Goal: Book appointment/travel/reservation

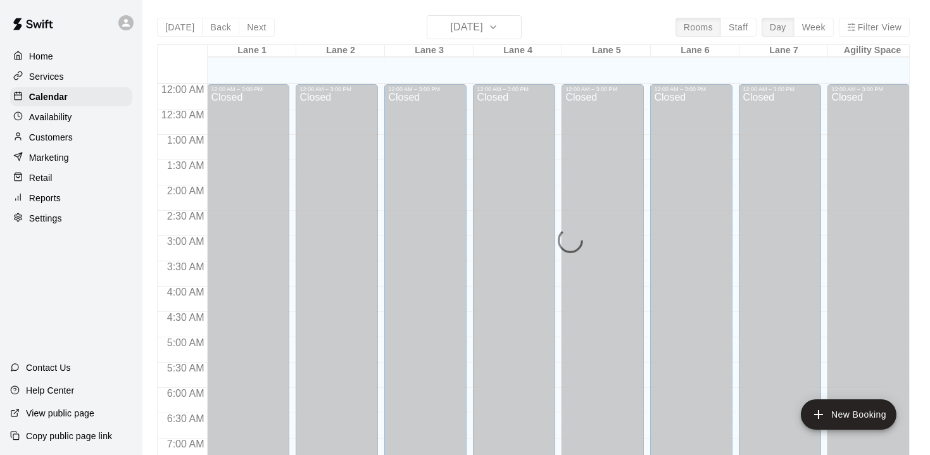
scroll to position [780, 0]
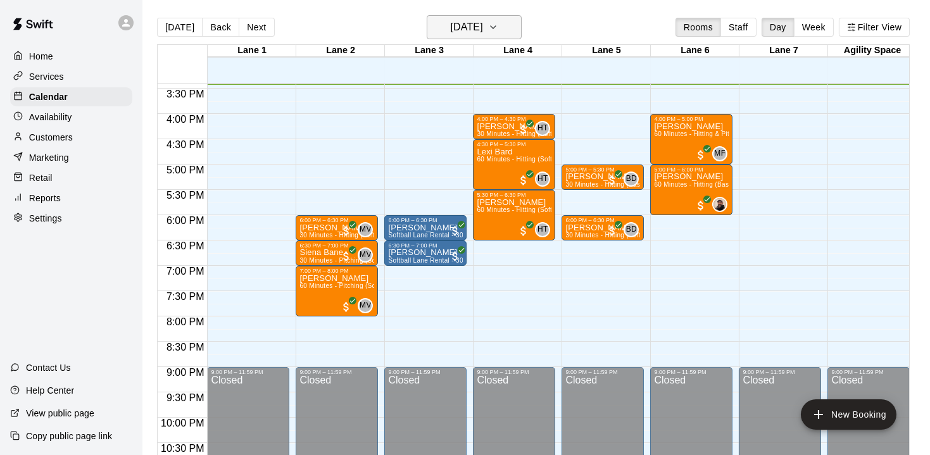
click at [498, 22] on icon "button" at bounding box center [493, 27] width 10 height 15
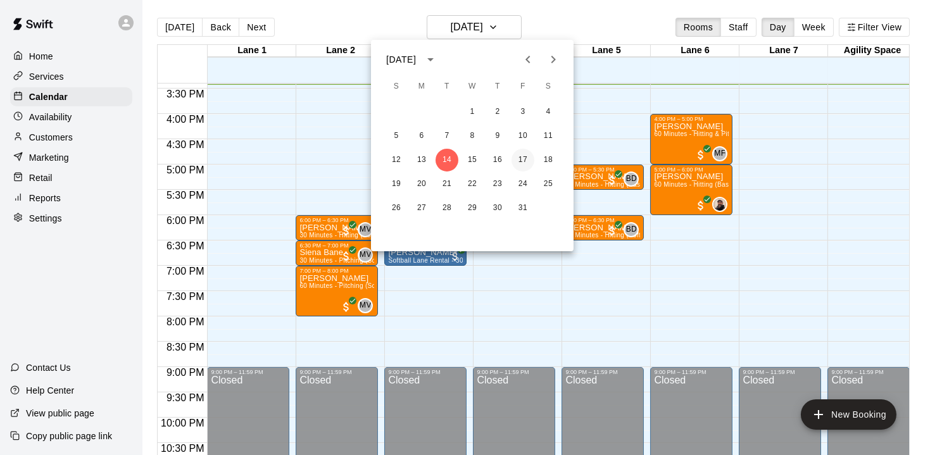
click at [532, 156] on button "17" at bounding box center [522, 160] width 23 height 23
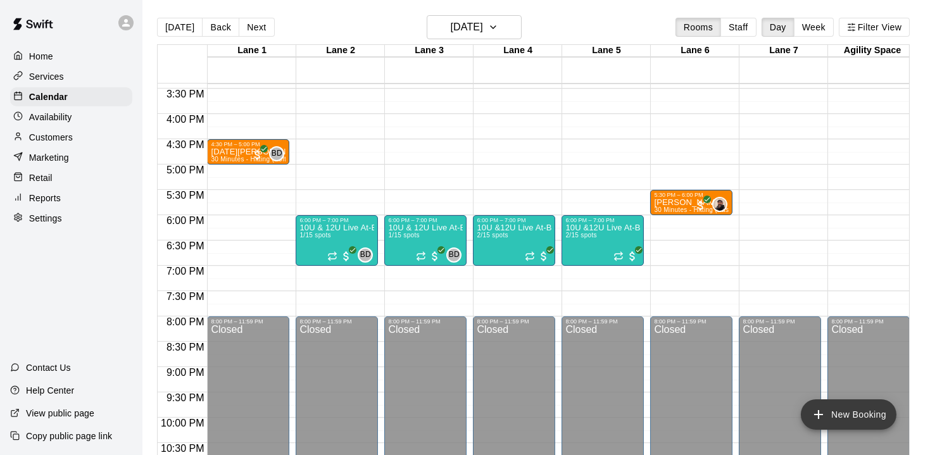
click at [824, 416] on icon "add" at bounding box center [818, 414] width 15 height 15
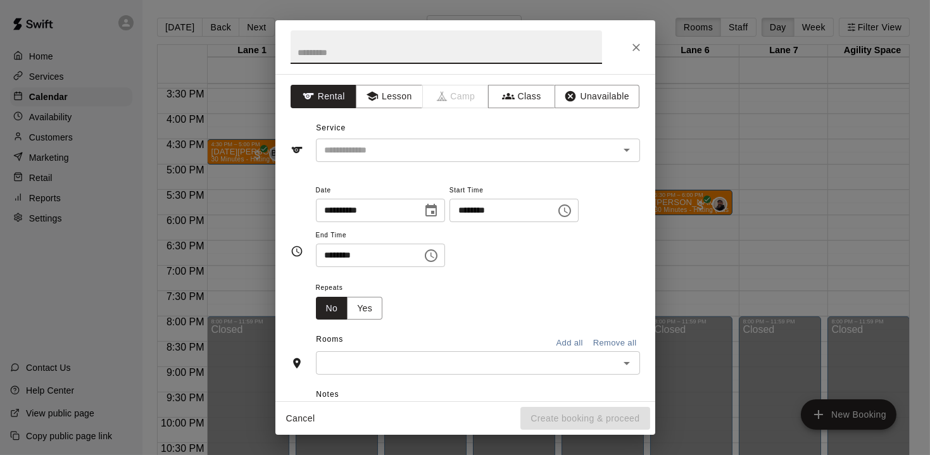
click at [352, 55] on input "text" at bounding box center [445, 47] width 311 height 34
click at [378, 158] on div "​" at bounding box center [478, 150] width 324 height 23
type input "**********"
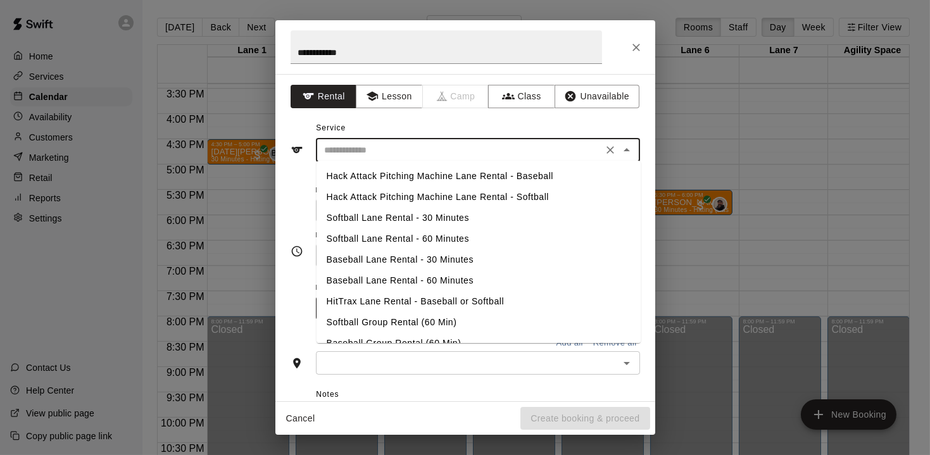
scroll to position [1, 0]
click at [389, 299] on li "HitTrax Lane Rental - Baseball or Softball" at bounding box center [478, 300] width 324 height 21
type input "**********"
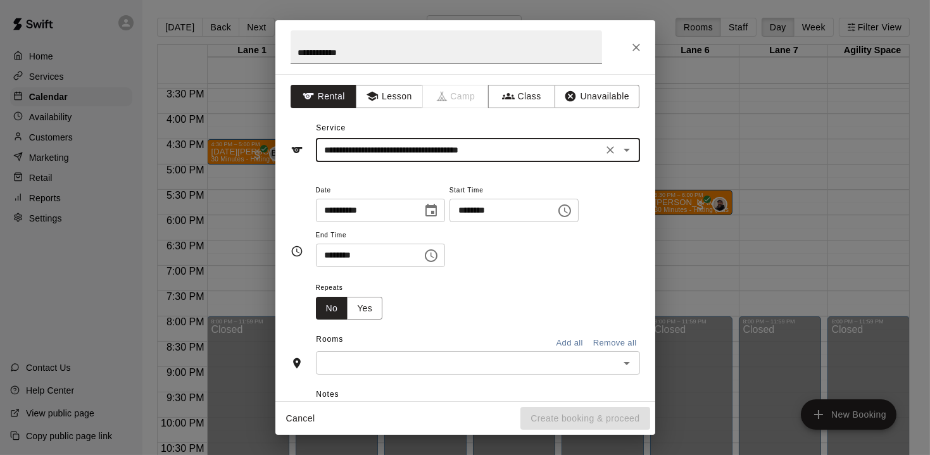
click at [547, 209] on input "********" at bounding box center [497, 210] width 97 height 23
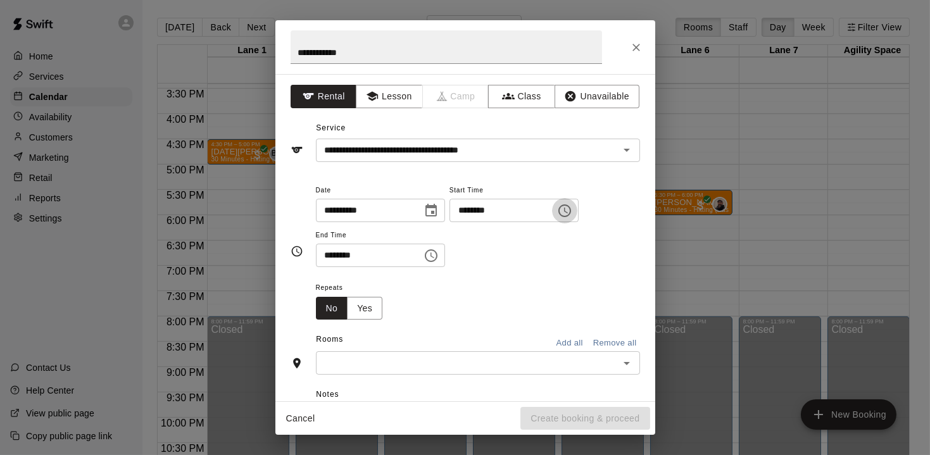
click at [571, 215] on icon "Choose time, selected time is 3:00 PM" at bounding box center [564, 210] width 13 height 13
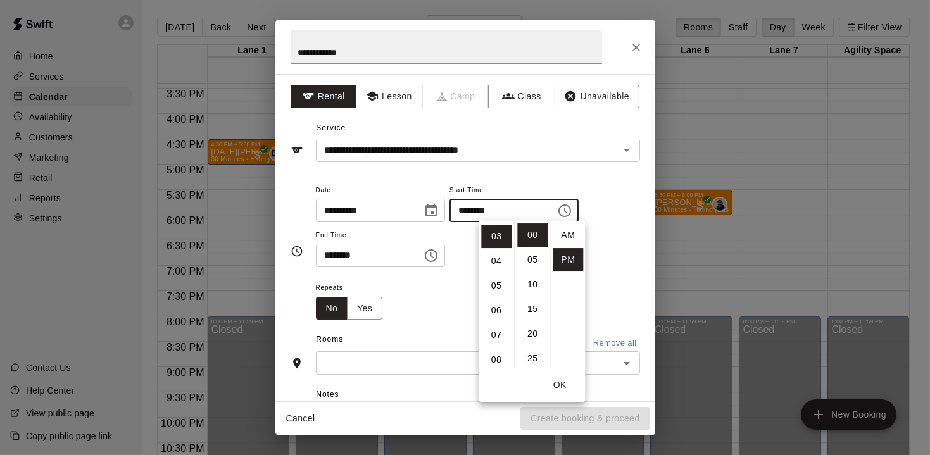
scroll to position [22, 0]
click at [493, 308] on li "06" at bounding box center [496, 310] width 30 height 23
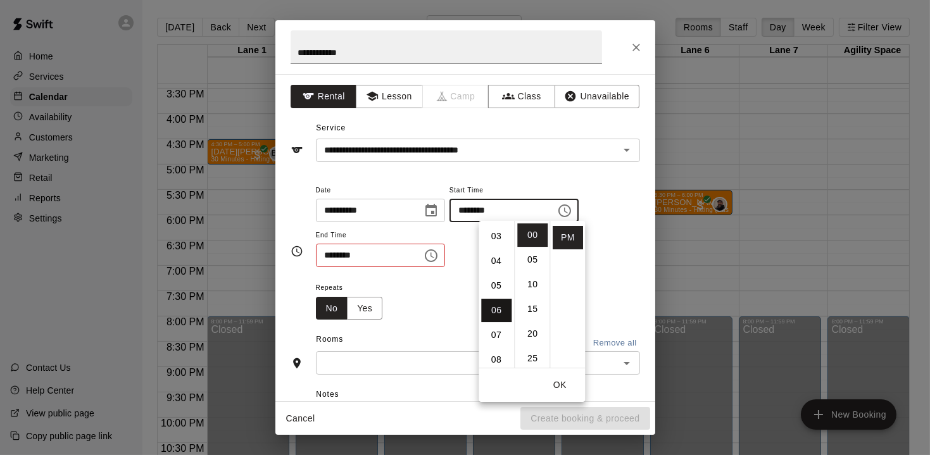
type input "********"
drag, startPoint x: 563, startPoint y: 383, endPoint x: 564, endPoint y: 375, distance: 8.9
click at [563, 383] on button "OK" at bounding box center [559, 384] width 41 height 23
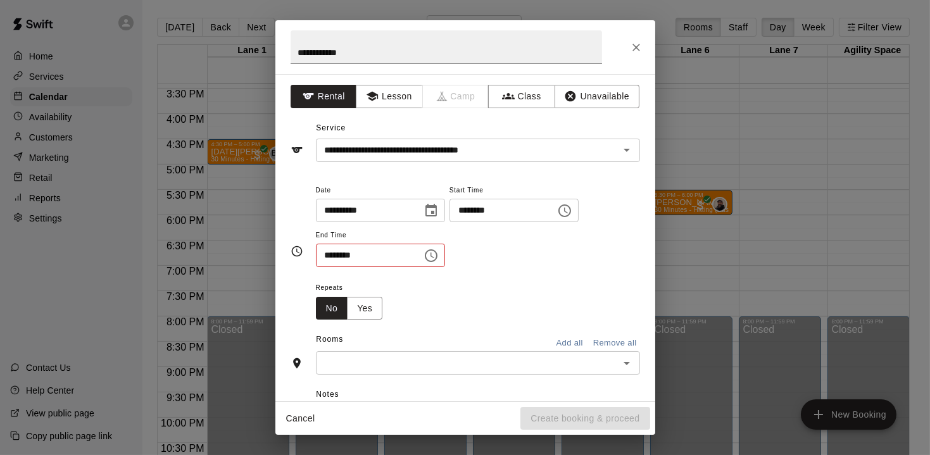
click at [439, 254] on icon "Choose time, selected time is 3:30 PM" at bounding box center [430, 255] width 15 height 15
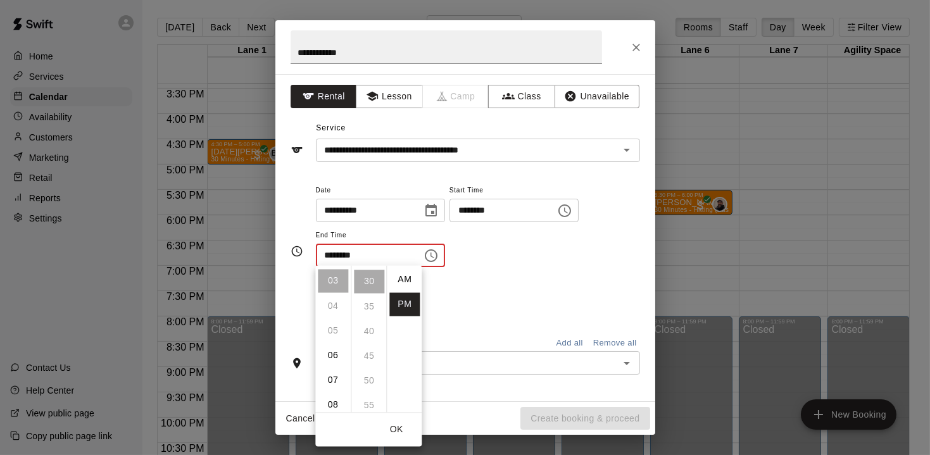
scroll to position [22, 0]
click at [333, 374] on li "07" at bounding box center [333, 379] width 30 height 23
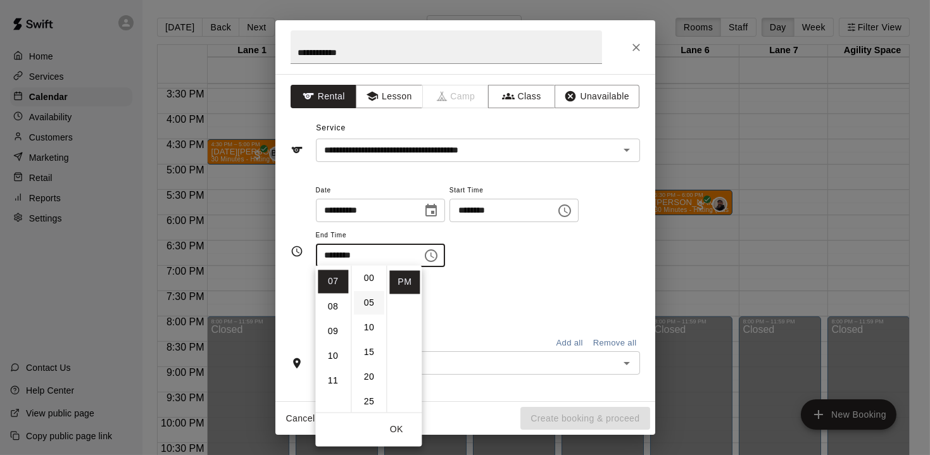
scroll to position [0, 0]
click at [370, 281] on li "00" at bounding box center [369, 279] width 30 height 23
type input "********"
click at [399, 431] on button "OK" at bounding box center [396, 429] width 41 height 23
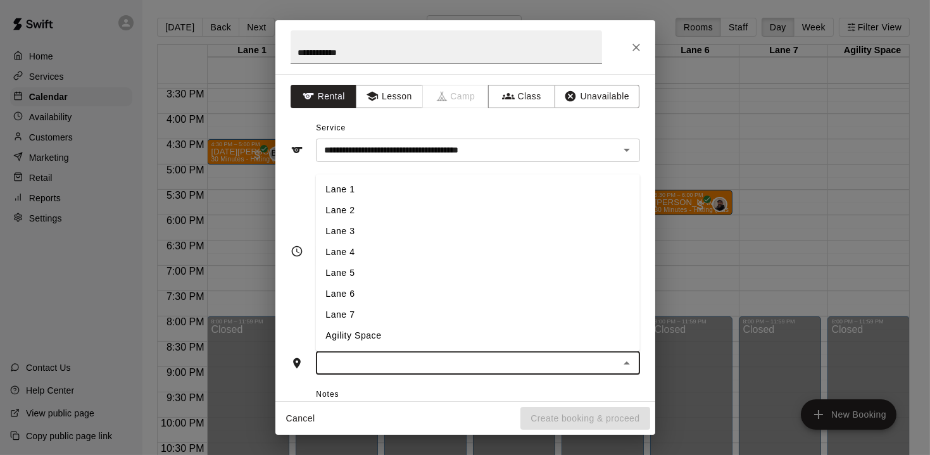
click at [540, 363] on input "text" at bounding box center [468, 363] width 296 height 16
click at [380, 198] on li "Lane 1" at bounding box center [477, 190] width 324 height 21
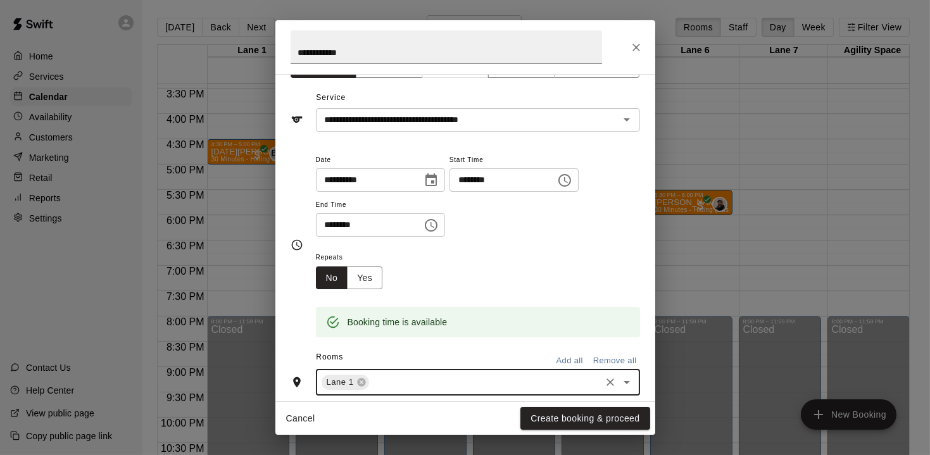
scroll to position [52, 0]
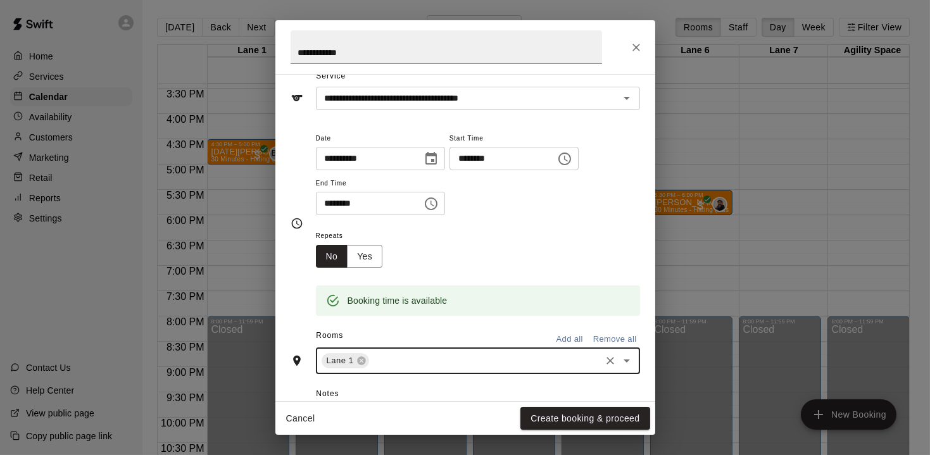
click at [562, 359] on input "text" at bounding box center [485, 361] width 228 height 16
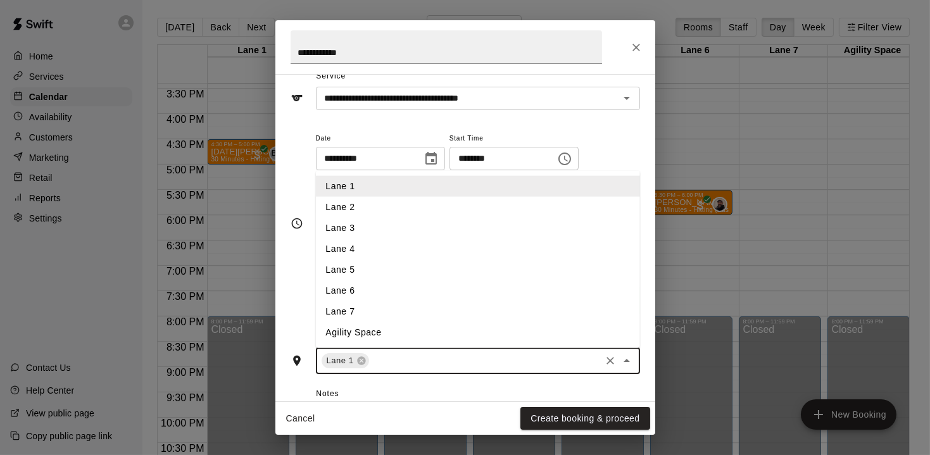
click at [371, 284] on li "Lane 6" at bounding box center [477, 290] width 324 height 21
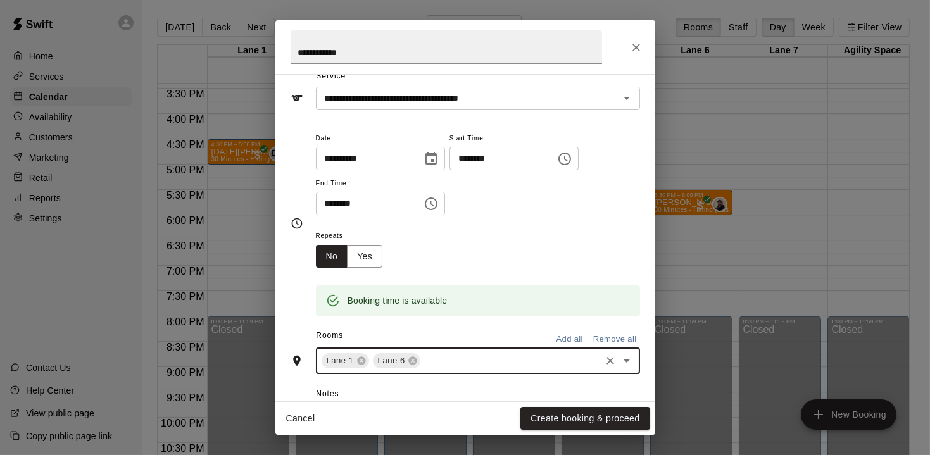
click at [530, 355] on input "text" at bounding box center [510, 361] width 177 height 16
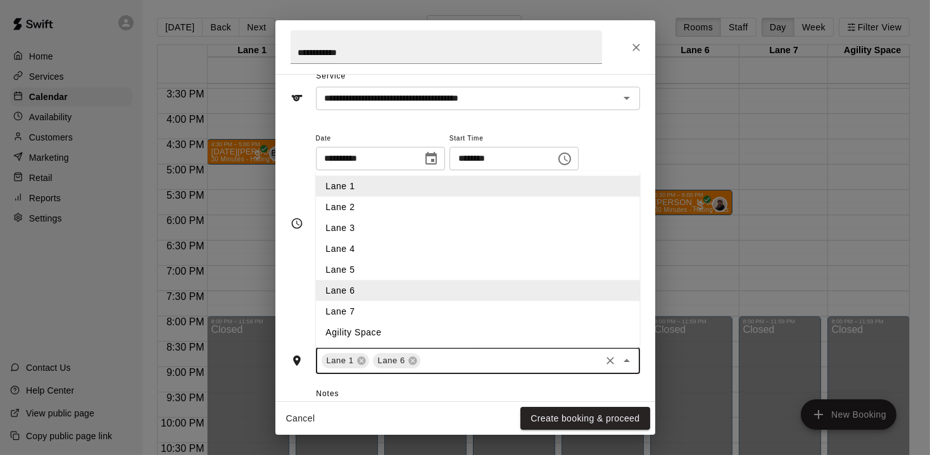
click at [372, 309] on li "Lane 7" at bounding box center [477, 311] width 324 height 21
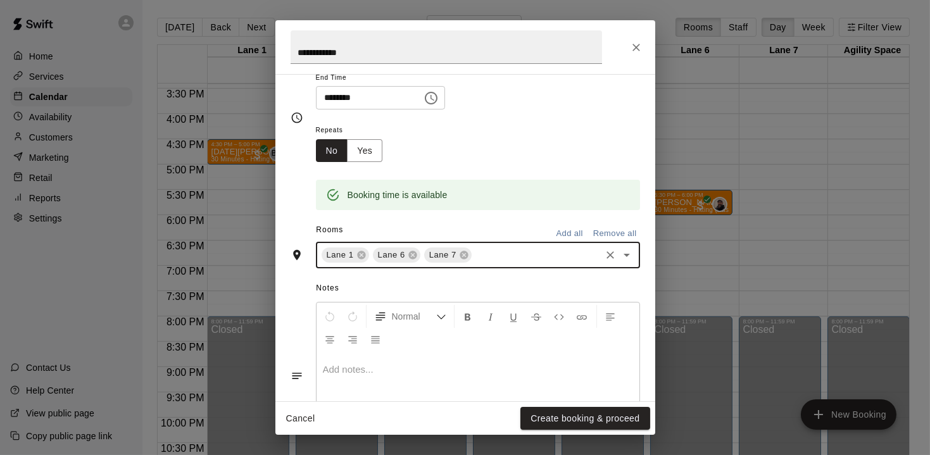
scroll to position [159, 0]
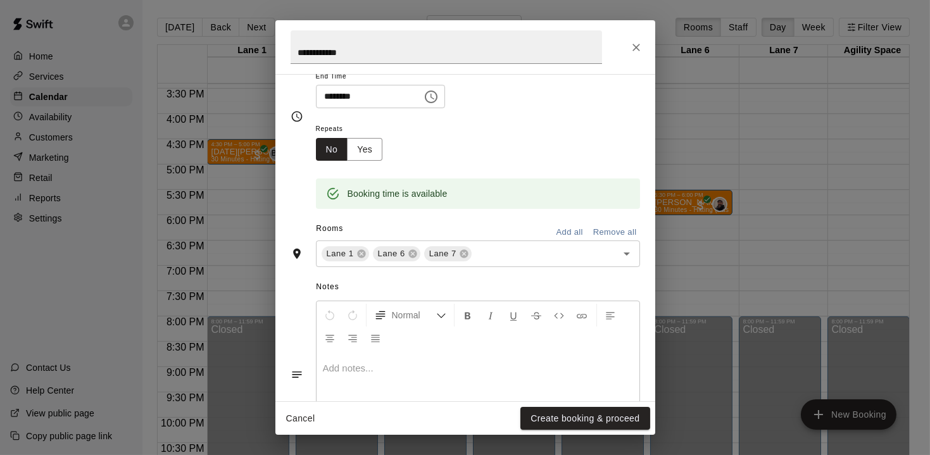
click at [430, 369] on p at bounding box center [478, 368] width 310 height 13
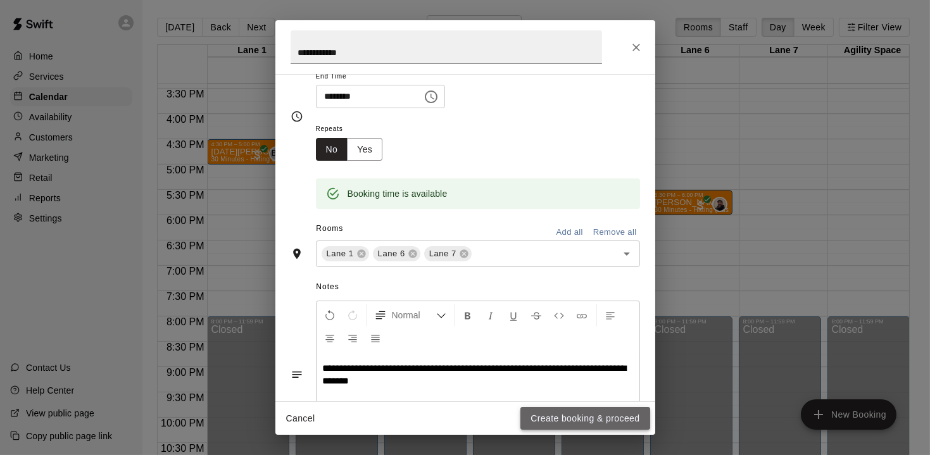
click at [575, 420] on button "Create booking & proceed" at bounding box center [584, 418] width 129 height 23
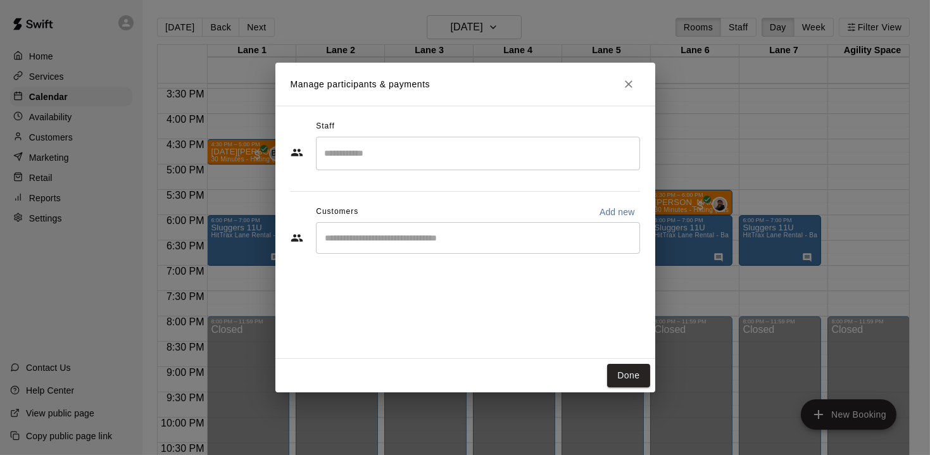
click at [439, 246] on div "​" at bounding box center [478, 238] width 324 height 32
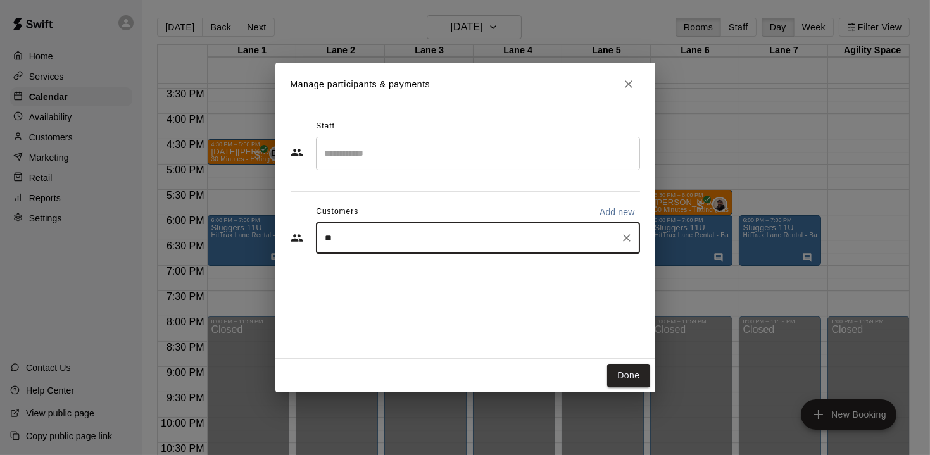
type input "***"
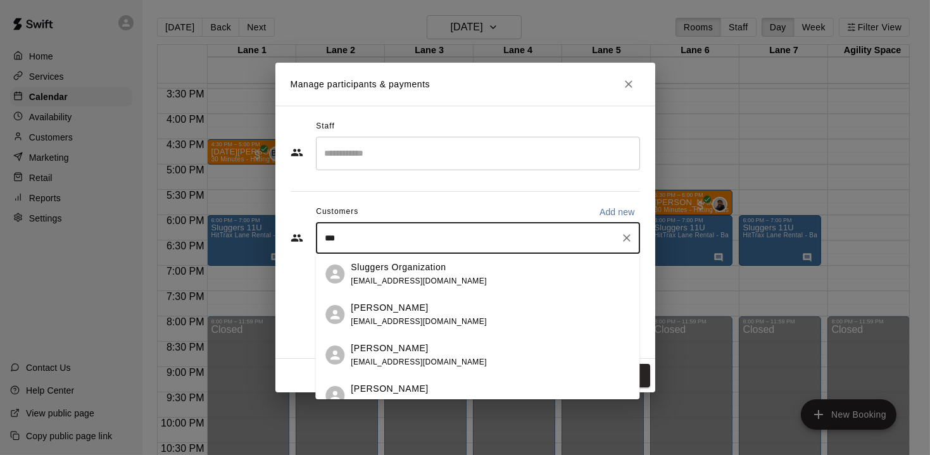
click at [406, 285] on span "[EMAIL_ADDRESS][DOMAIN_NAME]" at bounding box center [419, 281] width 136 height 9
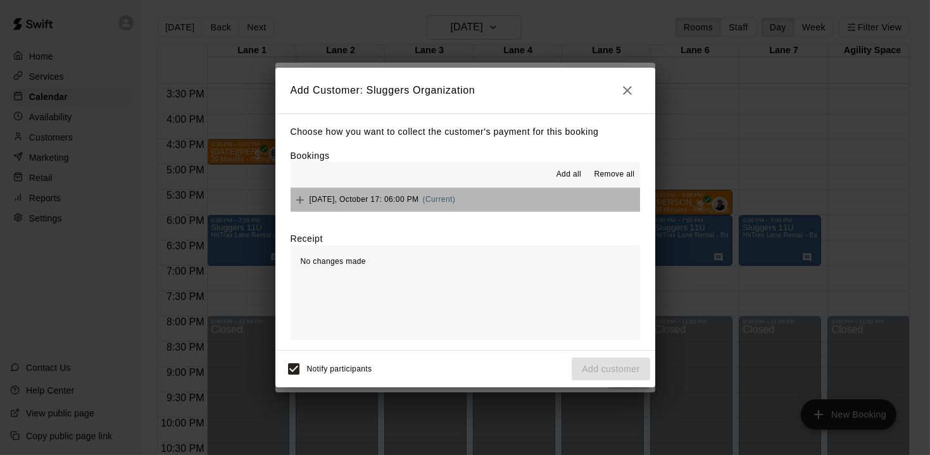
click at [532, 197] on button "[DATE], October 17: 06:00 PM (Current)" at bounding box center [464, 199] width 349 height 23
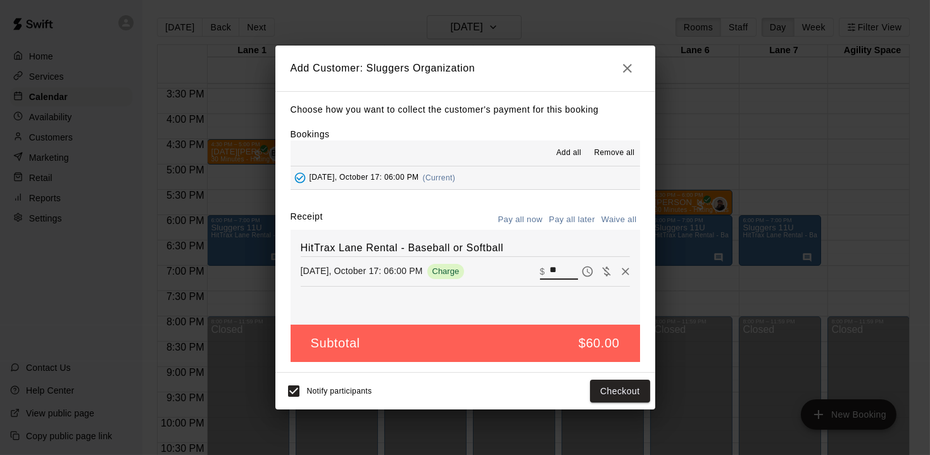
drag, startPoint x: 563, startPoint y: 268, endPoint x: 539, endPoint y: 269, distance: 24.1
click at [540, 269] on div "​ $ **" at bounding box center [559, 271] width 38 height 16
type input "***"
click at [615, 390] on button "Checkout" at bounding box center [619, 391] width 59 height 23
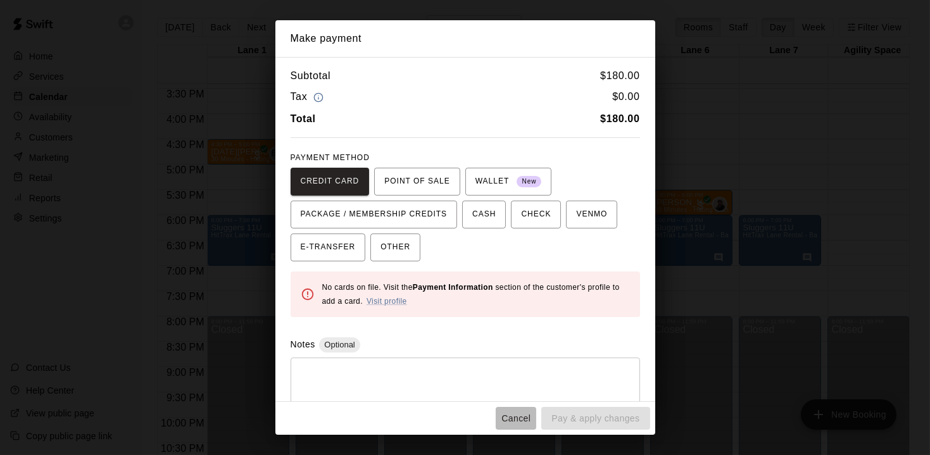
click at [517, 416] on button "Cancel" at bounding box center [515, 418] width 41 height 23
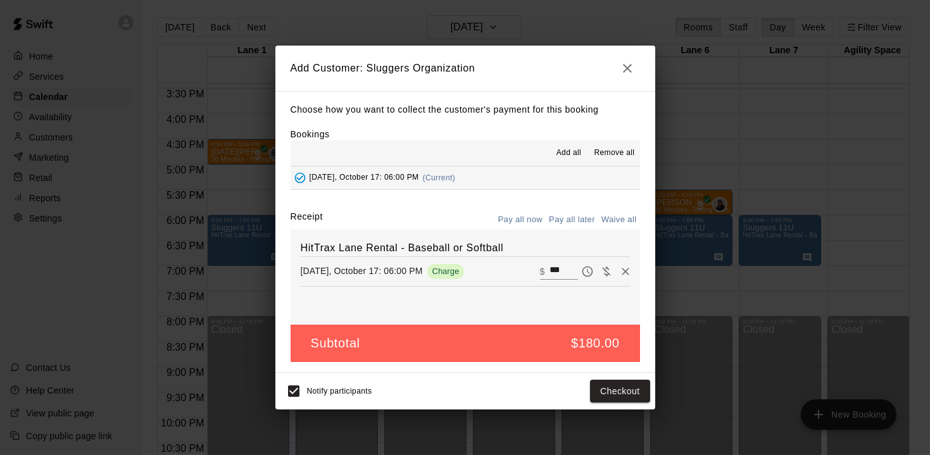
click at [626, 71] on icon "button" at bounding box center [627, 68] width 15 height 15
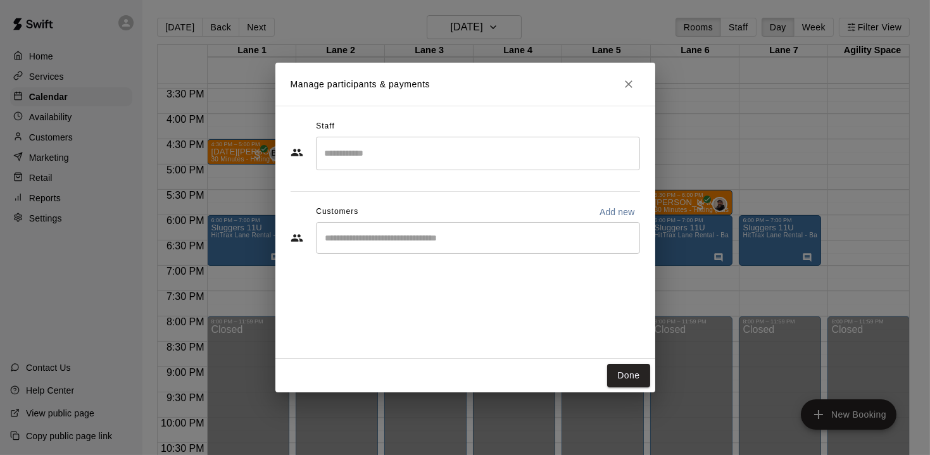
click at [470, 237] on input "Start typing to search customers..." at bounding box center [477, 238] width 313 height 13
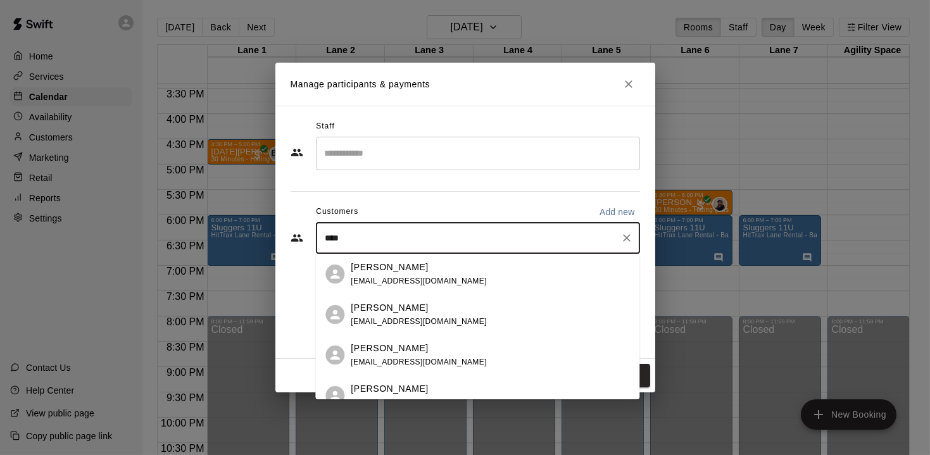
type input "*****"
click at [433, 315] on div "[PERSON_NAME] [EMAIL_ADDRESS][DOMAIN_NAME]" at bounding box center [419, 314] width 136 height 27
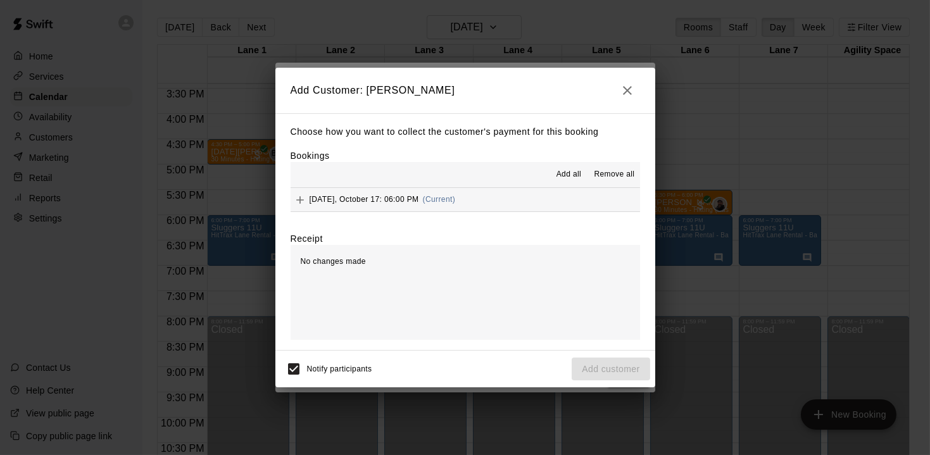
click at [502, 192] on button "[DATE], October 17: 06:00 PM (Current)" at bounding box center [464, 199] width 349 height 23
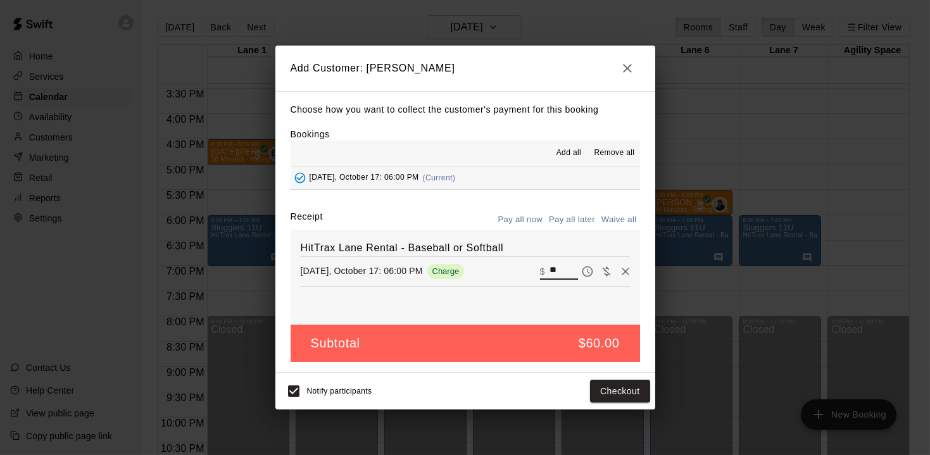
drag, startPoint x: 564, startPoint y: 269, endPoint x: 542, endPoint y: 260, distance: 23.3
click at [545, 263] on div "​ $ **" at bounding box center [559, 271] width 38 height 16
type input "***"
click at [642, 389] on button "Checkout" at bounding box center [619, 391] width 59 height 23
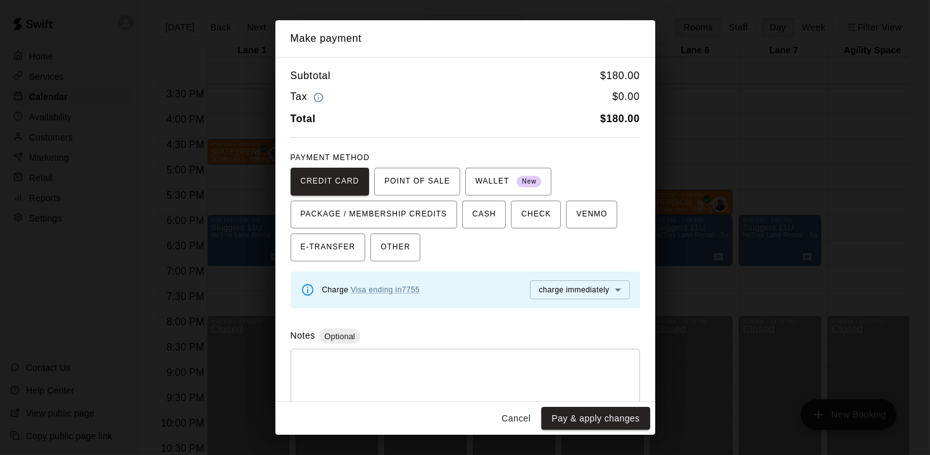
click at [451, 292] on div "Charge Visa ending in 7755 charge immediately **** ​" at bounding box center [476, 289] width 308 height 19
click at [510, 420] on button "Cancel" at bounding box center [515, 418] width 41 height 23
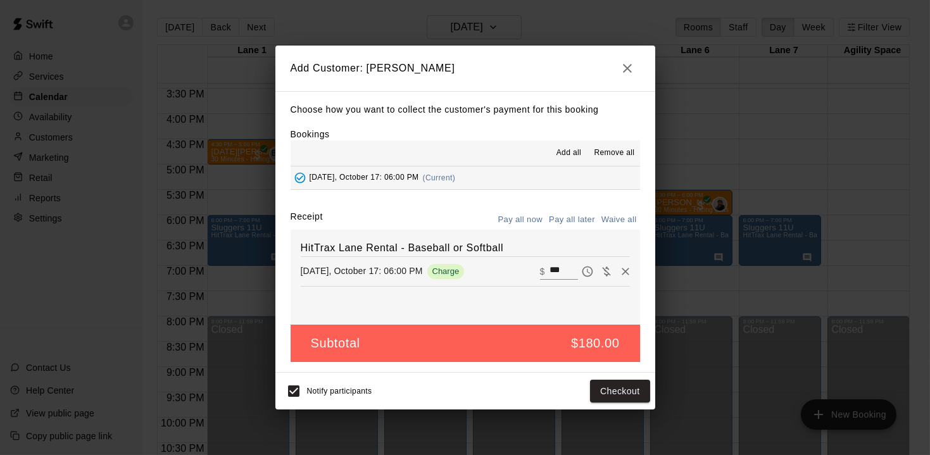
click at [633, 70] on icon "button" at bounding box center [627, 68] width 15 height 15
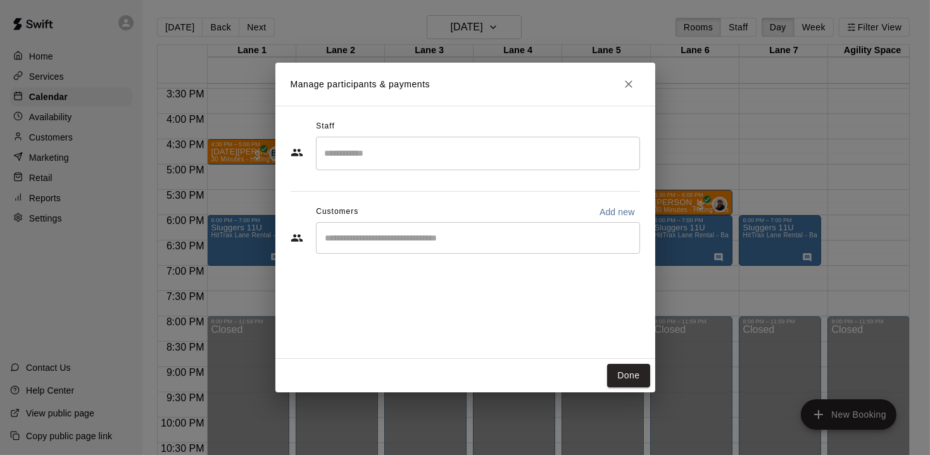
click at [629, 85] on icon "Close" at bounding box center [629, 84] width 8 height 8
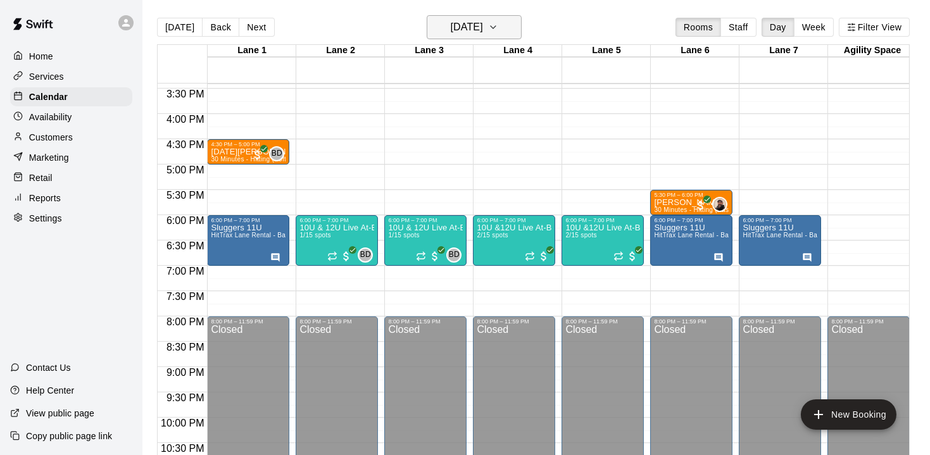
click at [498, 27] on icon "button" at bounding box center [493, 27] width 10 height 15
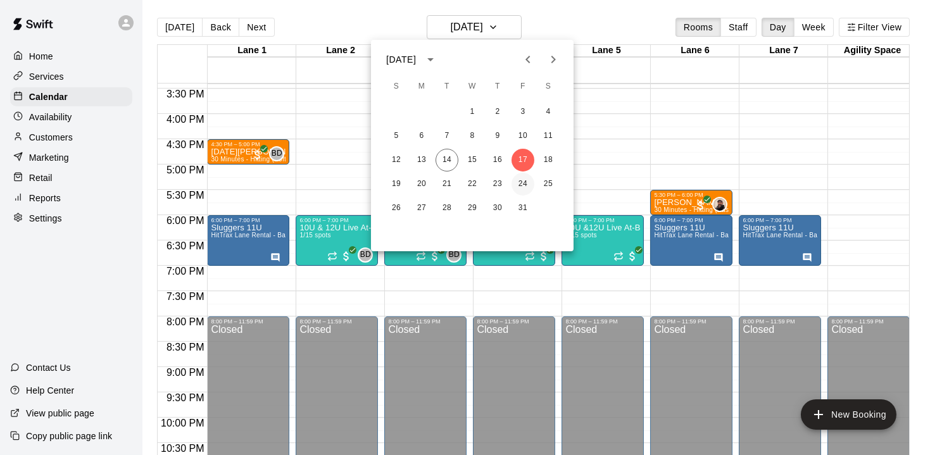
click at [521, 184] on button "24" at bounding box center [522, 184] width 23 height 23
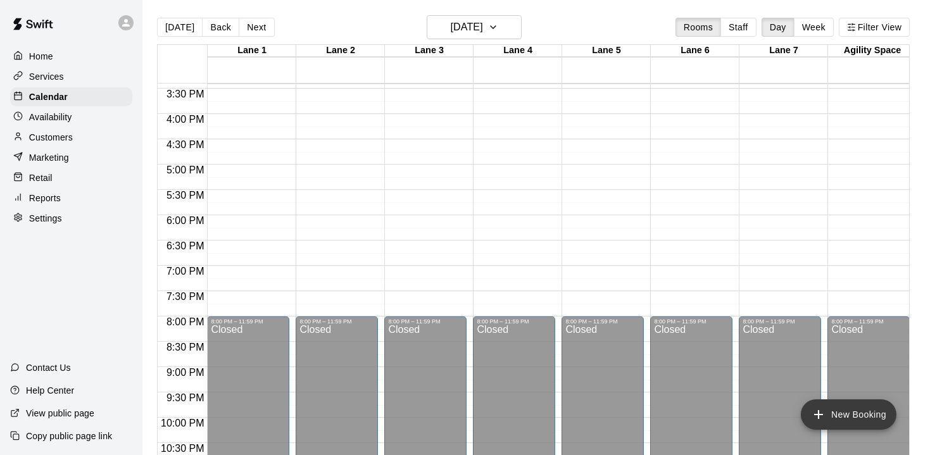
click at [819, 413] on icon "add" at bounding box center [818, 414] width 15 height 15
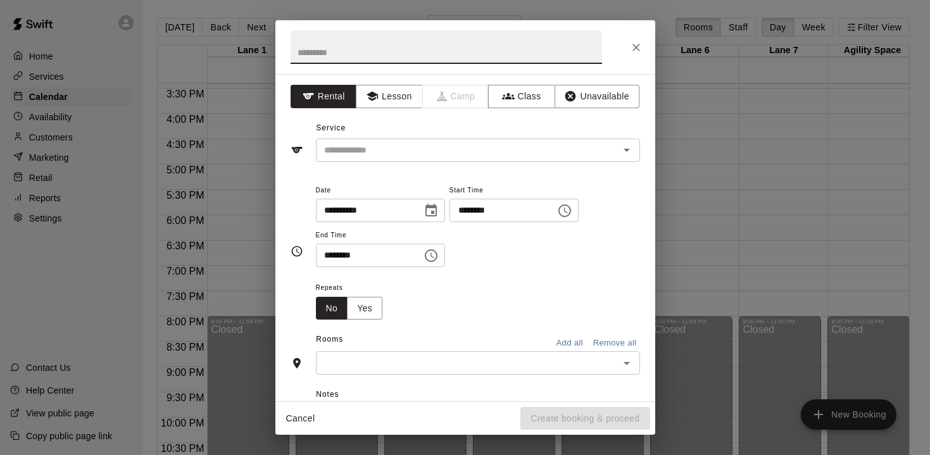
click at [525, 46] on input "text" at bounding box center [445, 47] width 311 height 34
type input "**********"
click at [582, 144] on input "text" at bounding box center [459, 150] width 279 height 16
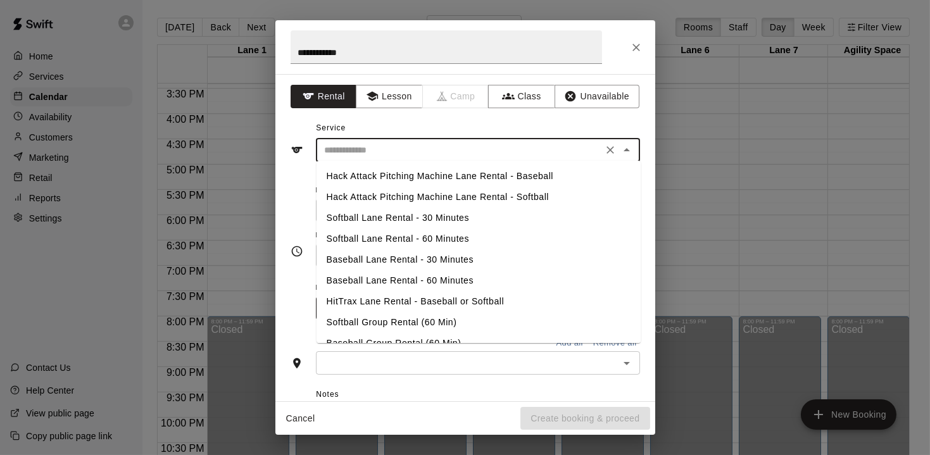
click at [414, 299] on li "HitTrax Lane Rental - Baseball or Softball" at bounding box center [478, 301] width 324 height 21
type input "**********"
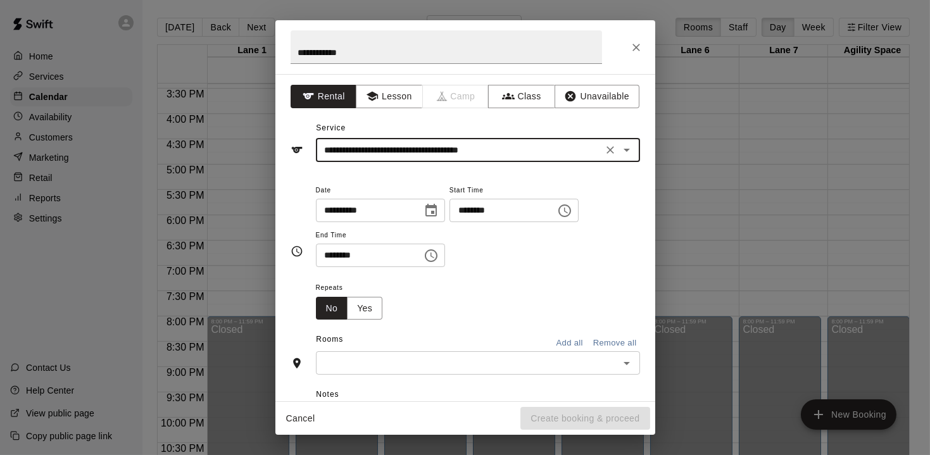
click at [577, 215] on button "Choose time, selected time is 3:00 PM" at bounding box center [564, 210] width 25 height 25
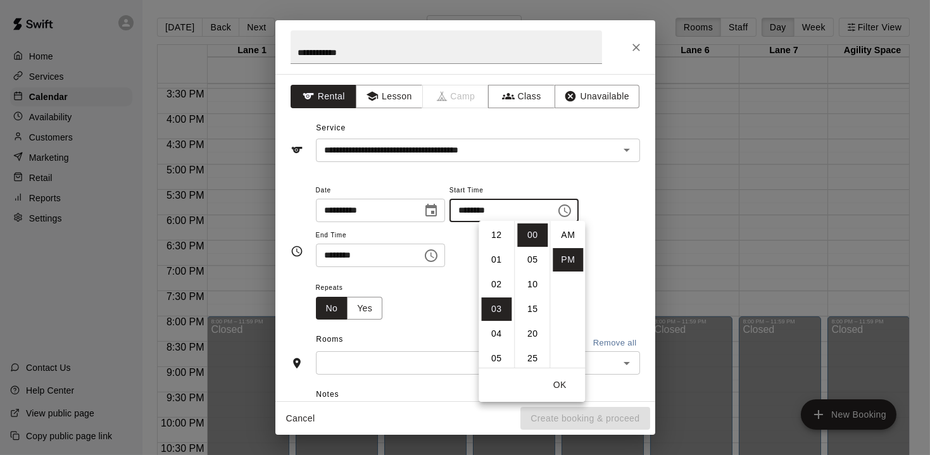
scroll to position [22, 0]
click at [494, 311] on li "06" at bounding box center [496, 310] width 30 height 23
type input "********"
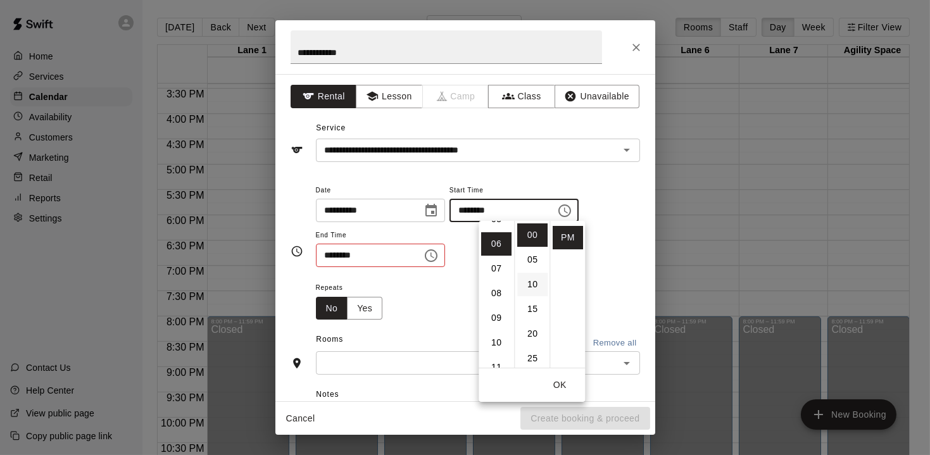
scroll to position [146, 0]
click at [439, 259] on icon "Choose time, selected time is 3:30 PM" at bounding box center [430, 255] width 15 height 15
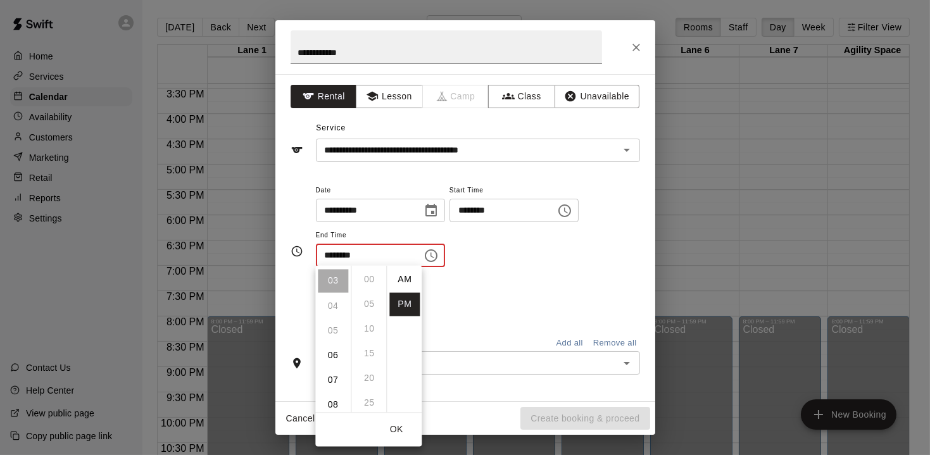
scroll to position [22, 0]
click at [335, 375] on li "07" at bounding box center [333, 379] width 30 height 23
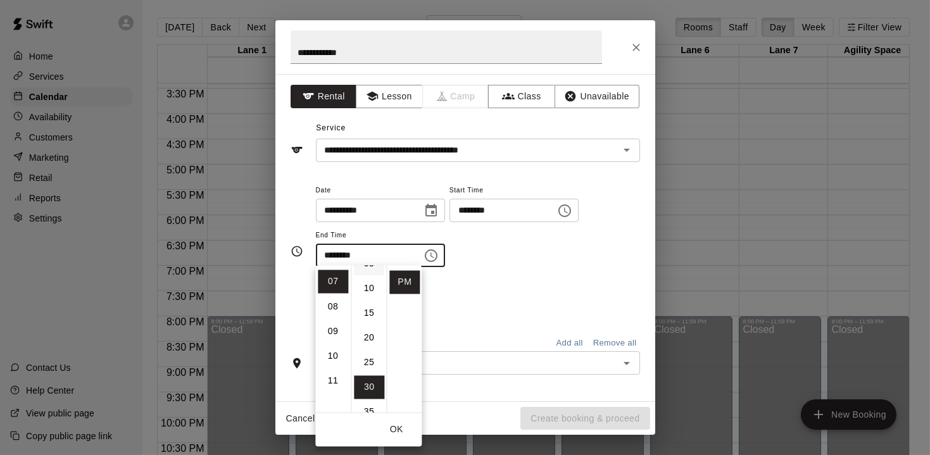
scroll to position [0, 0]
click at [368, 283] on li "00" at bounding box center [369, 279] width 30 height 23
type input "********"
click at [492, 291] on div "Repeats No Yes" at bounding box center [478, 300] width 324 height 40
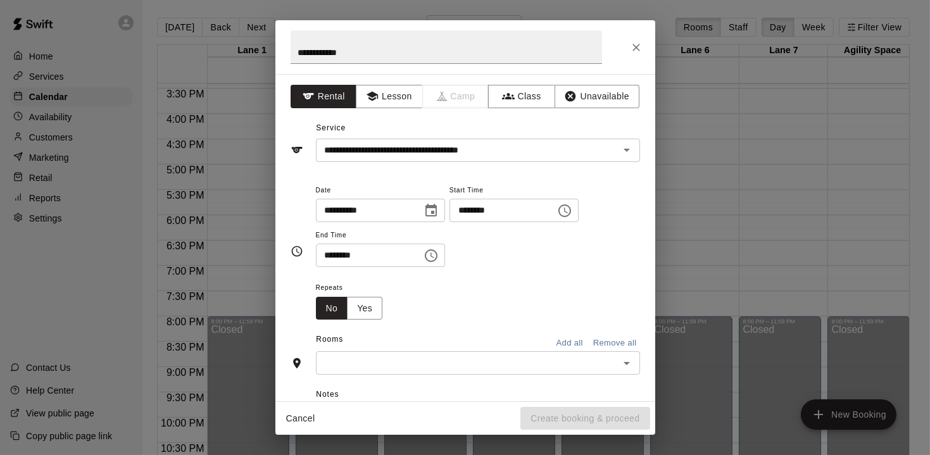
click at [423, 357] on input "text" at bounding box center [468, 363] width 296 height 16
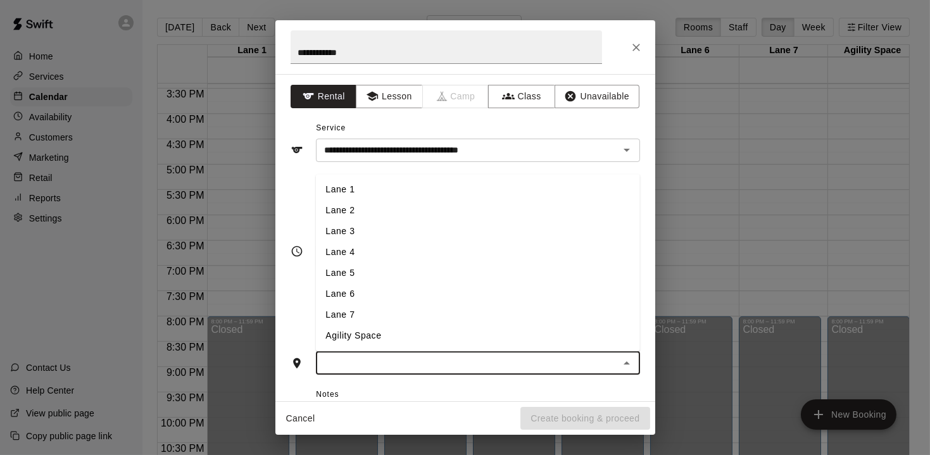
click at [359, 194] on li "Lane 1" at bounding box center [477, 190] width 324 height 21
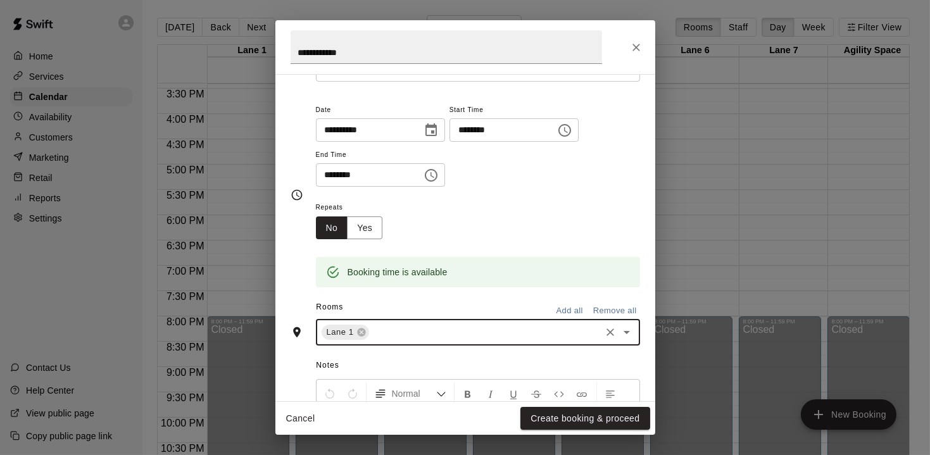
scroll to position [86, 0]
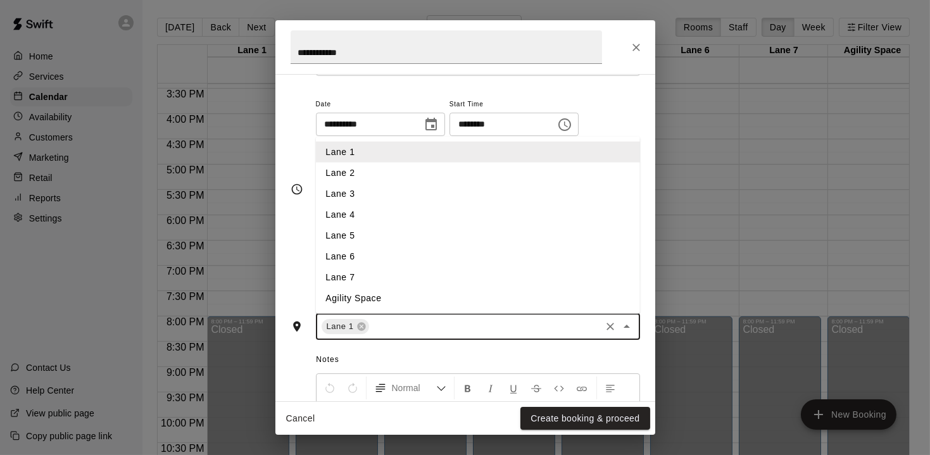
click at [428, 328] on input "text" at bounding box center [485, 327] width 228 height 16
drag, startPoint x: 378, startPoint y: 243, endPoint x: 403, endPoint y: 289, distance: 51.8
click at [378, 246] on li "Lane 6" at bounding box center [477, 256] width 324 height 21
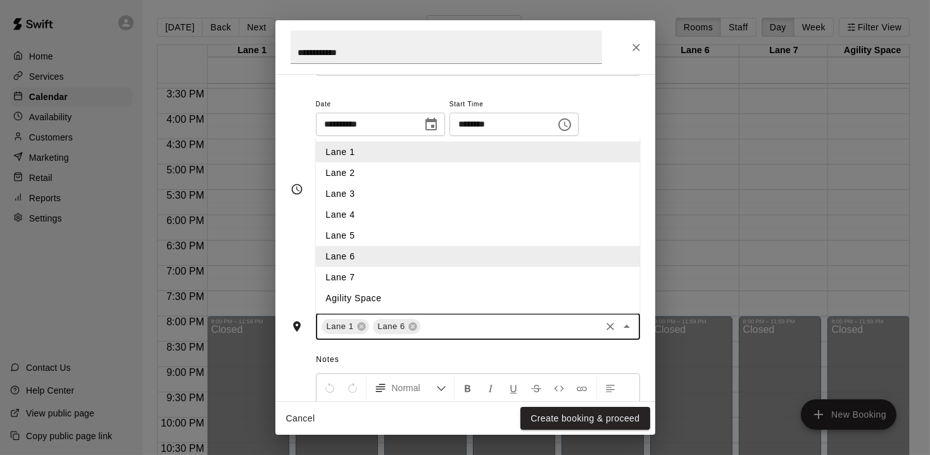
click at [439, 328] on input "text" at bounding box center [510, 327] width 177 height 16
click at [397, 282] on li "Lane 7" at bounding box center [477, 277] width 324 height 21
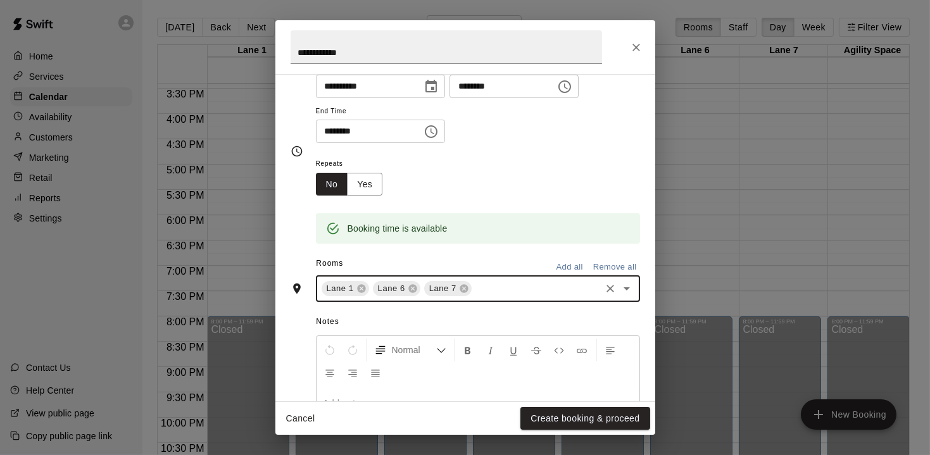
scroll to position [181, 0]
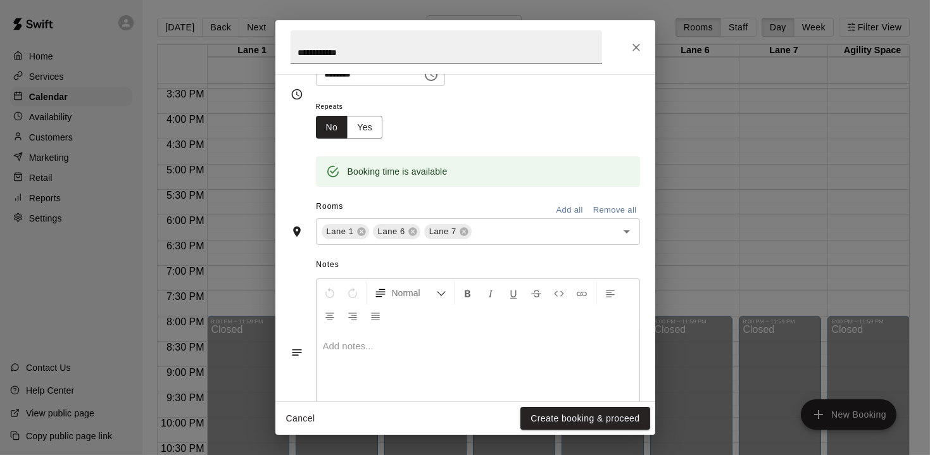
click at [396, 334] on div at bounding box center [477, 377] width 323 height 95
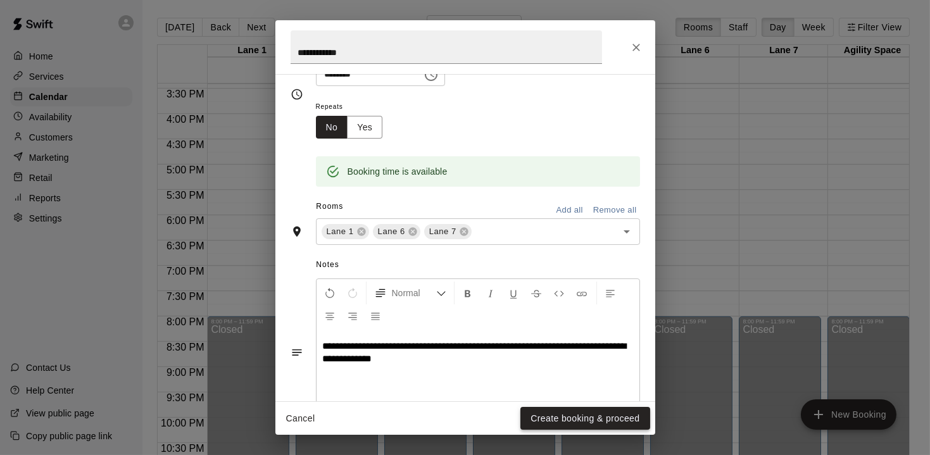
click at [585, 418] on button "Create booking & proceed" at bounding box center [584, 418] width 129 height 23
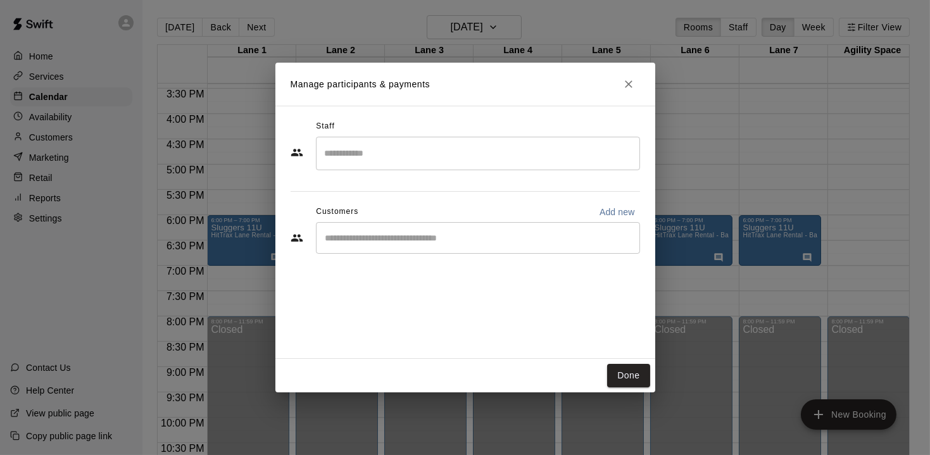
click at [427, 239] on input "Start typing to search customers..." at bounding box center [477, 238] width 313 height 13
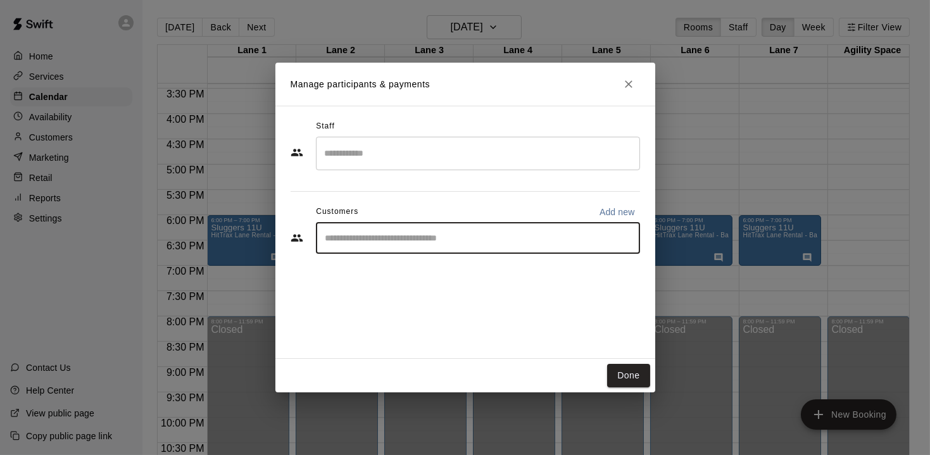
click at [624, 87] on icon "Close" at bounding box center [628, 84] width 13 height 13
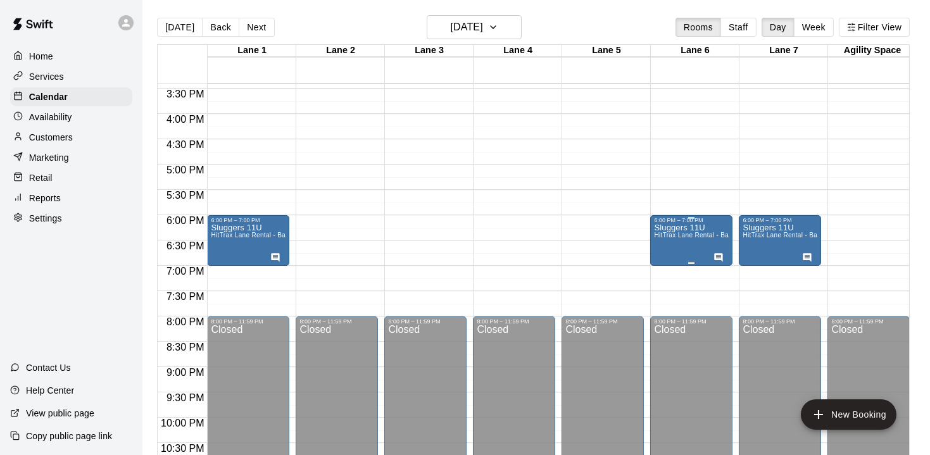
click at [671, 245] on div "Sluggers 11U HitTrax Lane Rental - Baseball or Softball" at bounding box center [691, 450] width 75 height 455
click at [665, 244] on button "edit" at bounding box center [666, 236] width 25 height 25
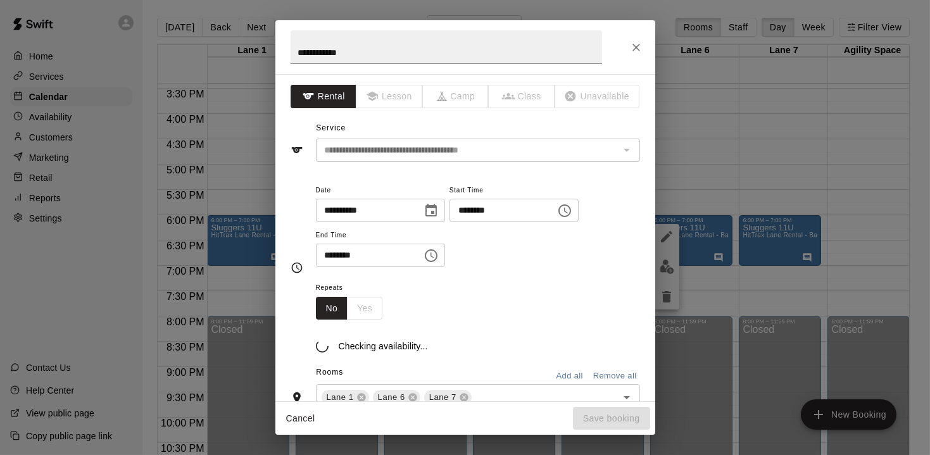
type input "**********"
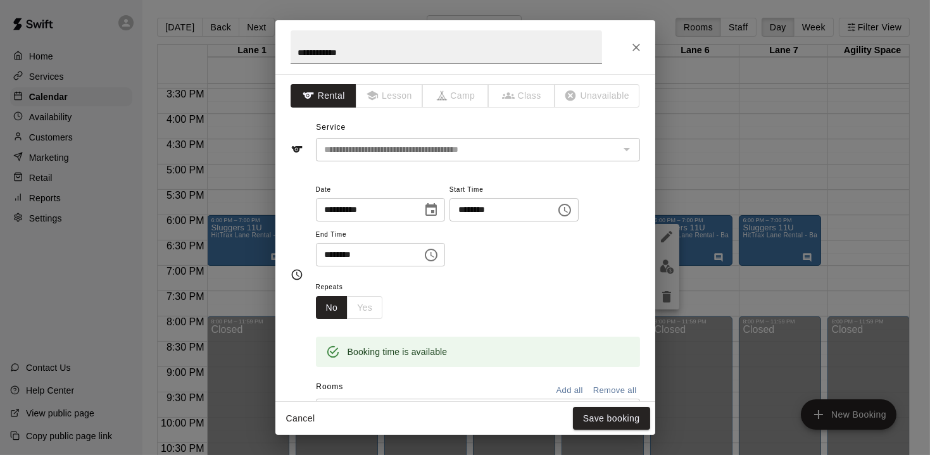
scroll to position [0, 0]
click at [431, 152] on input "**********" at bounding box center [468, 150] width 296 height 16
click at [637, 47] on icon "Close" at bounding box center [636, 47] width 13 height 13
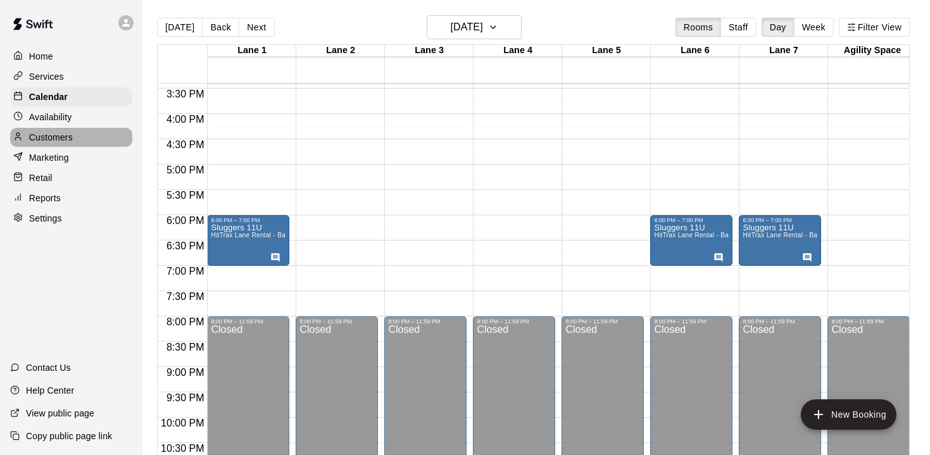
click at [46, 138] on p "Customers" at bounding box center [51, 137] width 44 height 13
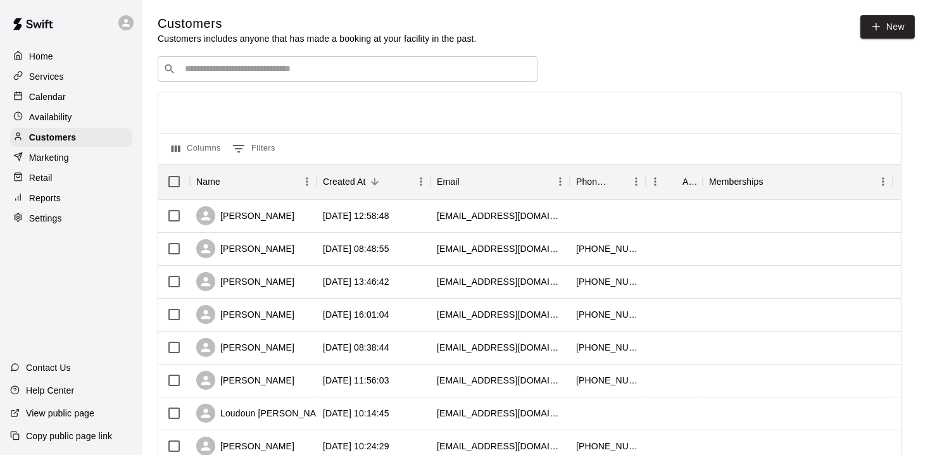
click at [216, 66] on input "Search customers by name or email" at bounding box center [356, 69] width 351 height 13
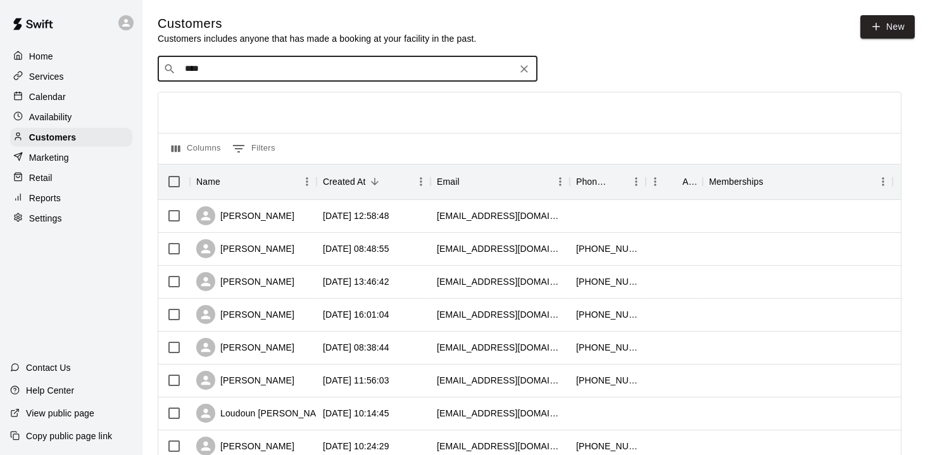
type input "*****"
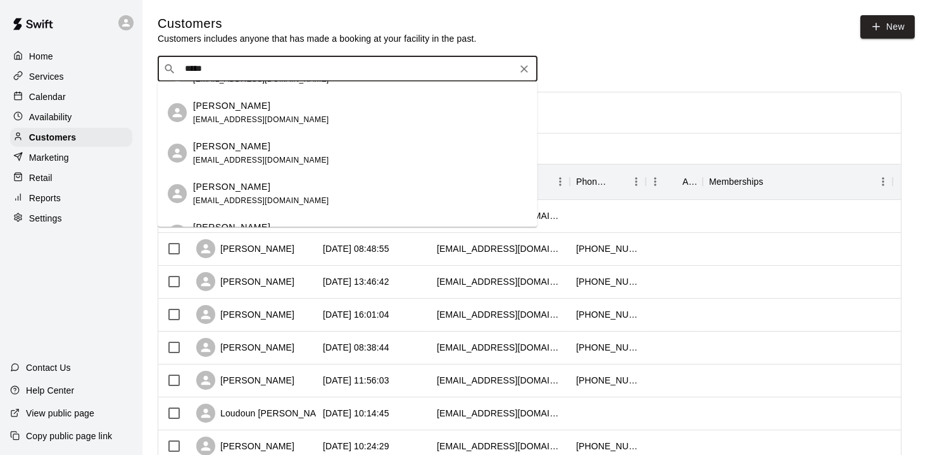
scroll to position [71, 0]
click at [226, 196] on span "[EMAIL_ADDRESS][DOMAIN_NAME]" at bounding box center [261, 199] width 136 height 9
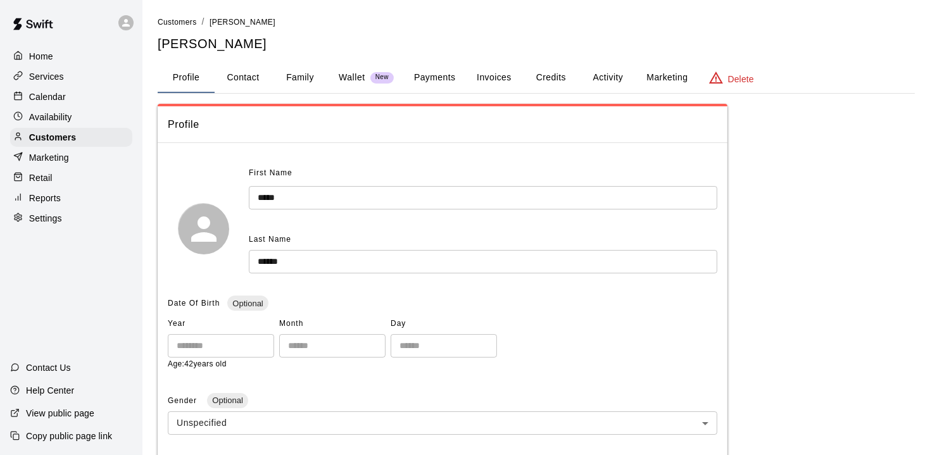
click at [446, 75] on button "Payments" at bounding box center [434, 78] width 61 height 30
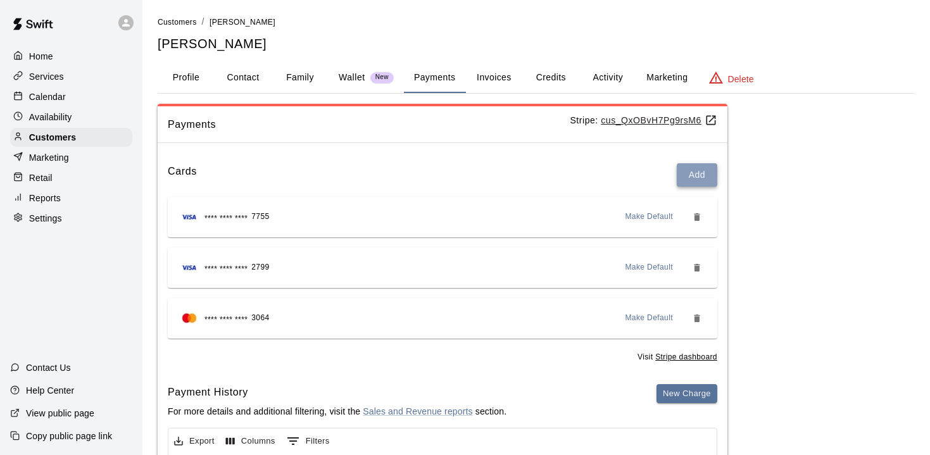
click at [694, 178] on button "Add" at bounding box center [696, 174] width 41 height 23
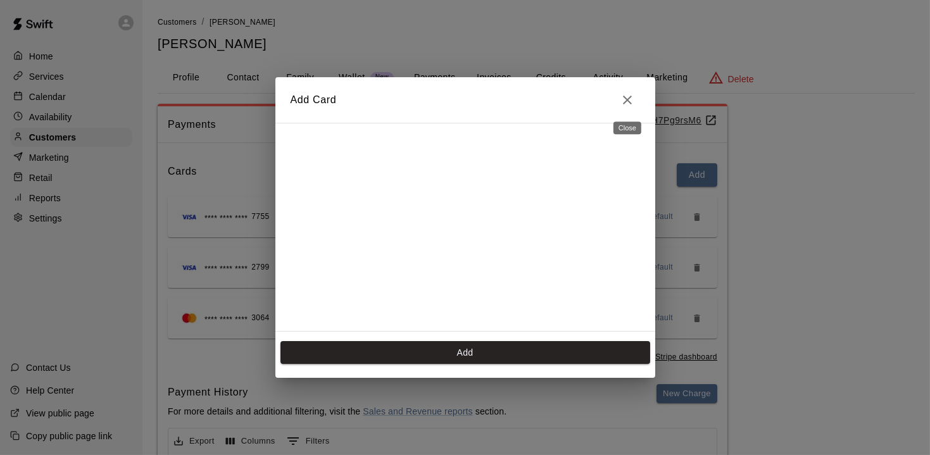
click at [622, 97] on icon "Close" at bounding box center [627, 99] width 15 height 15
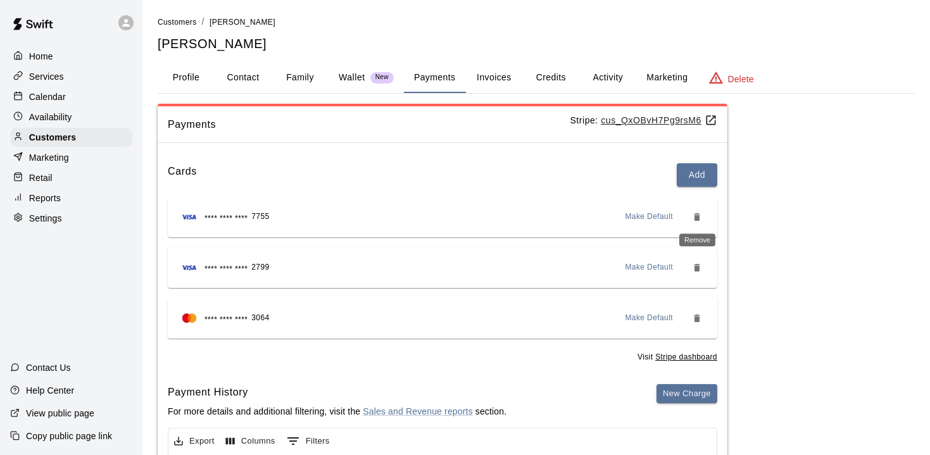
click at [699, 216] on icon "Remove" at bounding box center [697, 217] width 6 height 8
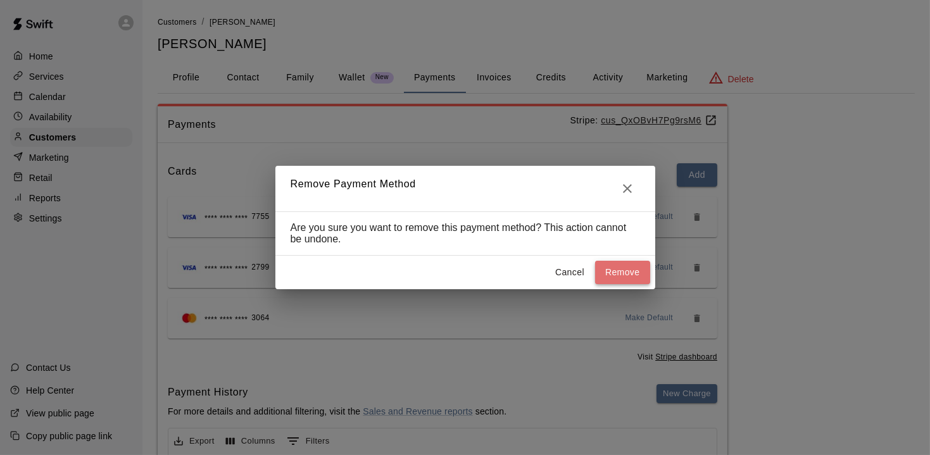
click at [635, 270] on button "Remove" at bounding box center [622, 272] width 55 height 23
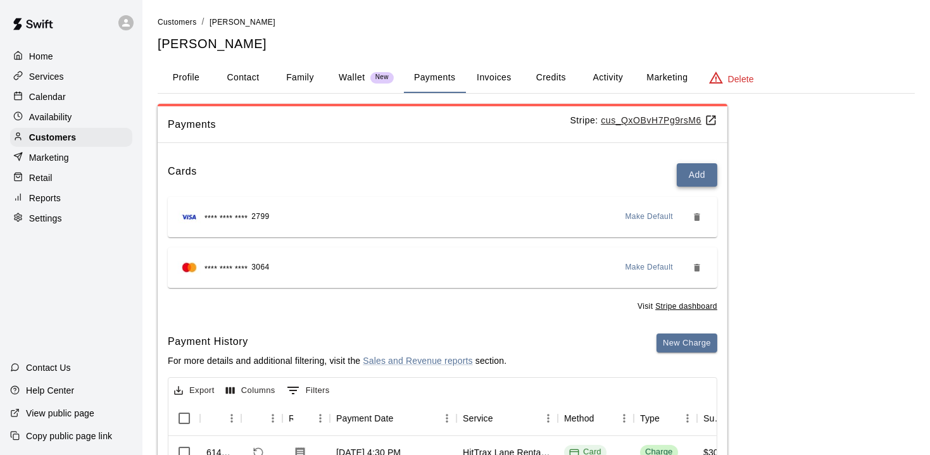
click at [695, 178] on button "Add" at bounding box center [696, 174] width 41 height 23
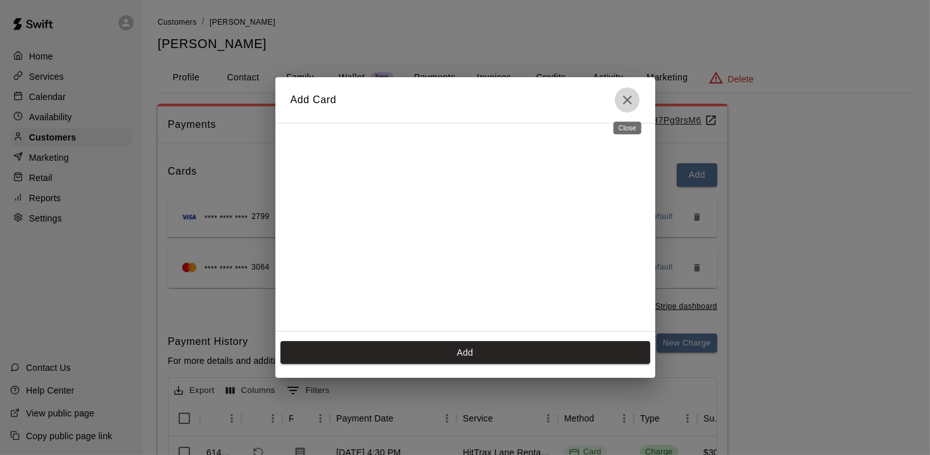
click at [627, 104] on icon "Close" at bounding box center [627, 99] width 15 height 15
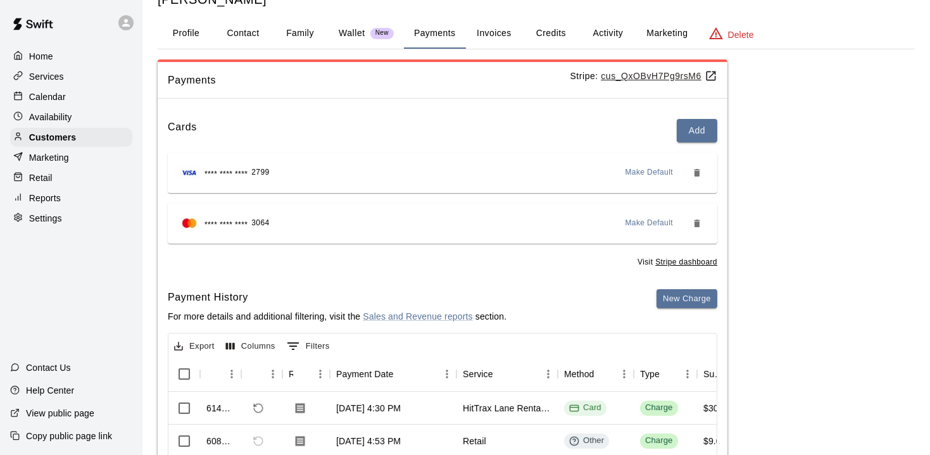
scroll to position [47, 0]
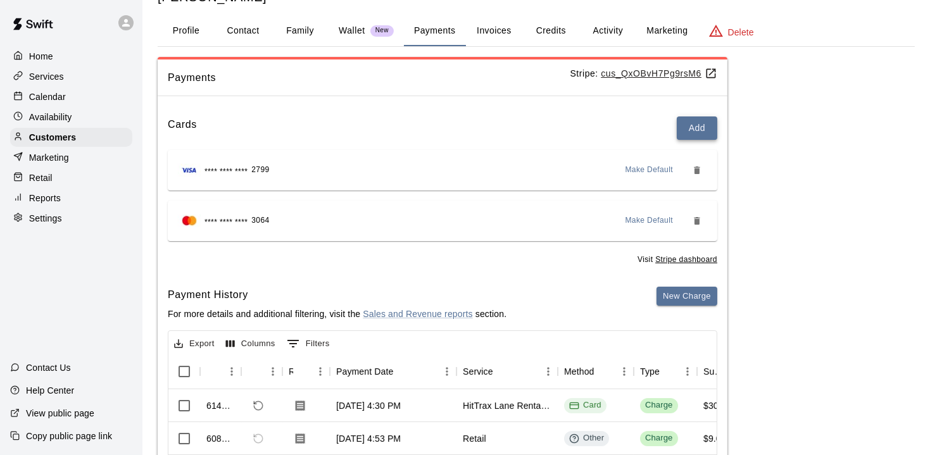
click at [692, 127] on button "Add" at bounding box center [696, 127] width 41 height 23
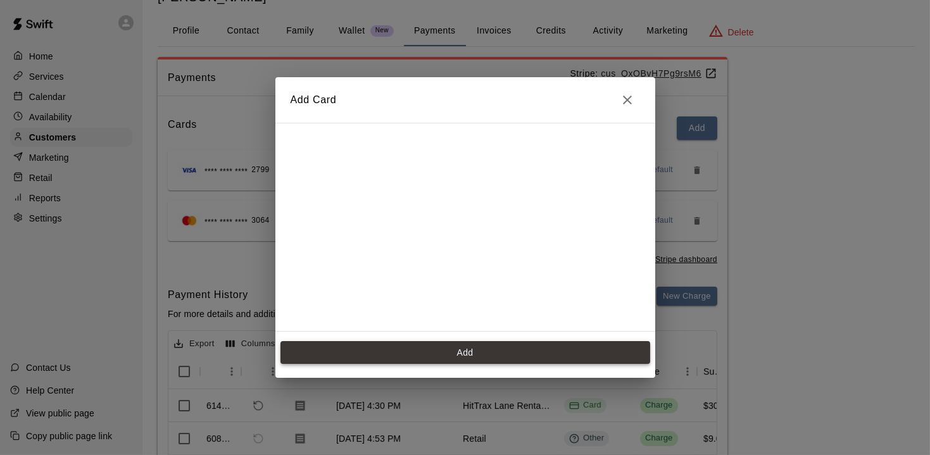
click at [469, 356] on button "Add" at bounding box center [465, 352] width 370 height 23
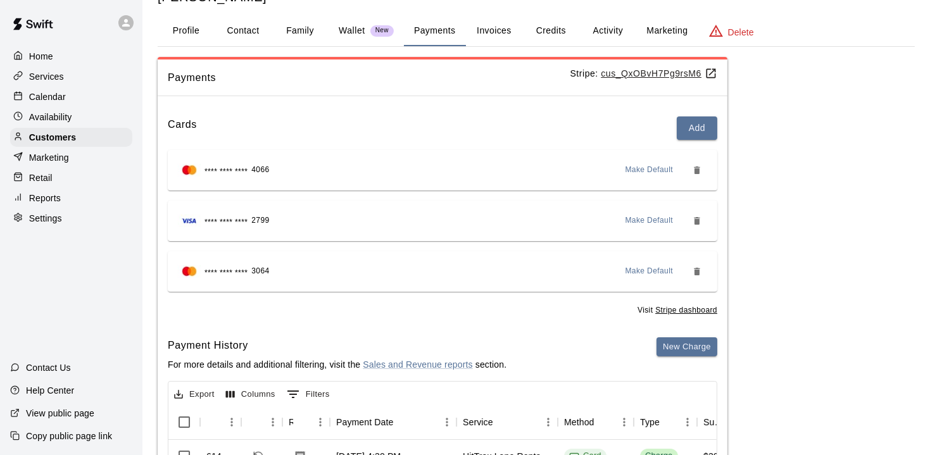
scroll to position [46, 0]
click at [57, 92] on p "Calendar" at bounding box center [47, 96] width 37 height 13
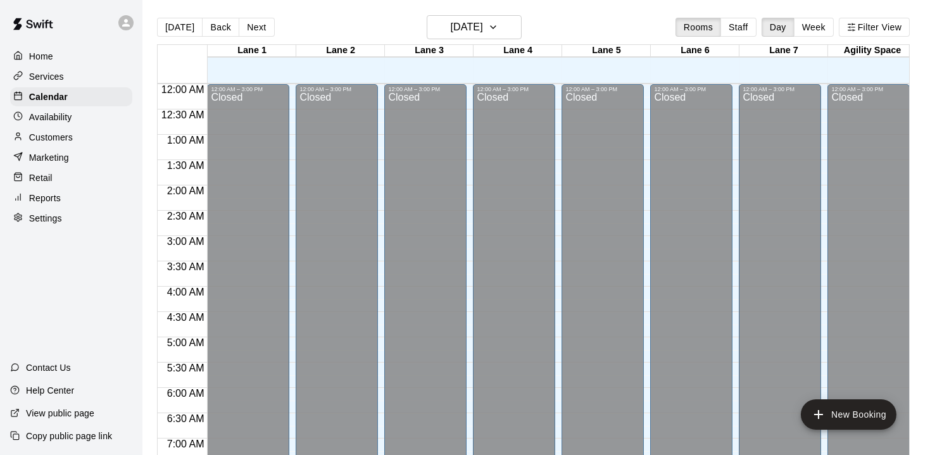
scroll to position [792, 0]
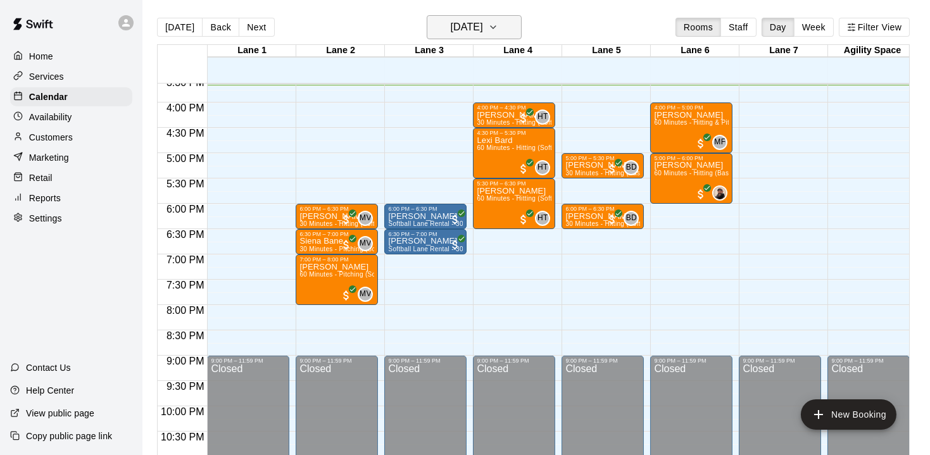
click at [498, 30] on icon "button" at bounding box center [493, 27] width 10 height 15
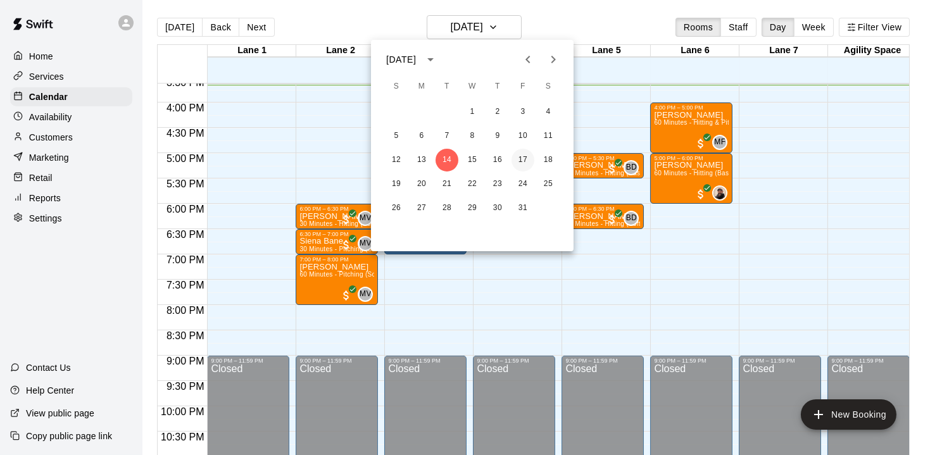
click at [528, 165] on button "17" at bounding box center [522, 160] width 23 height 23
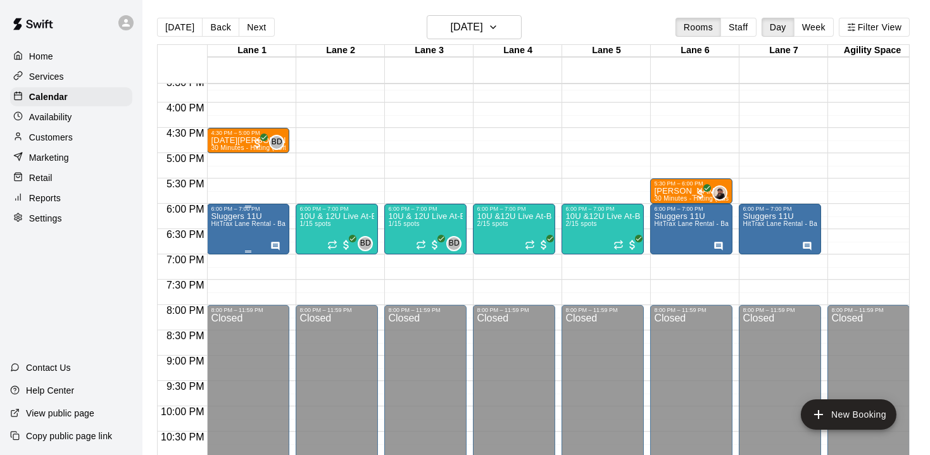
click at [239, 221] on span "HitTrax Lane Rental - Baseball or Softball" at bounding box center [273, 223] width 125 height 7
click at [220, 232] on icon "edit" at bounding box center [223, 233] width 15 height 15
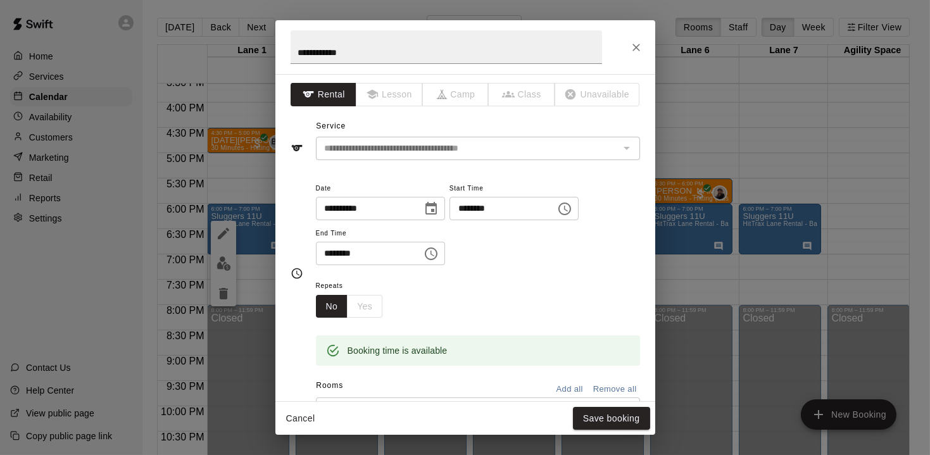
scroll to position [0, 0]
click at [637, 46] on icon "Close" at bounding box center [636, 47] width 13 height 13
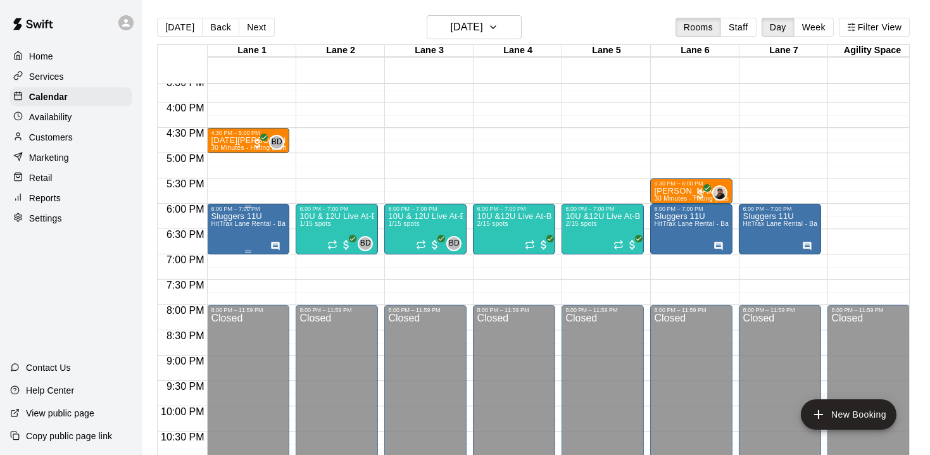
drag, startPoint x: 240, startPoint y: 228, endPoint x: 232, endPoint y: 222, distance: 9.9
click at [232, 222] on div "Sluggers 11U HitTrax Lane Rental - Baseball or Softball" at bounding box center [248, 439] width 75 height 455
click at [232, 222] on button "edit" at bounding box center [223, 225] width 25 height 25
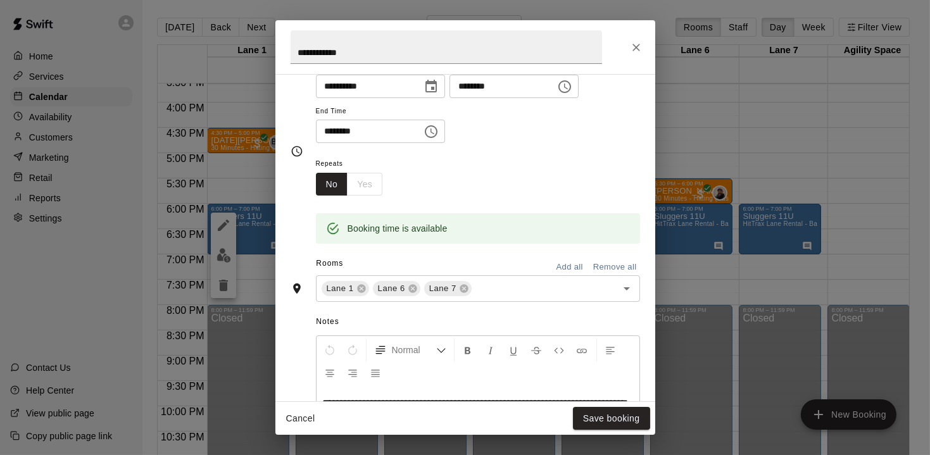
scroll to position [139, 0]
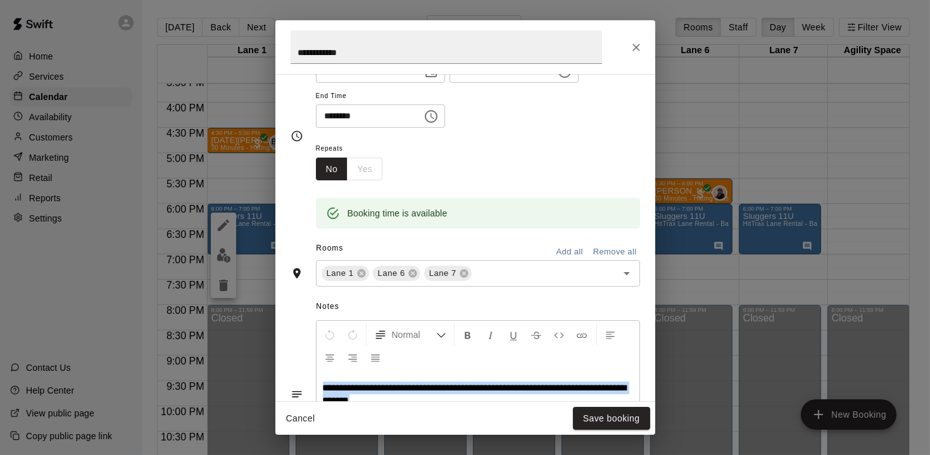
drag, startPoint x: 426, startPoint y: 394, endPoint x: 316, endPoint y: 378, distance: 111.2
click at [316, 378] on div "**********" at bounding box center [477, 419] width 323 height 95
copy span "**********"
click at [638, 47] on icon "Close" at bounding box center [636, 47] width 13 height 13
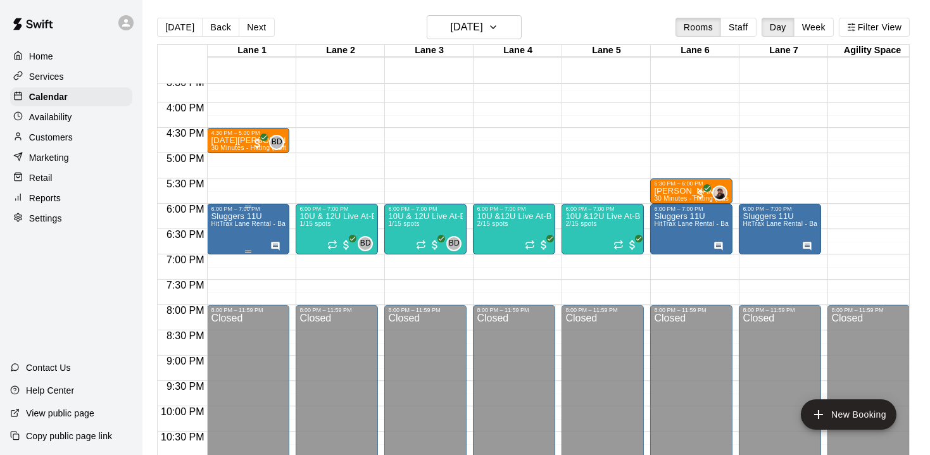
click at [249, 220] on span "HitTrax Lane Rental - Baseball or Softball" at bounding box center [273, 223] width 125 height 7
click at [220, 289] on icon "delete" at bounding box center [223, 293] width 9 height 11
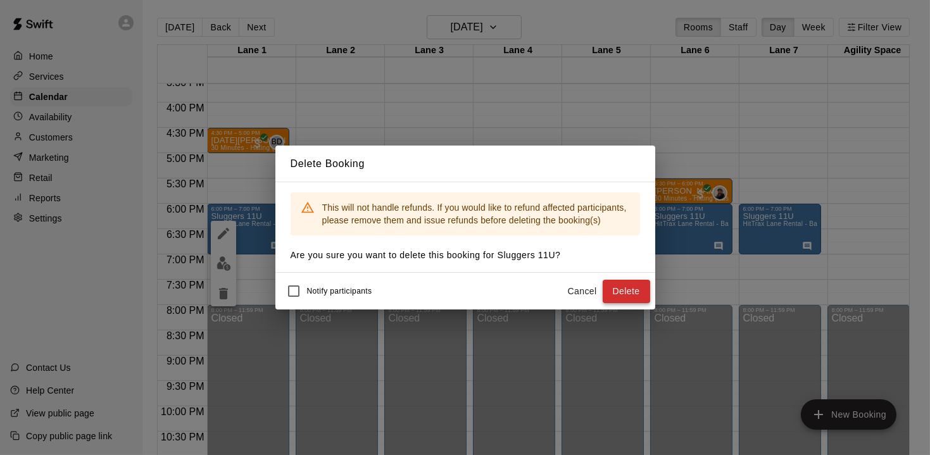
click at [631, 294] on button "Delete" at bounding box center [625, 291] width 47 height 23
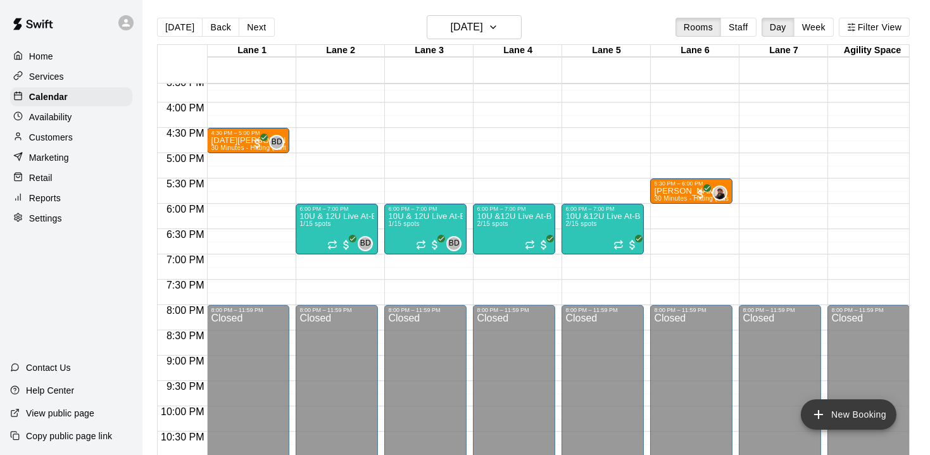
click at [818, 411] on icon "add" at bounding box center [818, 414] width 9 height 9
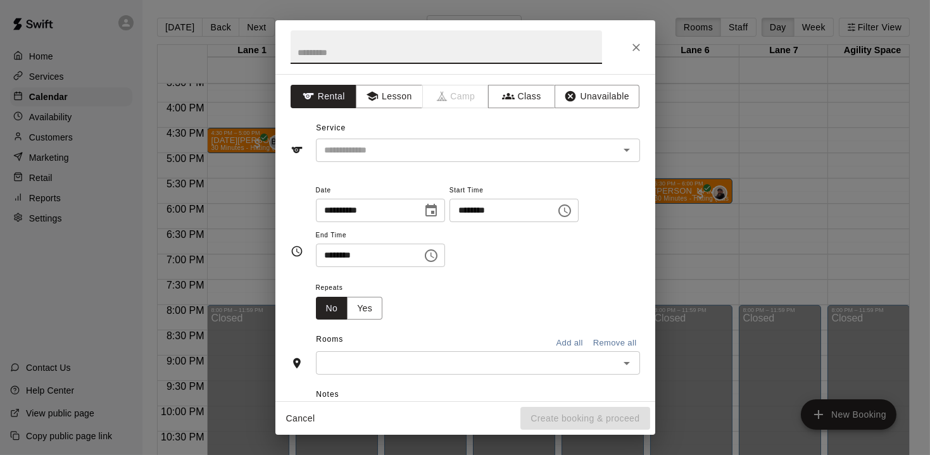
click at [365, 61] on input "text" at bounding box center [445, 47] width 311 height 34
click at [385, 139] on div "​" at bounding box center [478, 150] width 324 height 23
type input "**********"
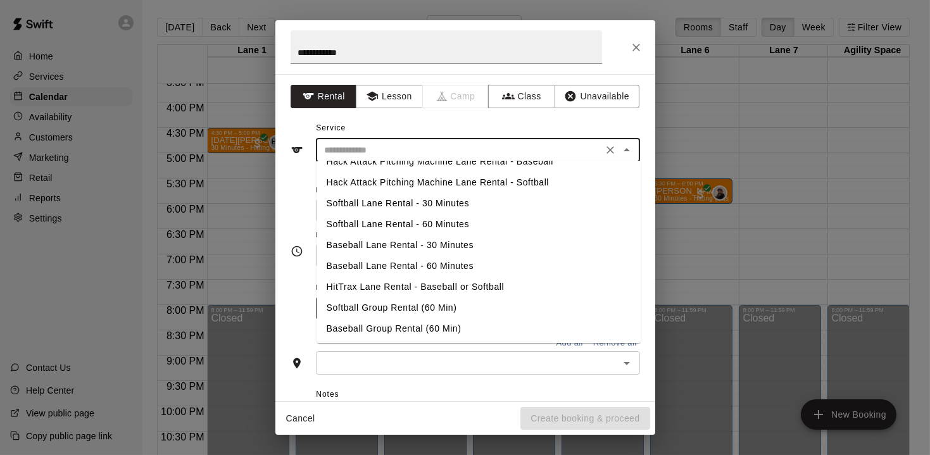
scroll to position [33, 0]
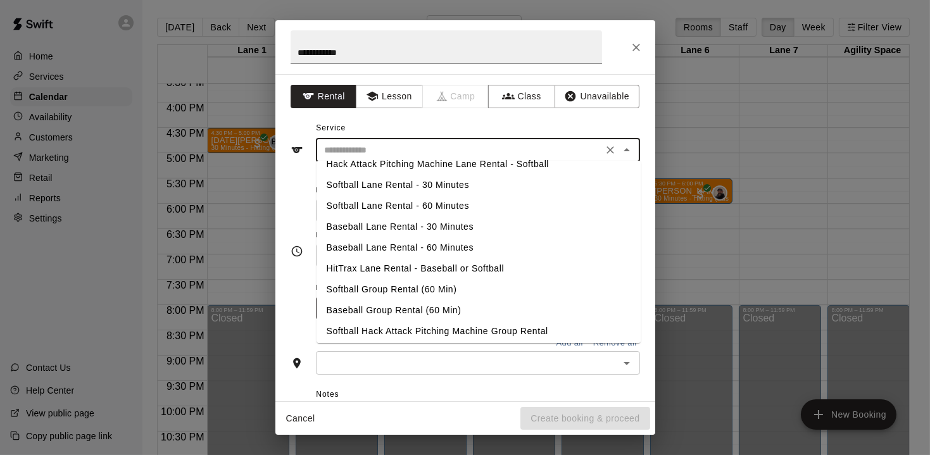
click at [387, 246] on li "Baseball Lane Rental - 60 Minutes" at bounding box center [478, 247] width 324 height 21
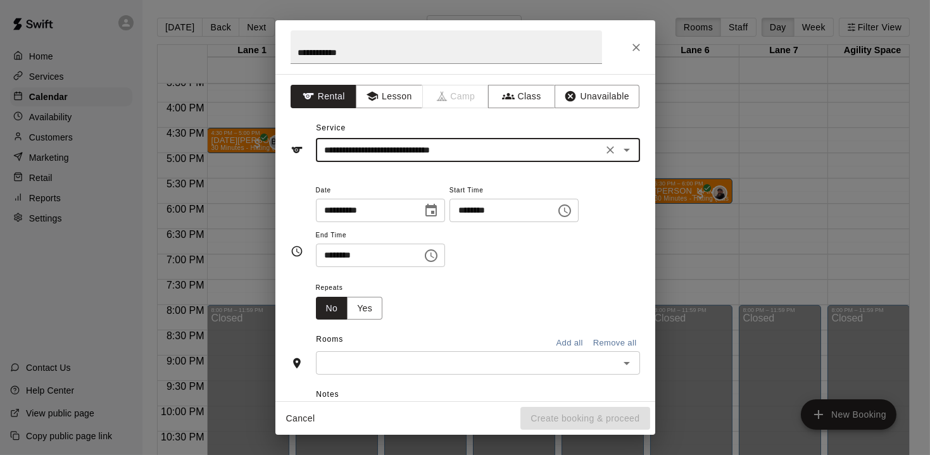
click at [626, 157] on button "Open" at bounding box center [627, 150] width 18 height 18
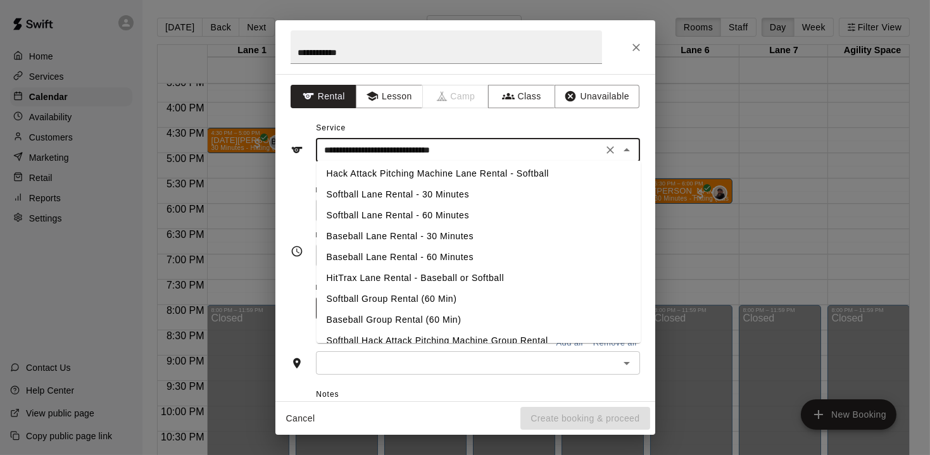
scroll to position [24, 0]
click at [377, 315] on li "Baseball Group Rental (60 Min)" at bounding box center [478, 319] width 324 height 21
type input "**********"
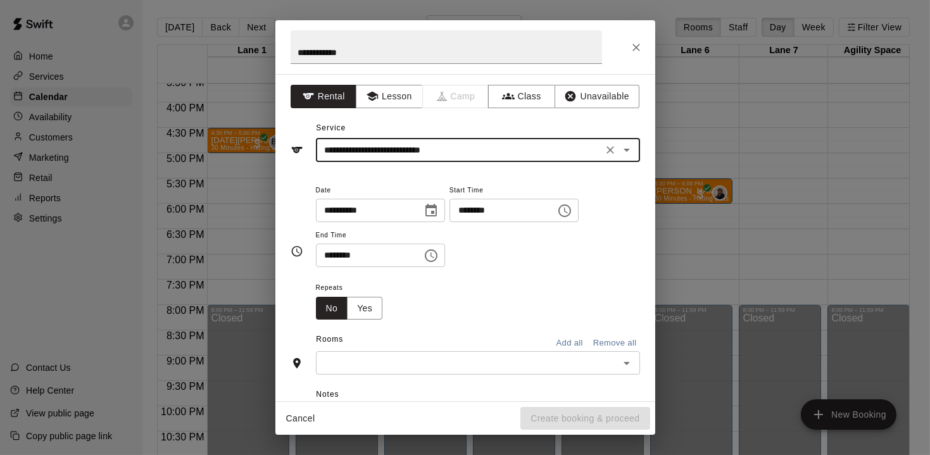
click at [572, 215] on icon "Choose time, selected time is 3:00 PM" at bounding box center [564, 210] width 15 height 15
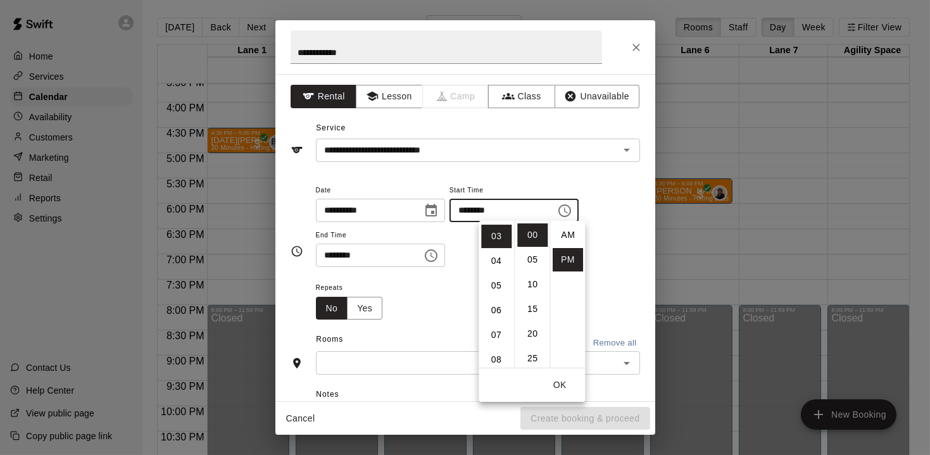
scroll to position [22, 0]
click at [495, 311] on li "06" at bounding box center [496, 308] width 30 height 23
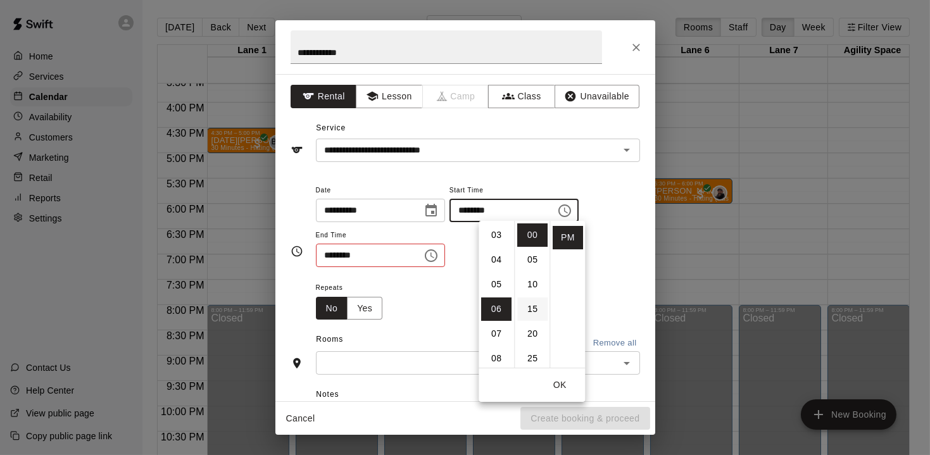
type input "********"
click at [562, 385] on button "OK" at bounding box center [559, 384] width 41 height 23
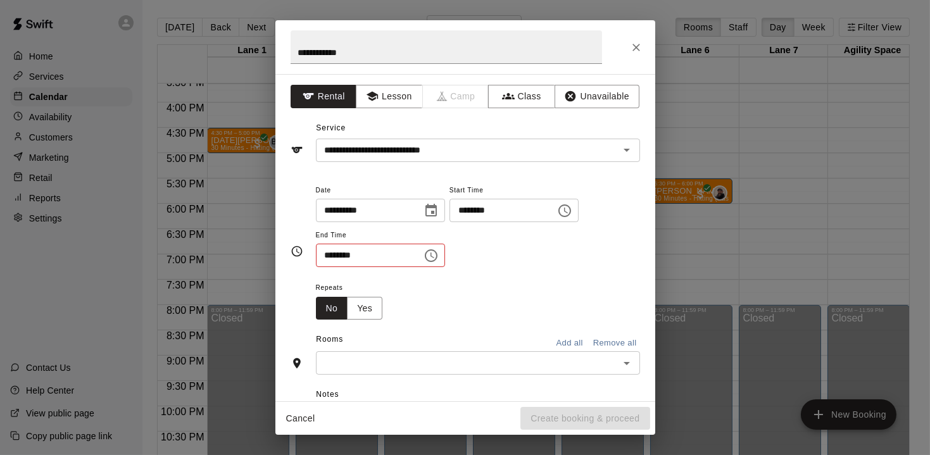
click at [400, 258] on input "********" at bounding box center [364, 255] width 97 height 23
click at [439, 256] on icon "Choose time, selected time is 3:30 PM" at bounding box center [430, 255] width 15 height 15
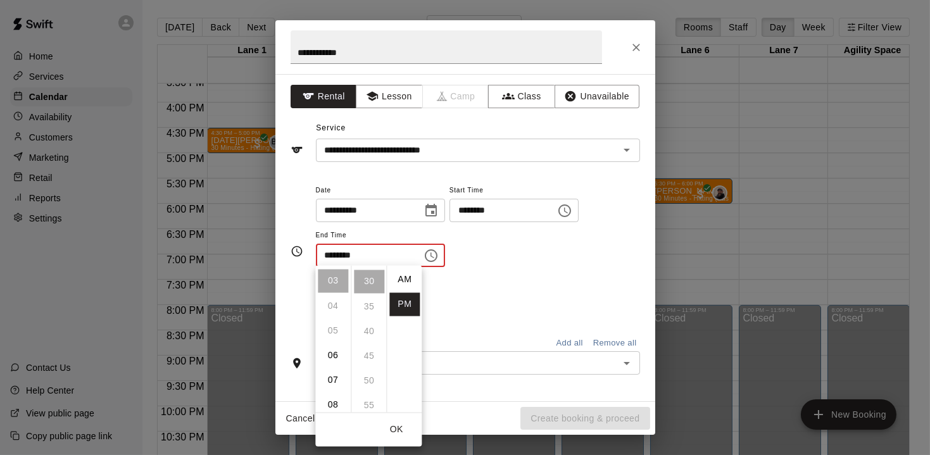
scroll to position [22, 0]
click at [337, 371] on li "07" at bounding box center [333, 379] width 30 height 23
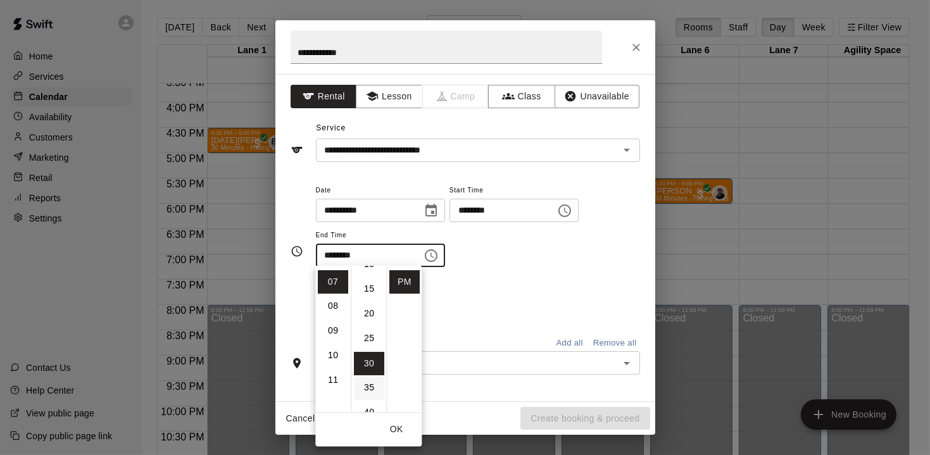
scroll to position [0, 0]
click at [369, 283] on li "00" at bounding box center [369, 279] width 30 height 23
type input "********"
click at [470, 358] on input "text" at bounding box center [468, 363] width 296 height 16
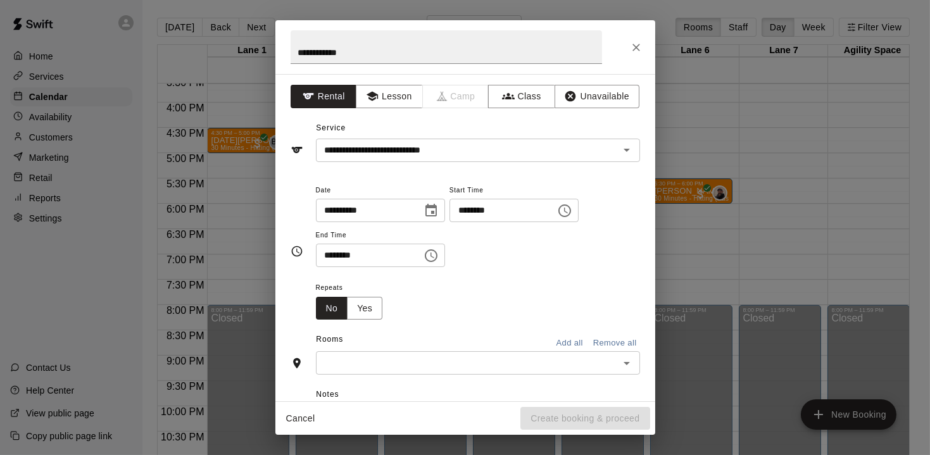
drag, startPoint x: 625, startPoint y: 364, endPoint x: 617, endPoint y: 357, distance: 10.3
click at [625, 364] on icon "Open" at bounding box center [626, 363] width 15 height 15
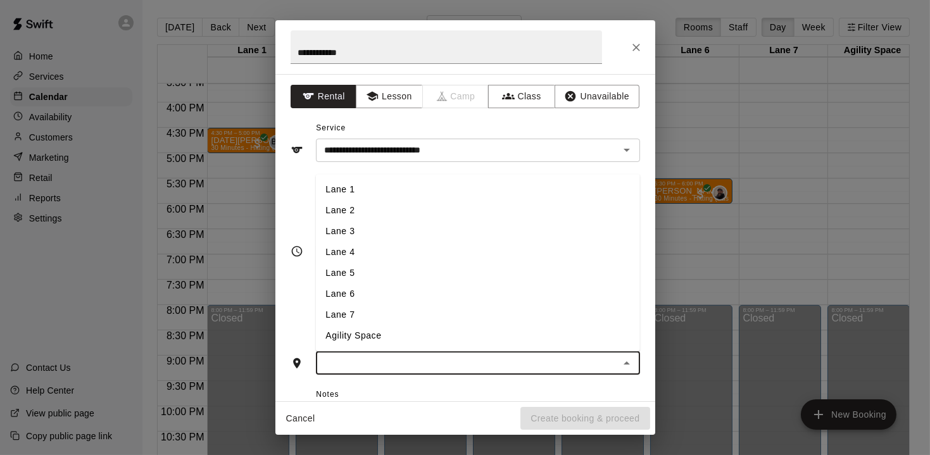
click at [387, 186] on li "Lane 1" at bounding box center [477, 190] width 324 height 21
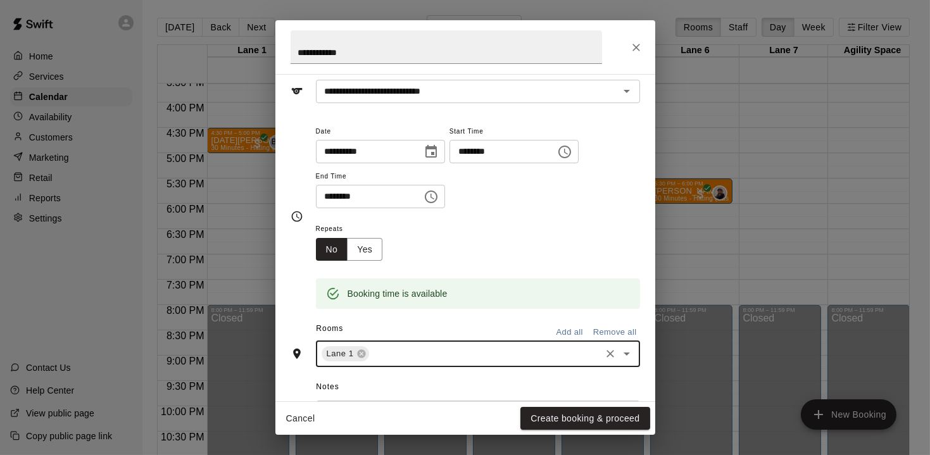
scroll to position [59, 0]
click at [629, 356] on icon "Open" at bounding box center [626, 353] width 15 height 15
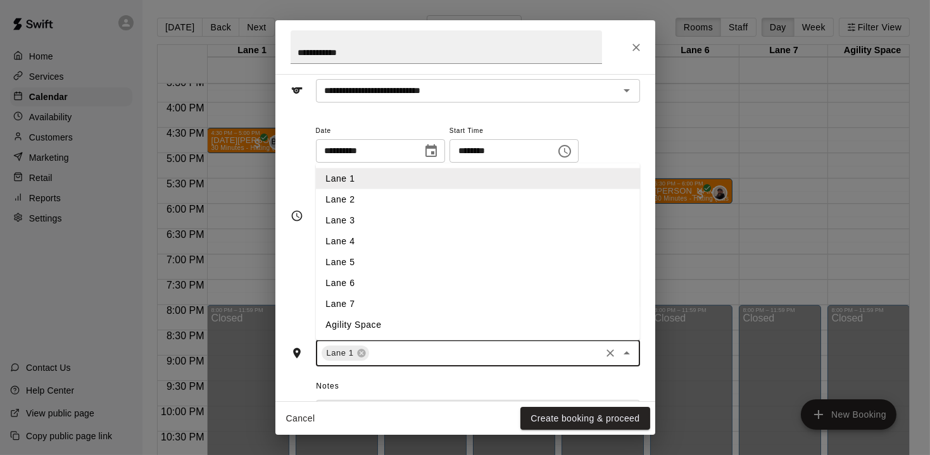
click at [390, 284] on li "Lane 6" at bounding box center [477, 283] width 324 height 21
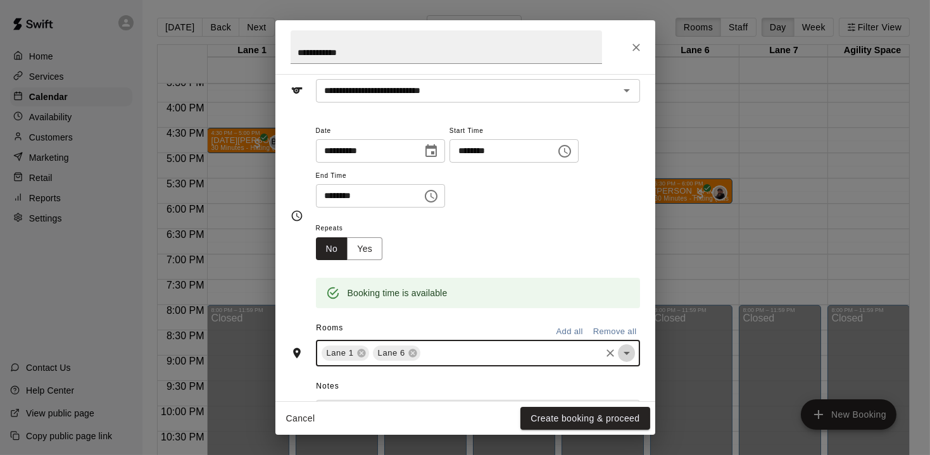
click at [626, 357] on icon "Open" at bounding box center [626, 353] width 15 height 15
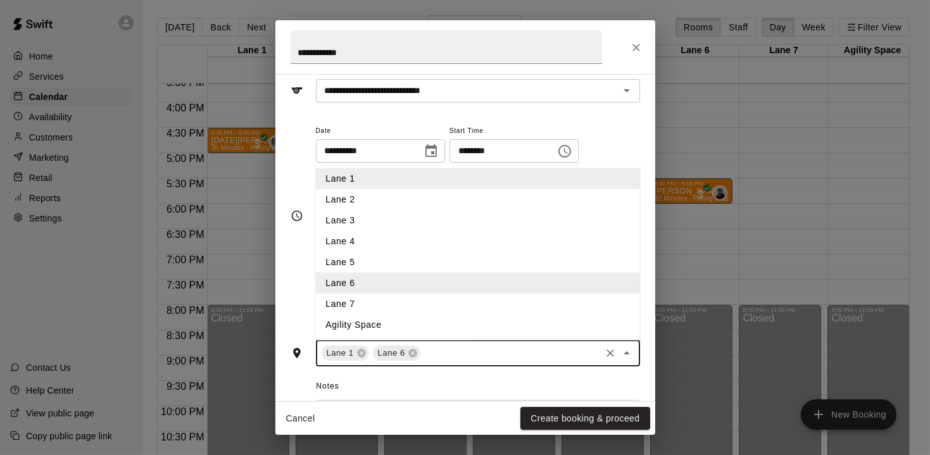
click at [388, 300] on li "Lane 7" at bounding box center [477, 304] width 324 height 21
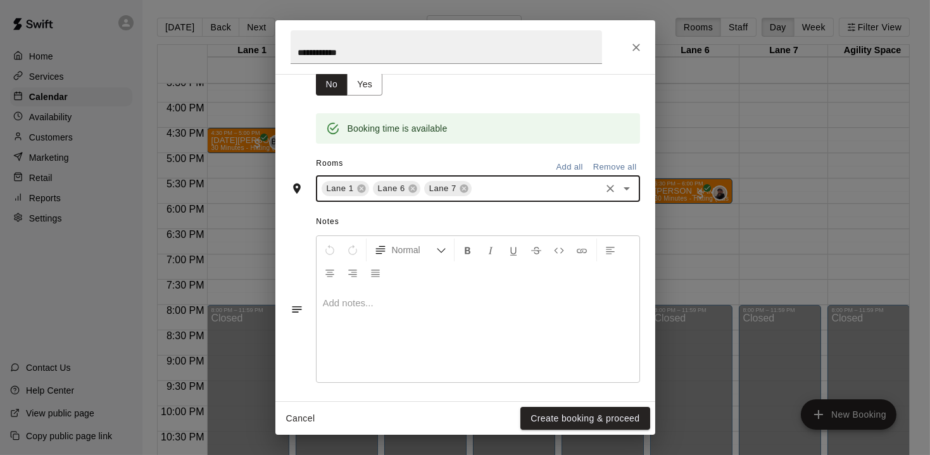
scroll to position [225, 0]
click at [401, 296] on p at bounding box center [478, 302] width 310 height 13
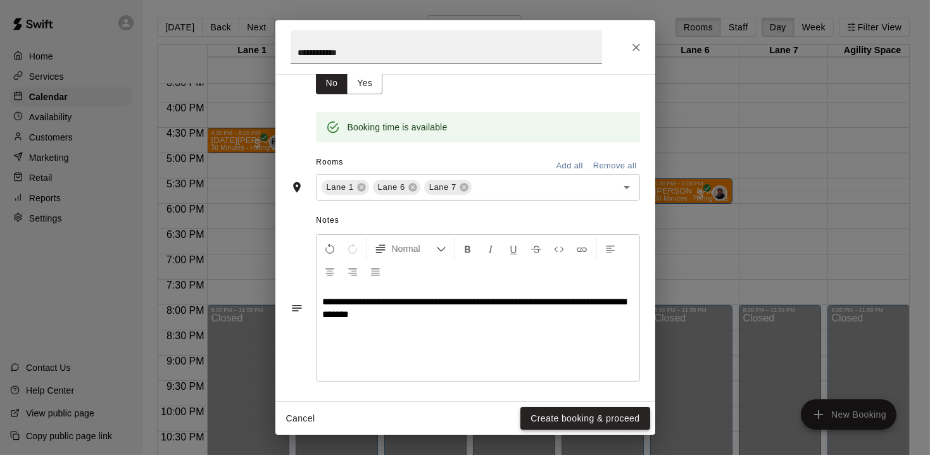
click at [568, 417] on button "Create booking & proceed" at bounding box center [584, 418] width 129 height 23
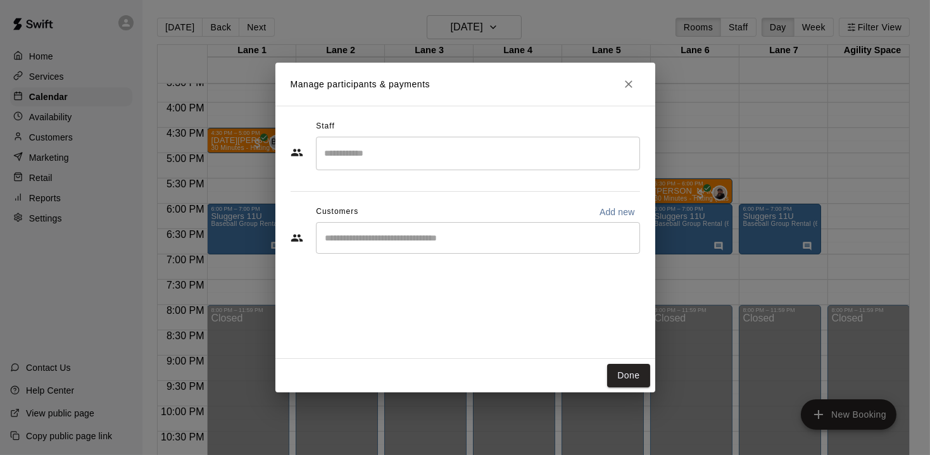
click at [370, 235] on input "Start typing to search customers..." at bounding box center [477, 238] width 313 height 13
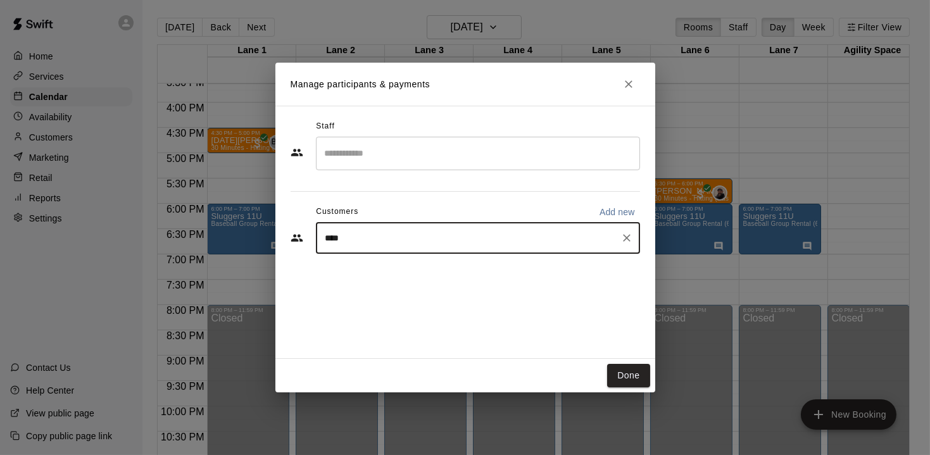
type input "*****"
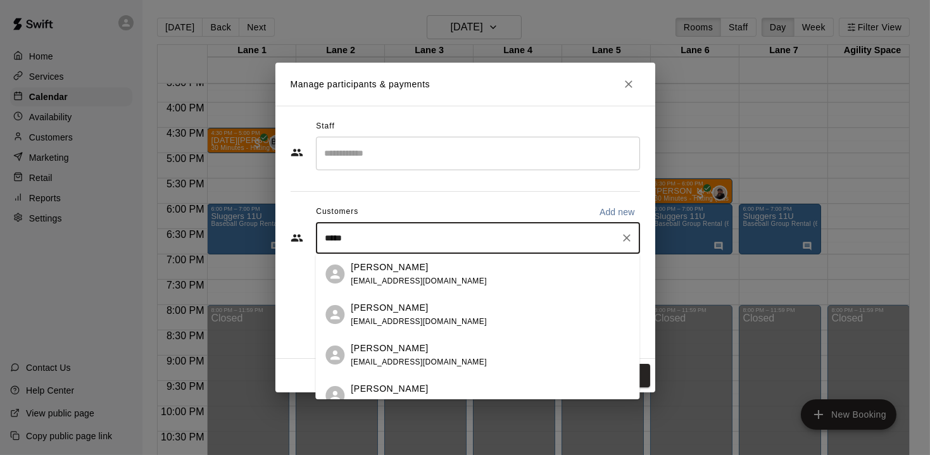
click at [375, 320] on span "[EMAIL_ADDRESS][DOMAIN_NAME]" at bounding box center [419, 321] width 136 height 9
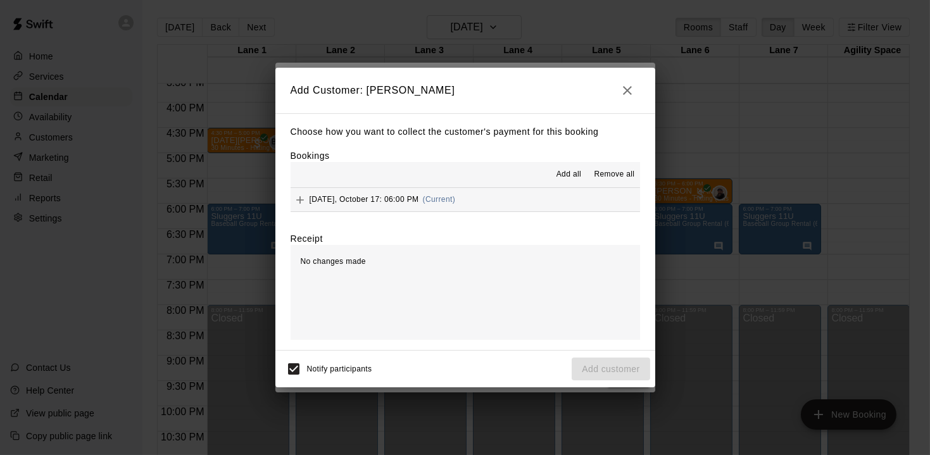
click at [503, 198] on button "[DATE], October 17: 06:00 PM (Current)" at bounding box center [464, 199] width 349 height 23
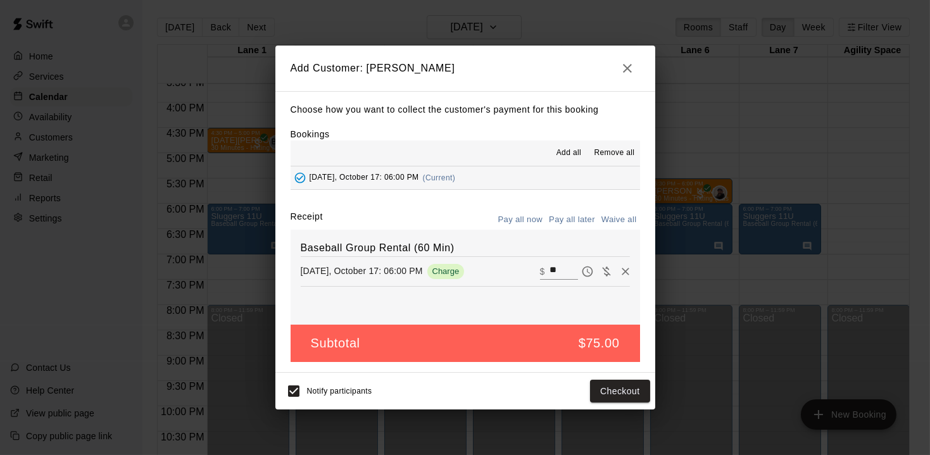
drag, startPoint x: 562, startPoint y: 272, endPoint x: 527, endPoint y: 263, distance: 36.7
click at [532, 265] on div "[DATE], October 17: 06:00 PM Charge ​ $ **" at bounding box center [465, 271] width 329 height 19
type input "***"
click at [618, 391] on button "Checkout" at bounding box center [619, 391] width 59 height 23
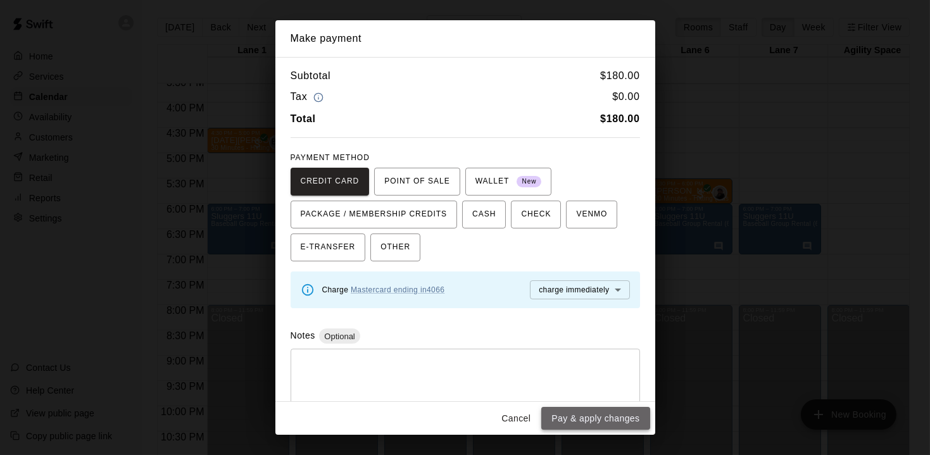
click at [598, 420] on button "Pay & apply changes" at bounding box center [595, 418] width 108 height 23
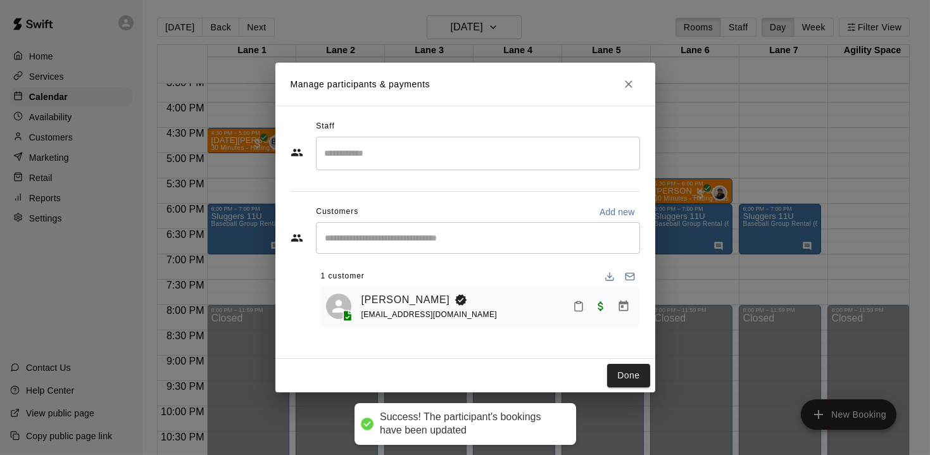
click at [629, 376] on button "Done" at bounding box center [628, 375] width 42 height 23
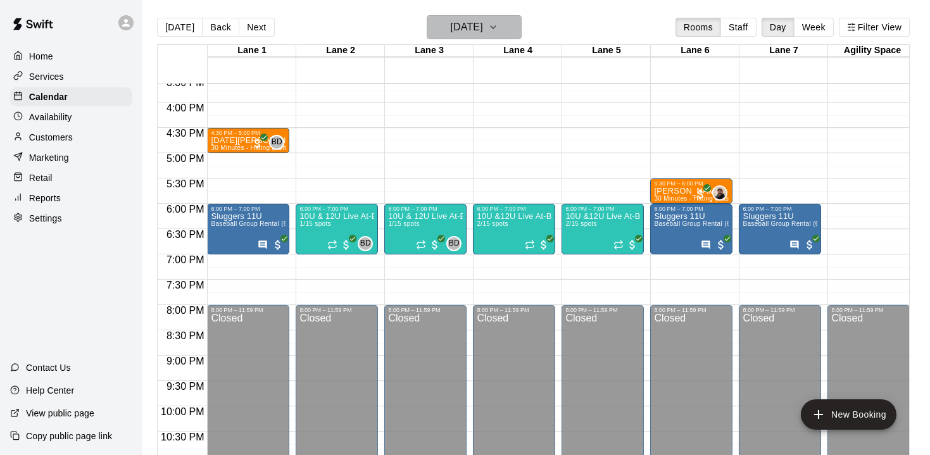
click at [498, 30] on icon "button" at bounding box center [493, 27] width 10 height 15
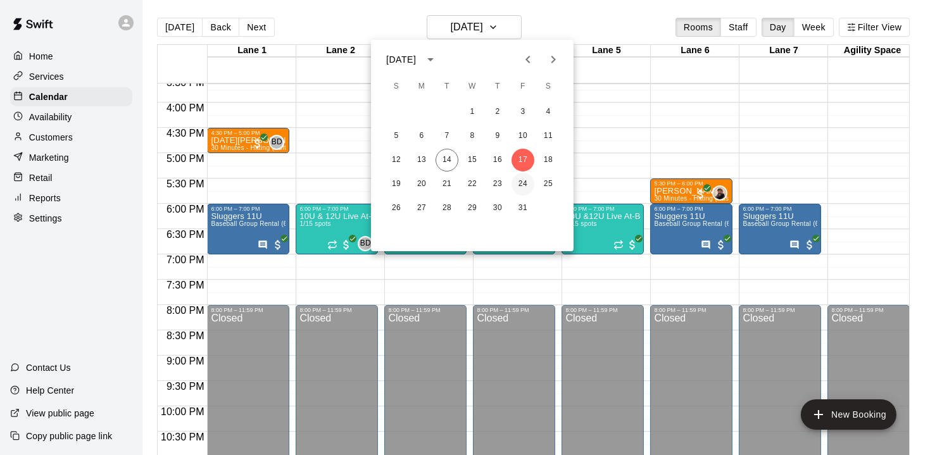
click at [524, 184] on button "24" at bounding box center [522, 184] width 23 height 23
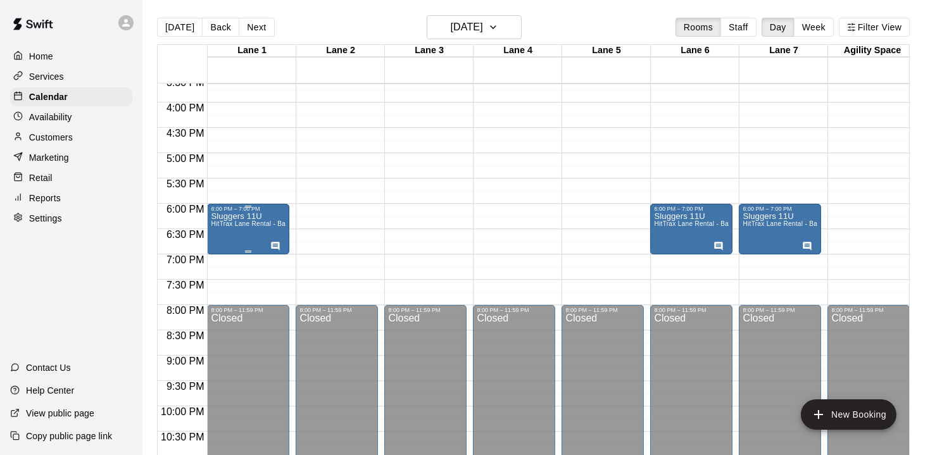
click at [249, 216] on p "Sluggers 11U" at bounding box center [248, 216] width 75 height 0
click at [224, 288] on icon "delete" at bounding box center [223, 289] width 9 height 11
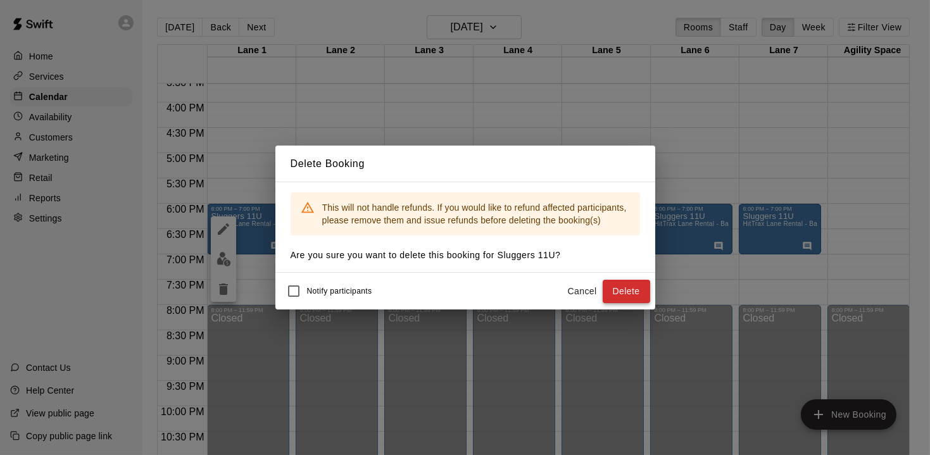
click at [636, 291] on button "Delete" at bounding box center [625, 291] width 47 height 23
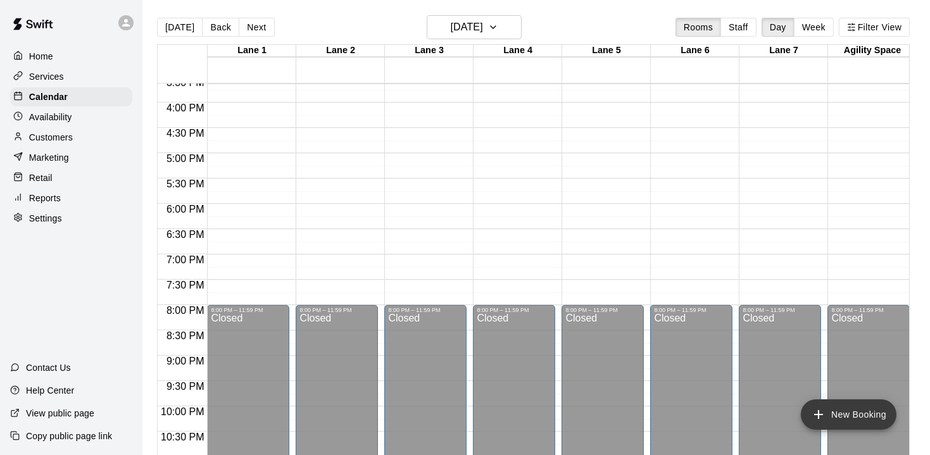
click at [820, 420] on icon "add" at bounding box center [818, 414] width 15 height 15
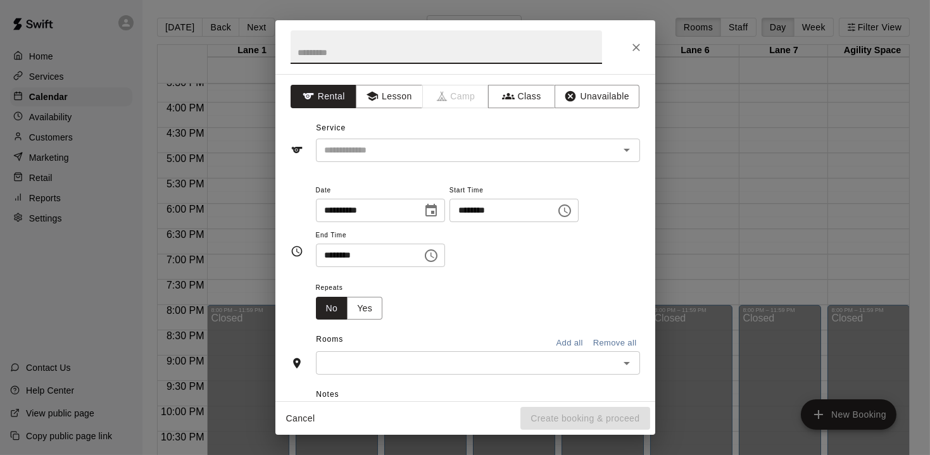
click at [376, 57] on input "text" at bounding box center [445, 47] width 311 height 34
type input "**********"
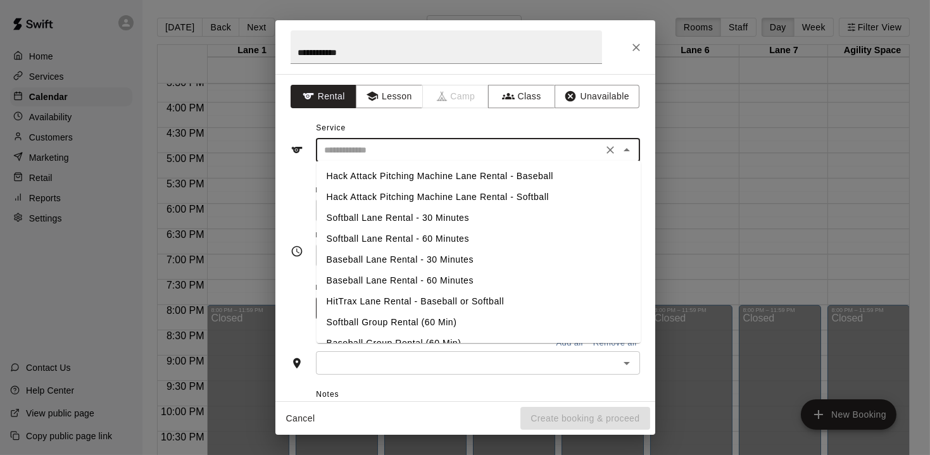
click at [451, 155] on input "text" at bounding box center [459, 150] width 279 height 16
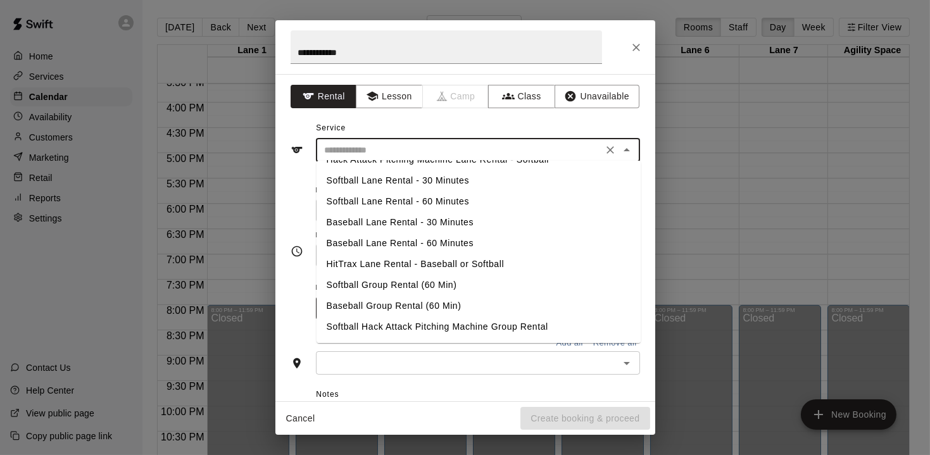
scroll to position [39, 0]
click at [401, 302] on li "Baseball Group Rental (60 Min)" at bounding box center [478, 304] width 324 height 21
type input "**********"
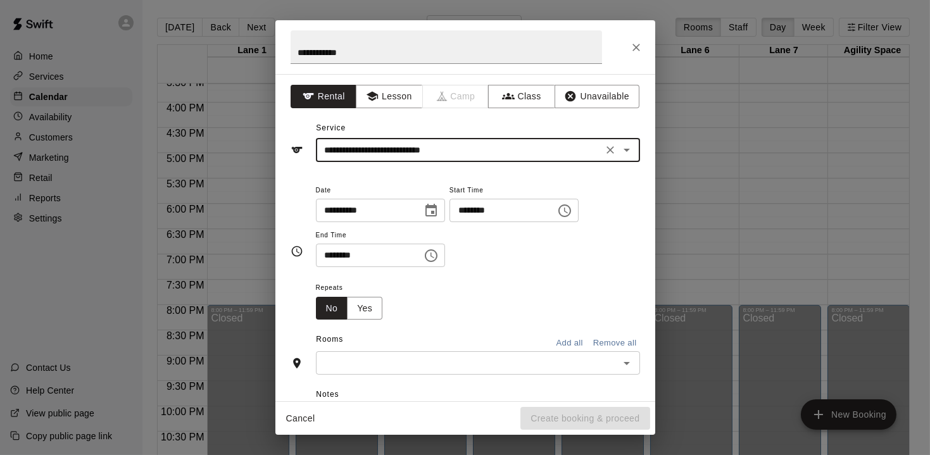
click at [572, 211] on icon "Choose time, selected time is 3:00 PM" at bounding box center [564, 210] width 15 height 15
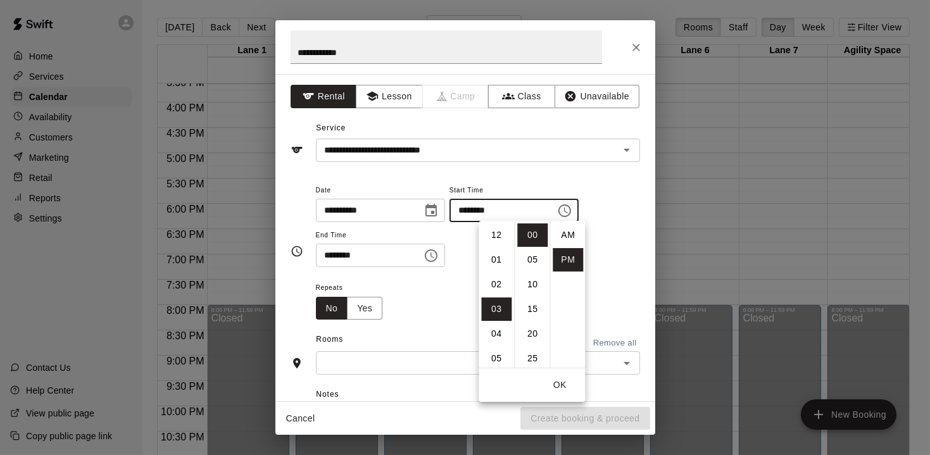
scroll to position [22, 0]
click at [495, 306] on li "06" at bounding box center [496, 310] width 30 height 23
type input "********"
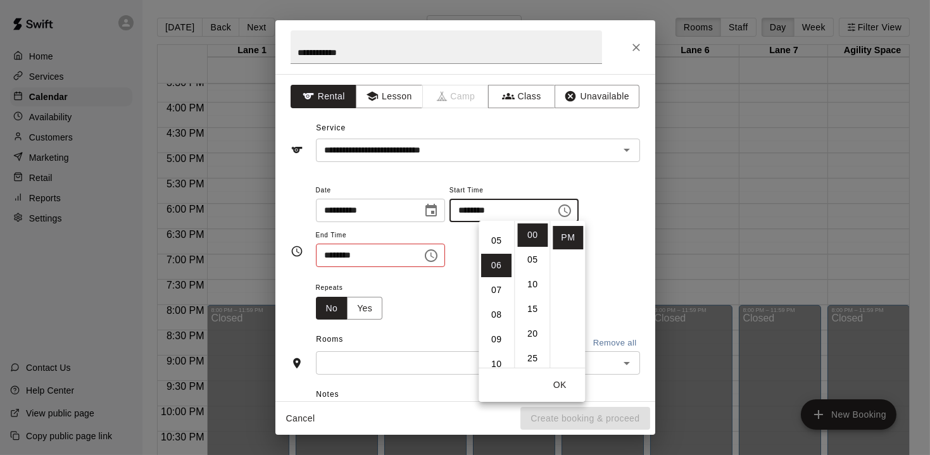
scroll to position [146, 0]
click at [434, 254] on icon "Choose time, selected time is 3:30 PM" at bounding box center [432, 255] width 4 height 6
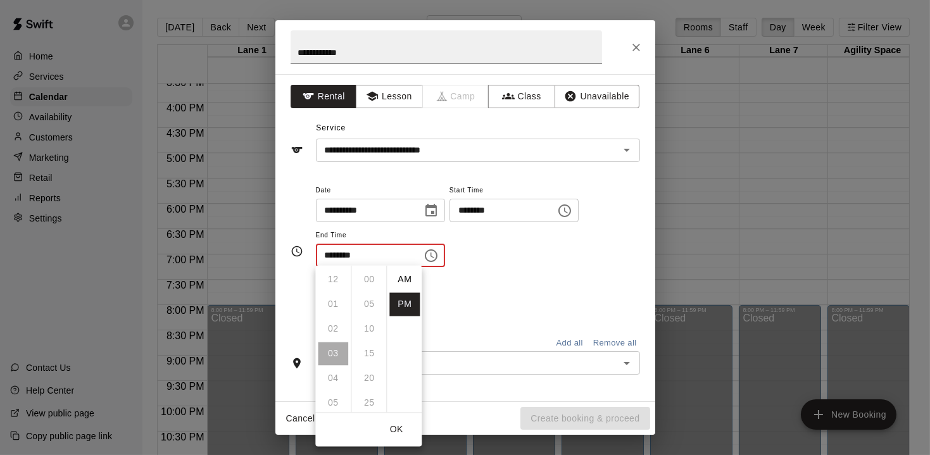
scroll to position [22, 0]
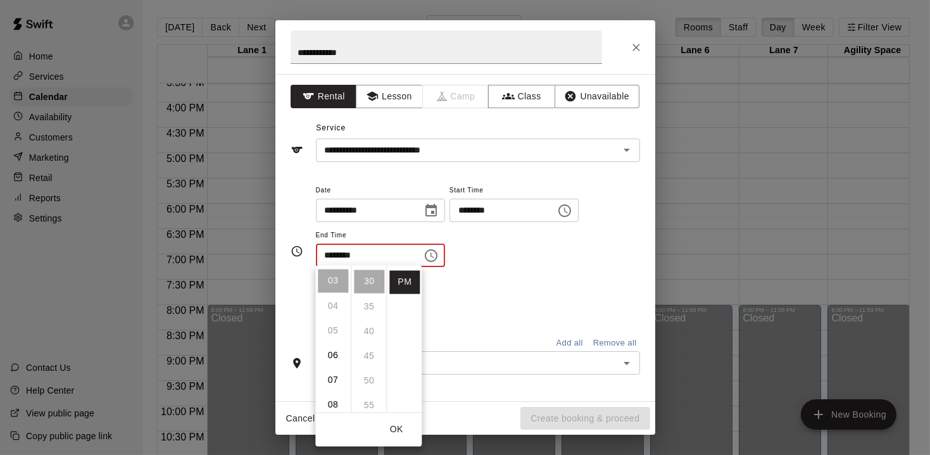
click at [333, 385] on li "07" at bounding box center [333, 379] width 30 height 23
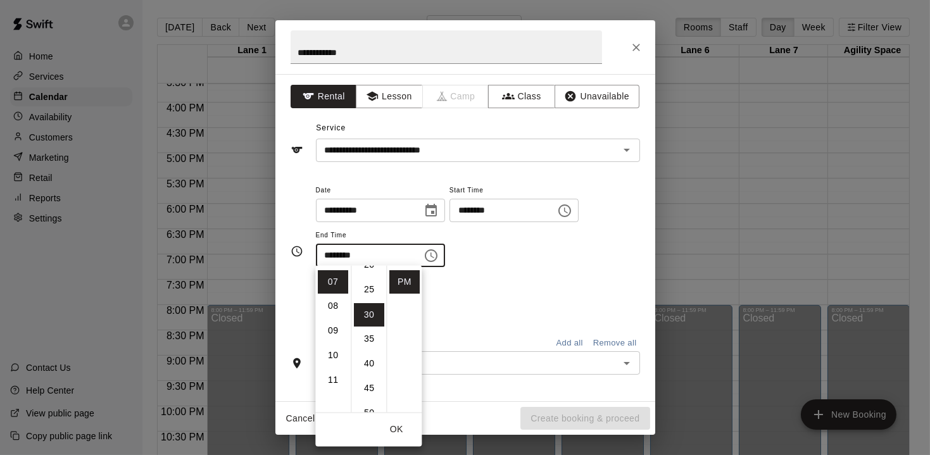
scroll to position [0, 0]
click at [371, 284] on li "00" at bounding box center [369, 279] width 30 height 23
type input "********"
click at [560, 296] on div "Repeats No Yes" at bounding box center [478, 300] width 324 height 40
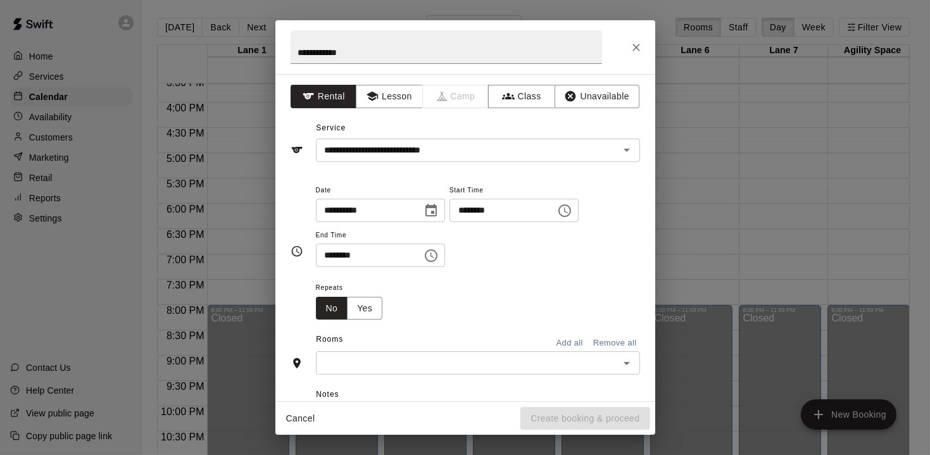
click at [628, 363] on icon "Open" at bounding box center [626, 363] width 15 height 15
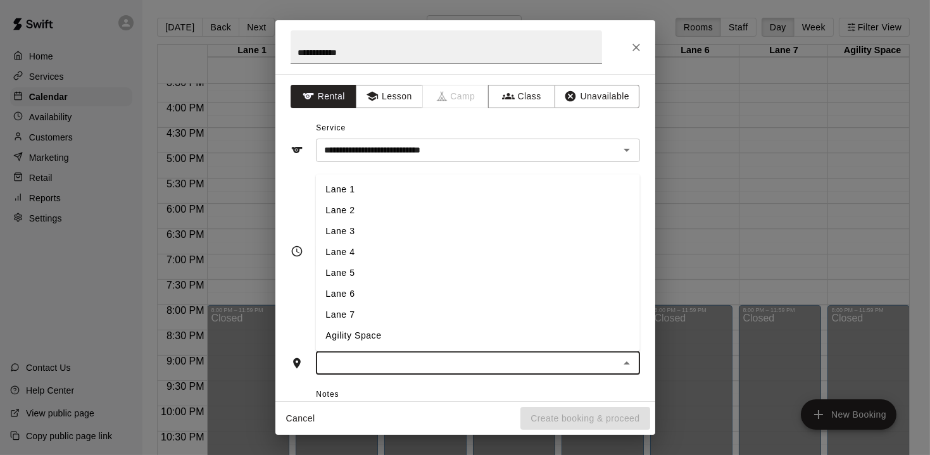
click at [378, 185] on li "Lane 1" at bounding box center [477, 190] width 324 height 21
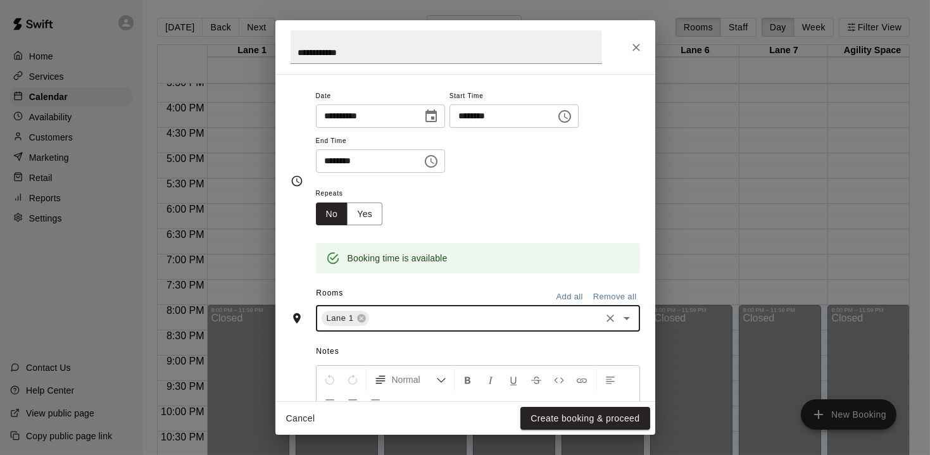
scroll to position [108, 0]
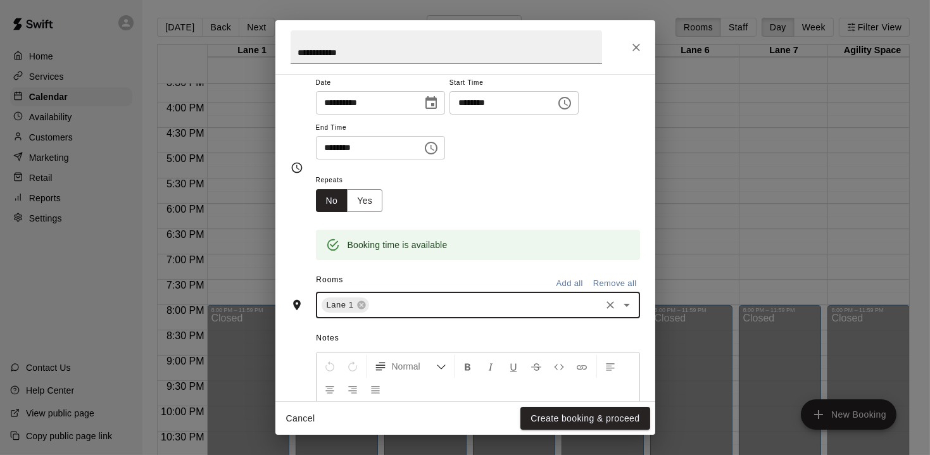
click at [628, 308] on icon "Open" at bounding box center [626, 304] width 15 height 15
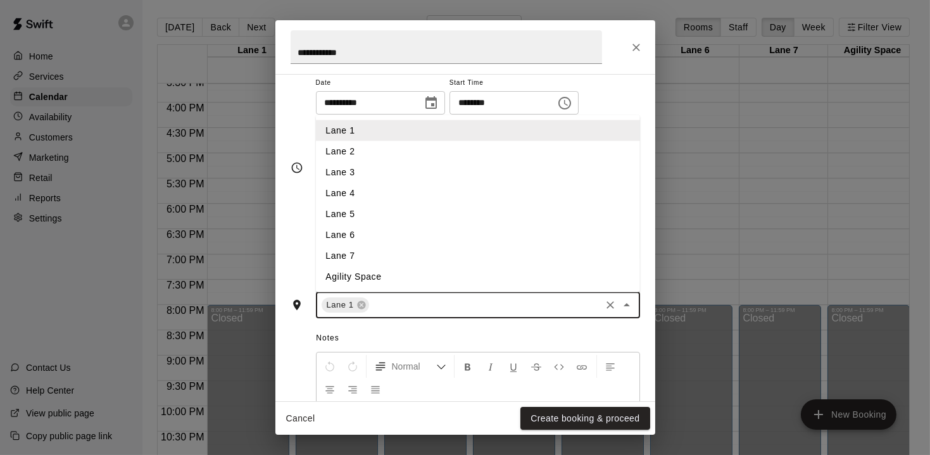
click at [376, 237] on li "Lane 6" at bounding box center [477, 235] width 324 height 21
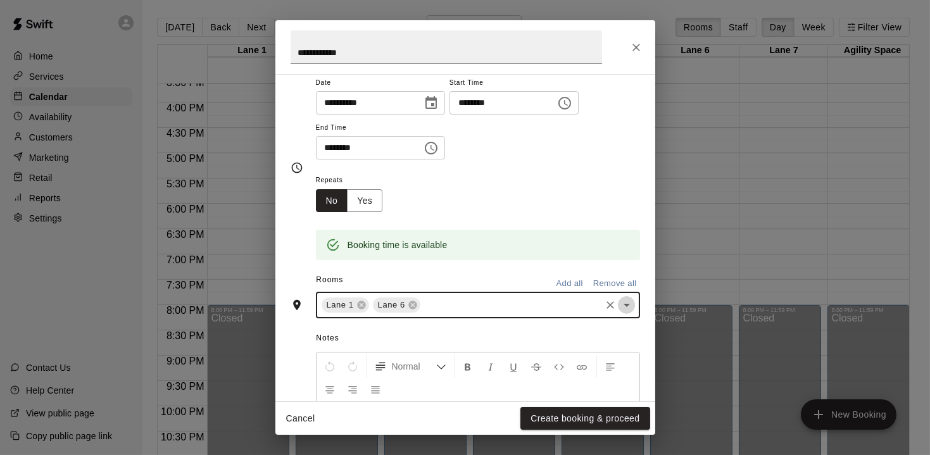
click at [626, 309] on icon "Open" at bounding box center [626, 304] width 15 height 15
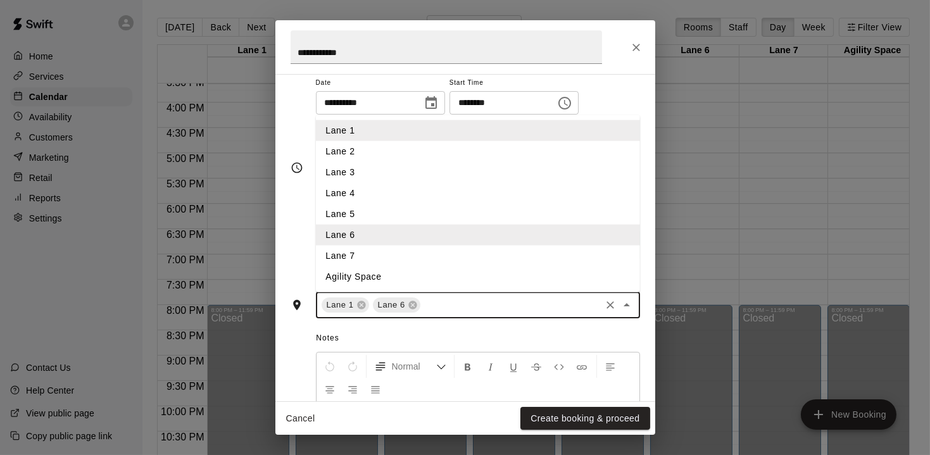
click at [387, 249] on li "Lane 7" at bounding box center [477, 256] width 324 height 21
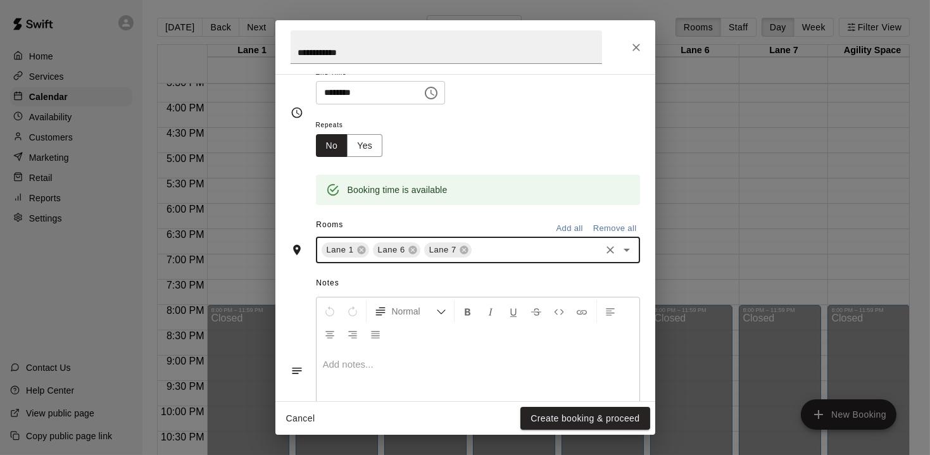
scroll to position [165, 0]
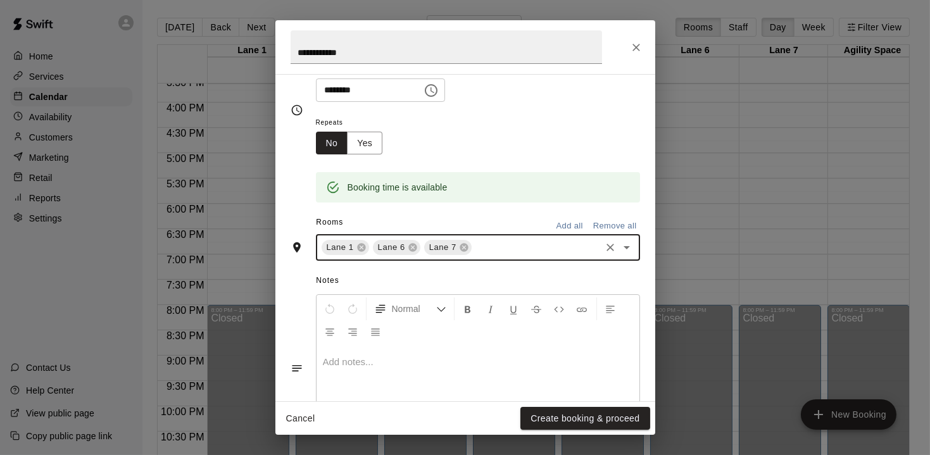
click at [377, 356] on p at bounding box center [478, 362] width 310 height 13
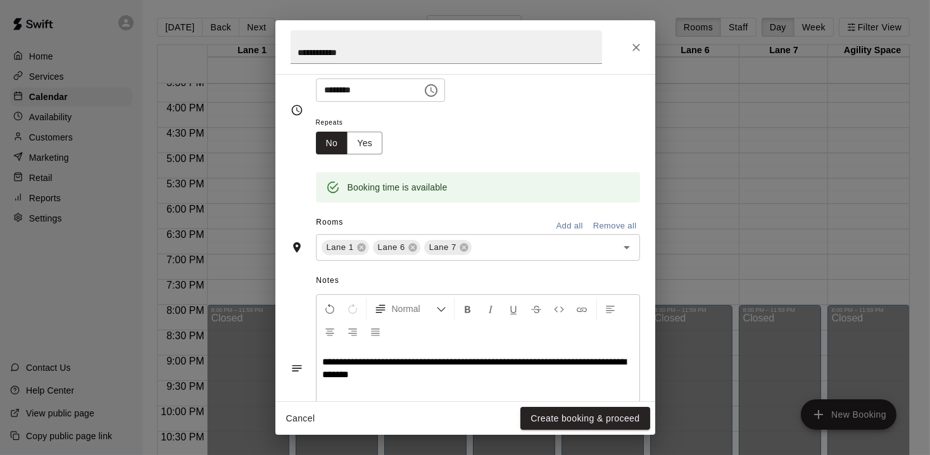
click at [430, 359] on span "**********" at bounding box center [475, 368] width 304 height 22
click at [566, 418] on button "Create booking & proceed" at bounding box center [584, 418] width 129 height 23
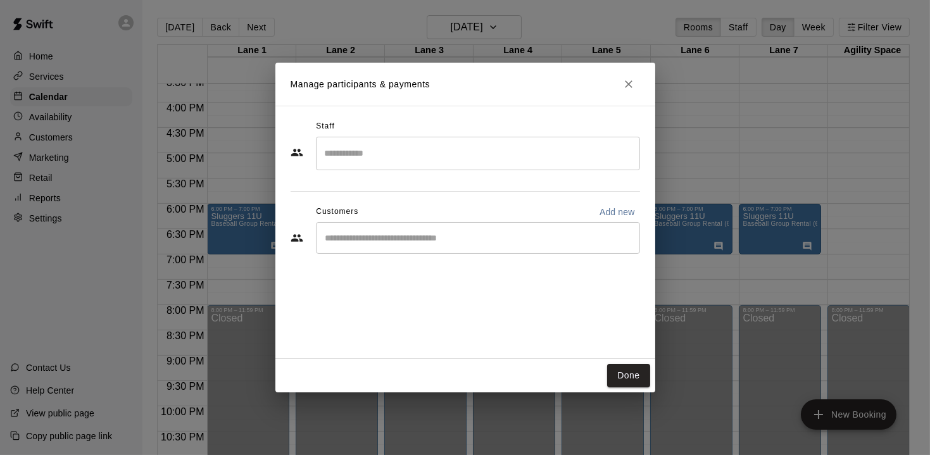
click at [406, 240] on input "Start typing to search customers..." at bounding box center [477, 238] width 313 height 13
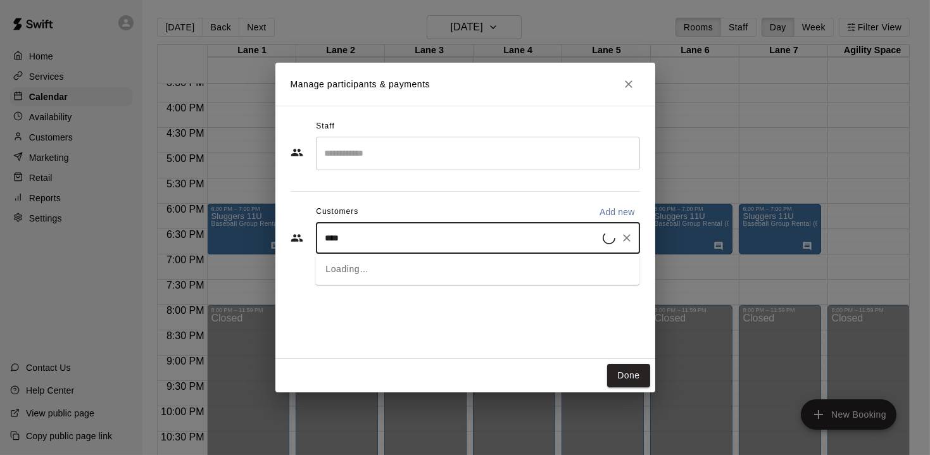
type input "*****"
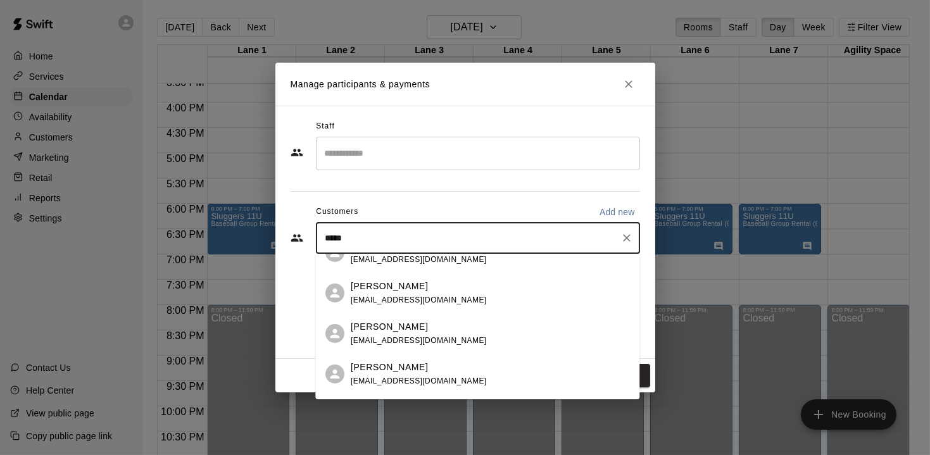
scroll to position [65, 0]
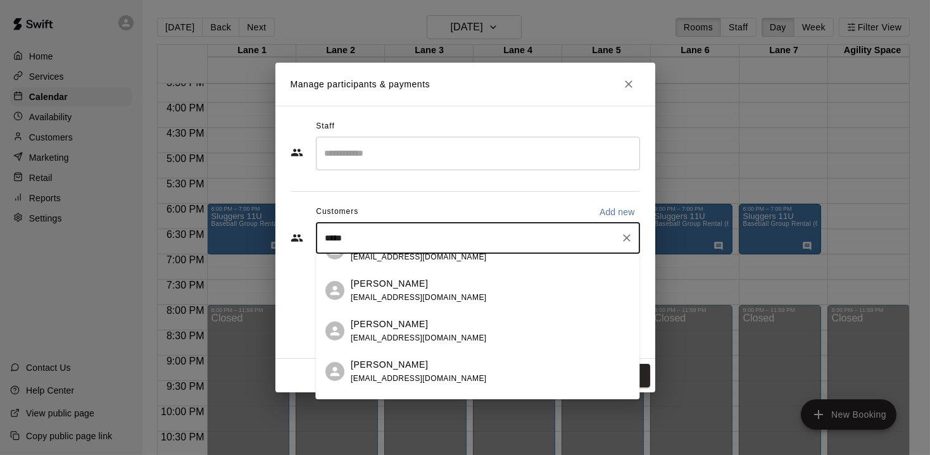
click at [385, 375] on span "[EMAIL_ADDRESS][DOMAIN_NAME]" at bounding box center [419, 378] width 136 height 9
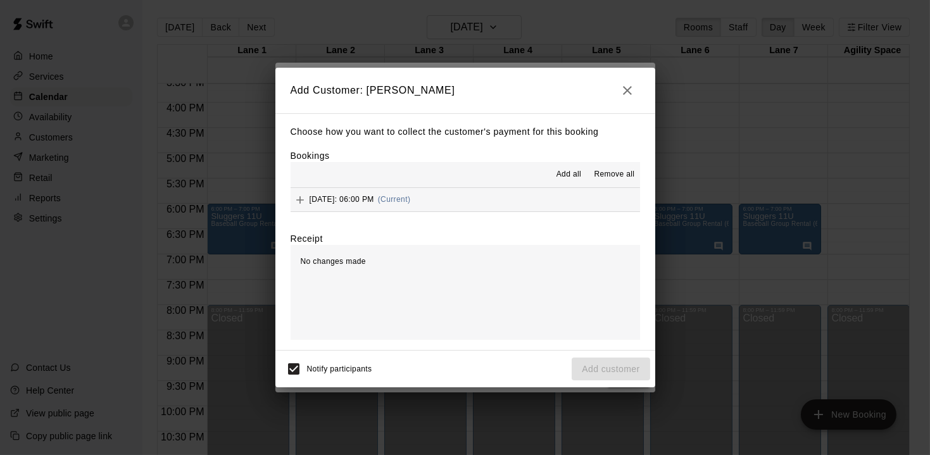
click at [518, 197] on button "[DATE]: 06:00 PM (Current)" at bounding box center [464, 199] width 349 height 23
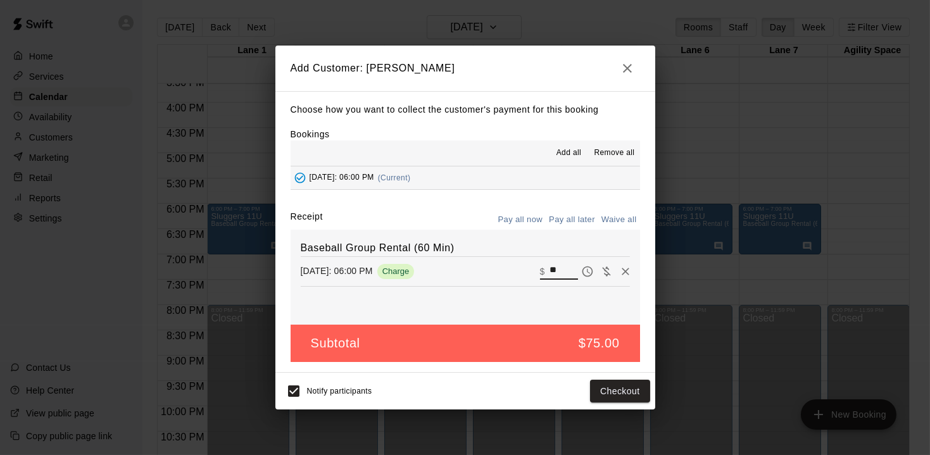
drag, startPoint x: 566, startPoint y: 264, endPoint x: 544, endPoint y: 264, distance: 21.5
click at [545, 264] on div "​ $ **" at bounding box center [559, 271] width 38 height 16
type input "*"
type input "***"
click at [623, 392] on button "Checkout" at bounding box center [619, 391] width 59 height 23
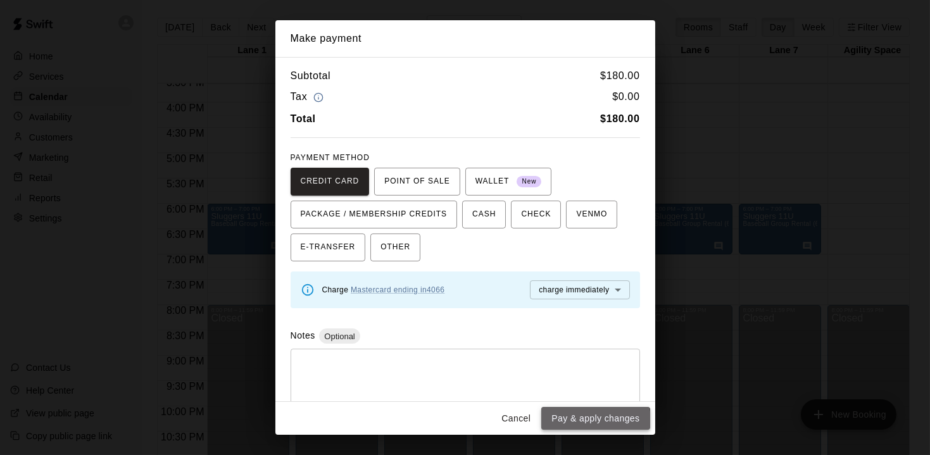
click at [590, 420] on button "Pay & apply changes" at bounding box center [595, 418] width 108 height 23
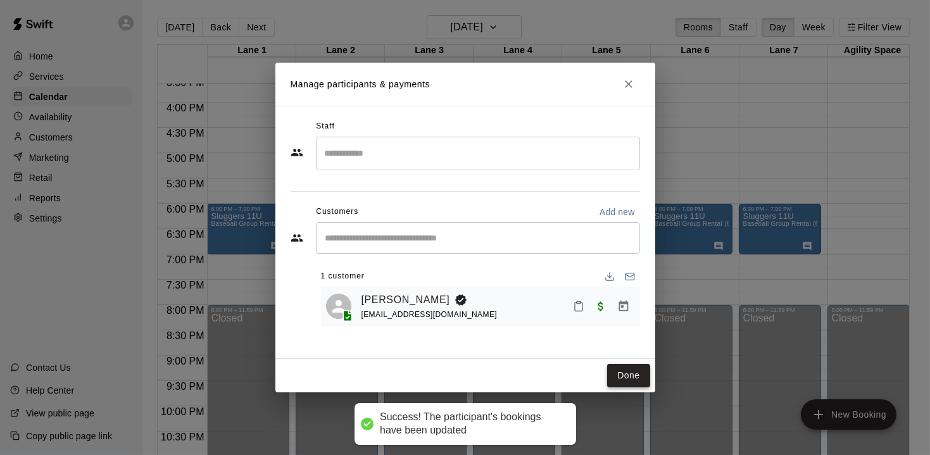
click at [633, 374] on button "Done" at bounding box center [628, 375] width 42 height 23
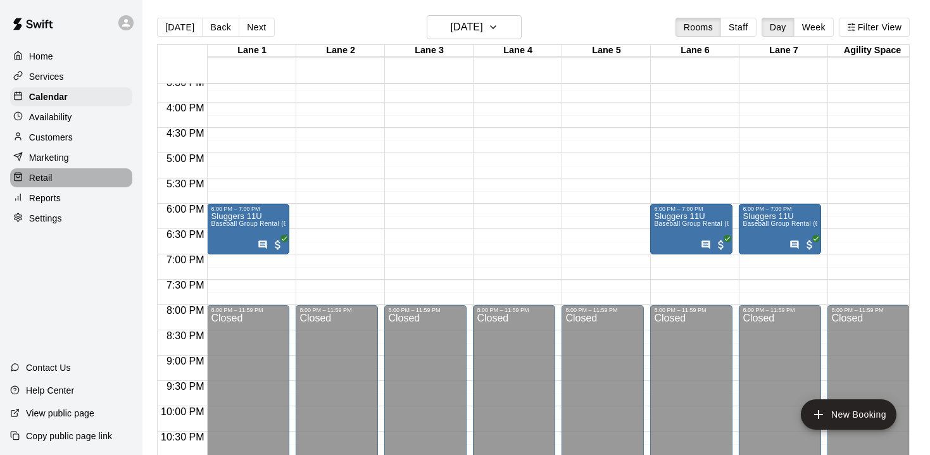
click at [38, 181] on p "Retail" at bounding box center [40, 177] width 23 height 13
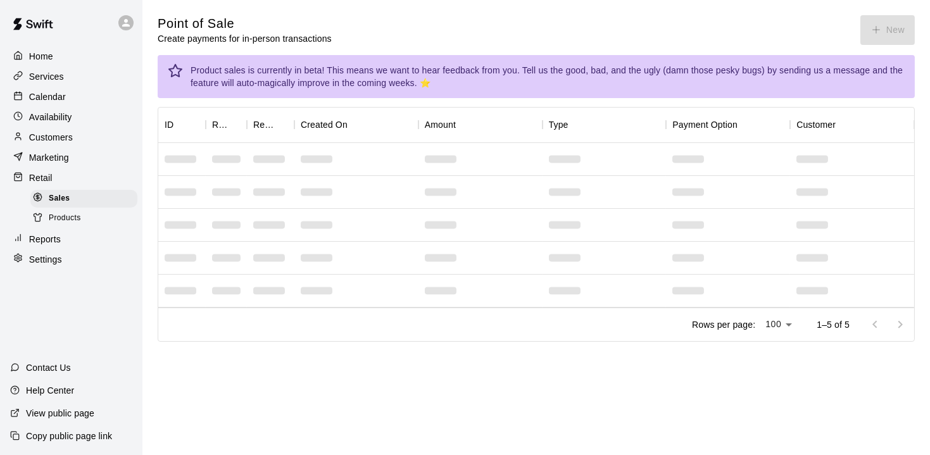
click at [39, 238] on p "Reports" at bounding box center [45, 239] width 32 height 13
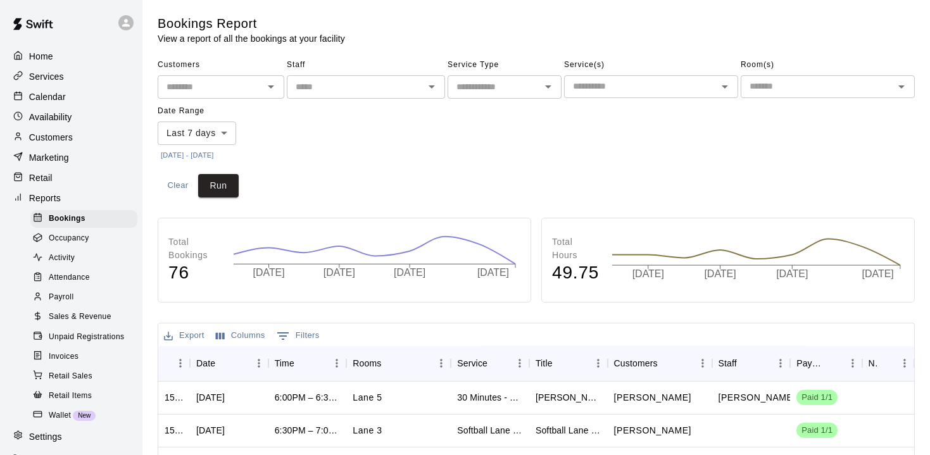
click at [61, 320] on span "Sales & Revenue" at bounding box center [80, 317] width 63 height 13
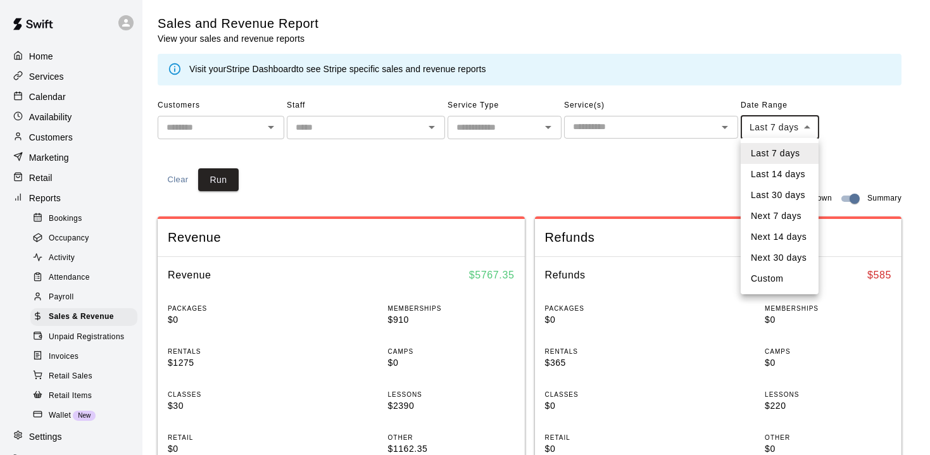
click at [776, 280] on li "Custom" at bounding box center [779, 278] width 78 height 21
type input "******"
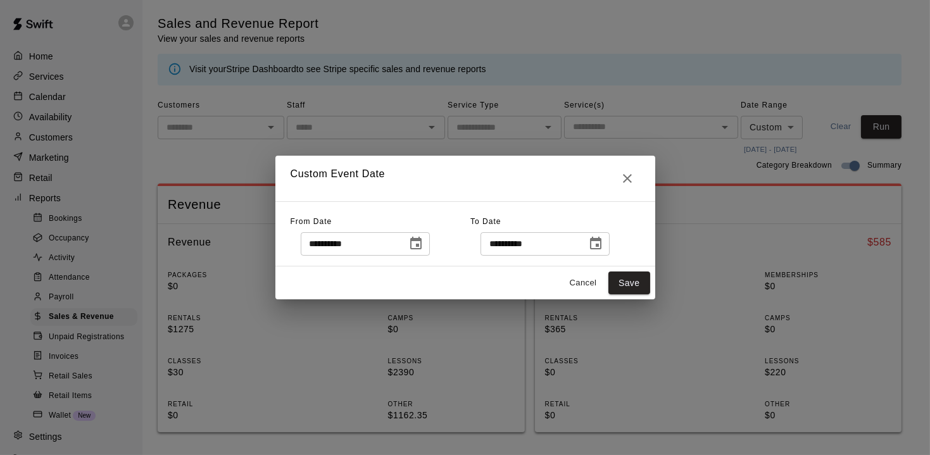
click at [423, 246] on icon "Choose date, selected date is Oct 7, 2025" at bounding box center [415, 243] width 15 height 15
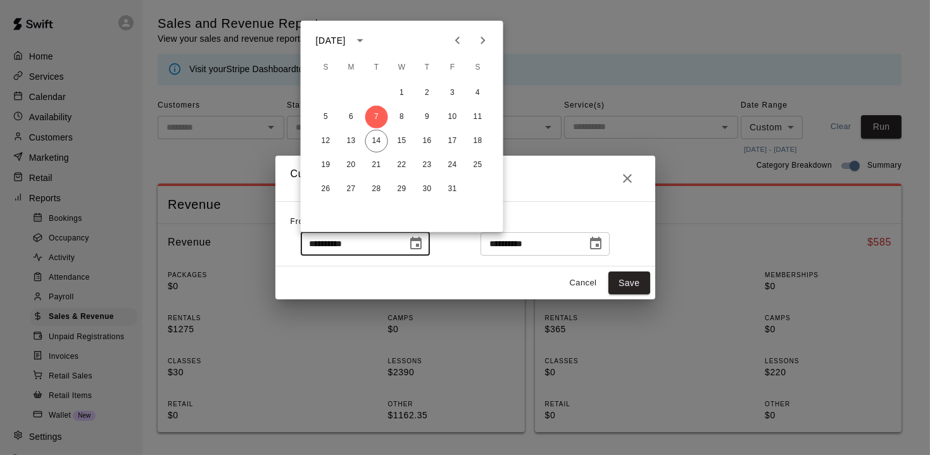
click at [582, 92] on div "**********" at bounding box center [465, 227] width 930 height 455
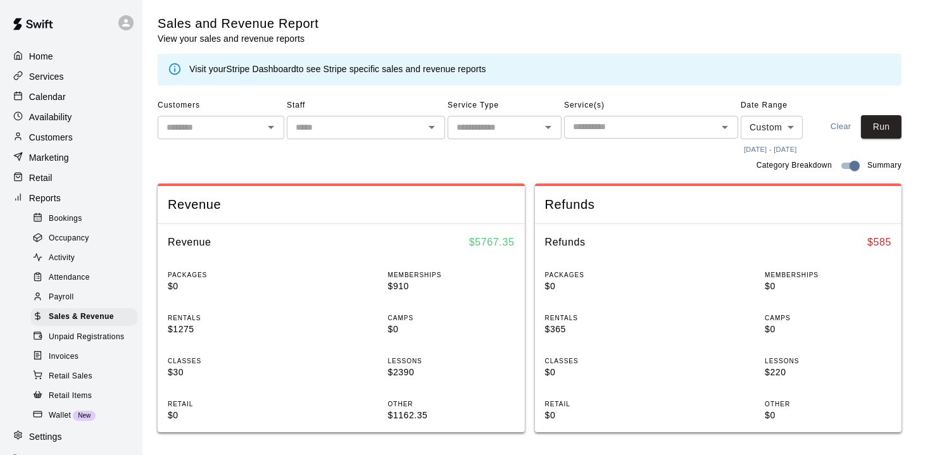
click at [792, 125] on body "Home Services Calendar Availability Customers Marketing Retail Reports Bookings…" at bounding box center [465, 455] width 930 height 911
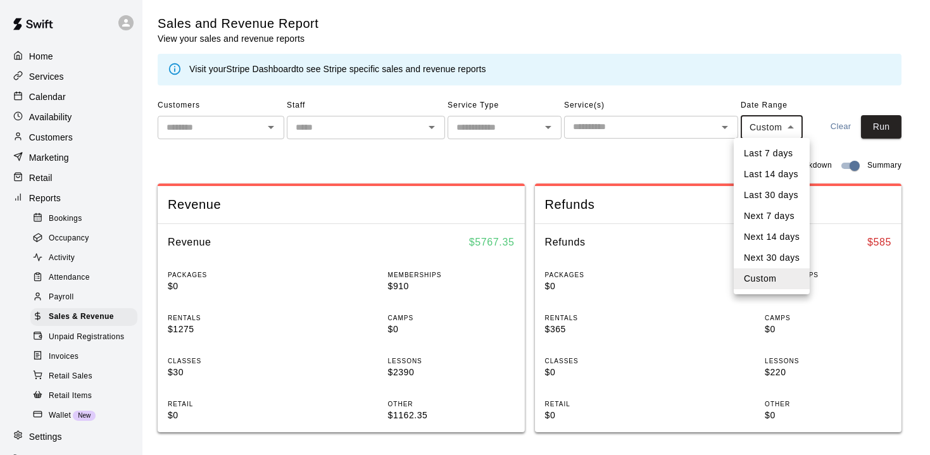
click at [763, 278] on li "Custom" at bounding box center [771, 278] width 76 height 21
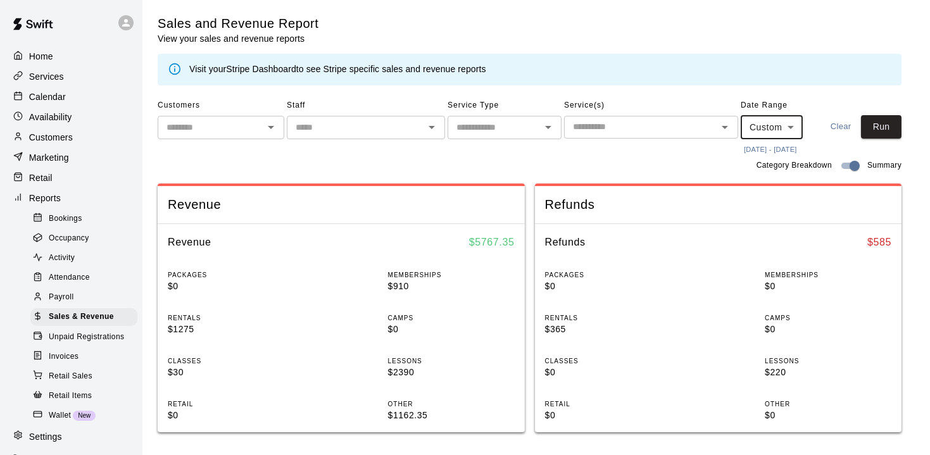
click at [752, 141] on button "[DATE] - [DATE]" at bounding box center [769, 149] width 59 height 17
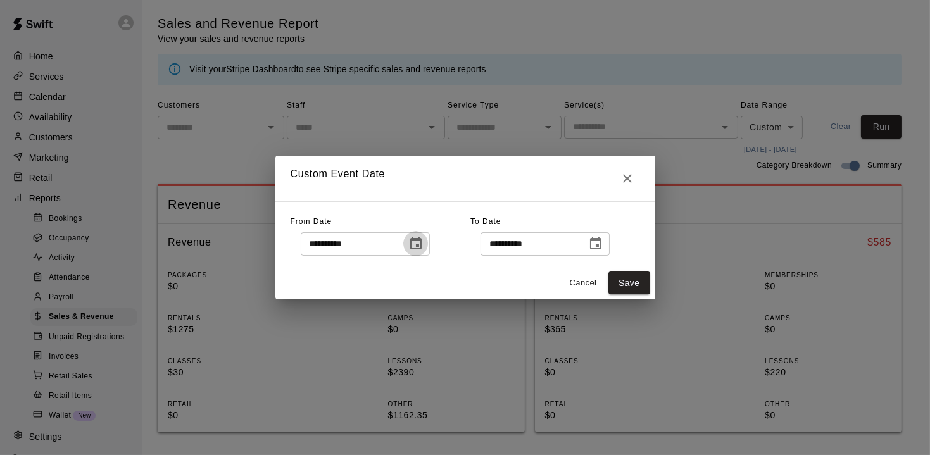
click at [423, 247] on icon "Choose date, selected date is Oct 7, 2025" at bounding box center [415, 243] width 15 height 15
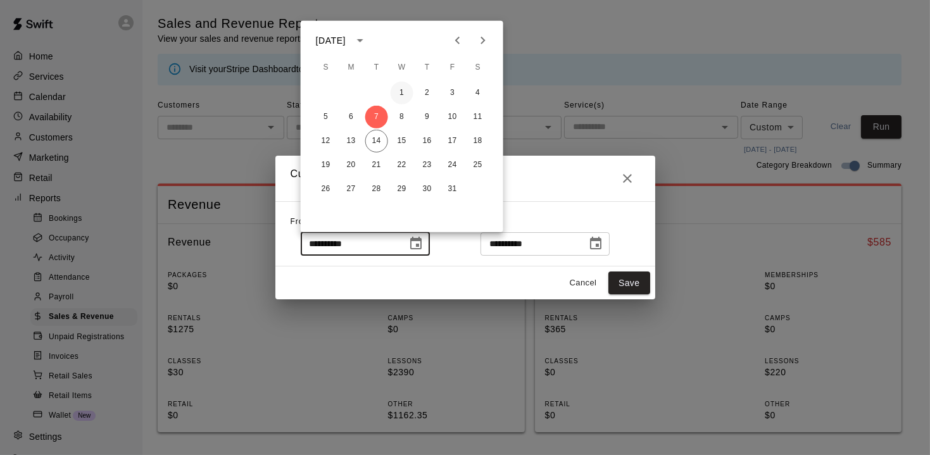
click at [399, 96] on button "1" at bounding box center [401, 93] width 23 height 23
type input "**********"
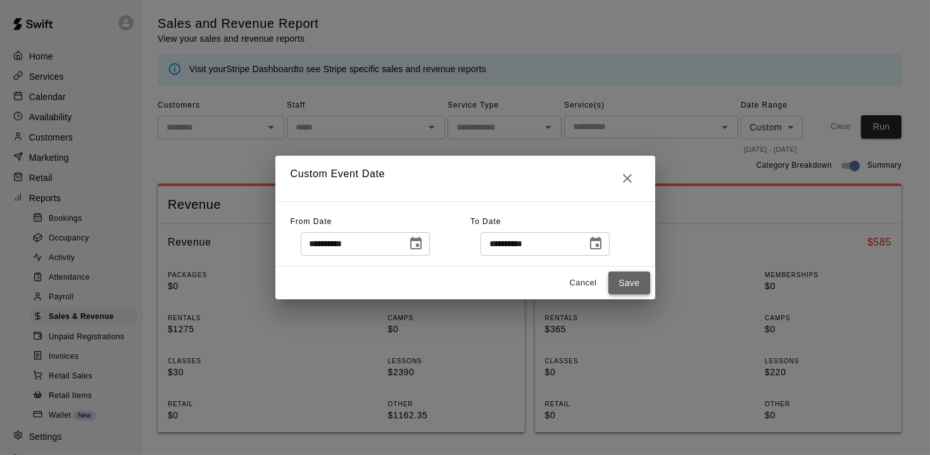
click at [633, 285] on button "Save" at bounding box center [629, 282] width 42 height 23
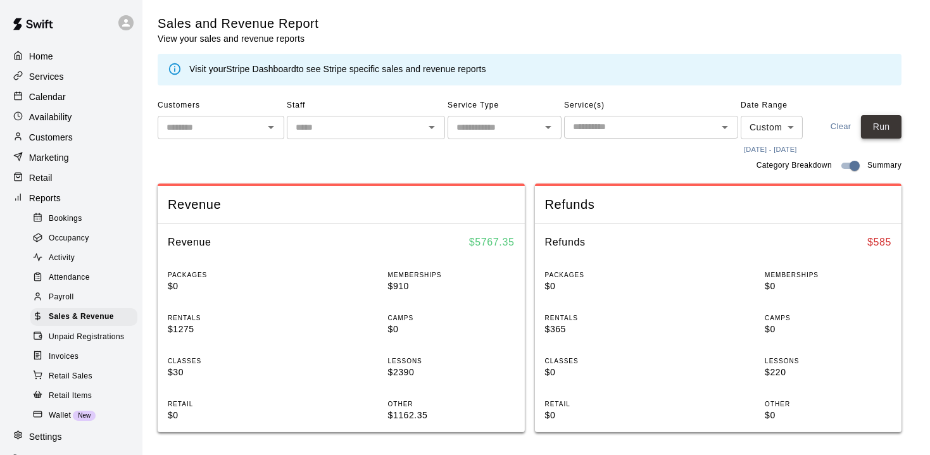
click at [861, 139] on button "Run" at bounding box center [881, 126] width 41 height 23
click at [196, 379] on p "$160" at bounding box center [231, 372] width 127 height 13
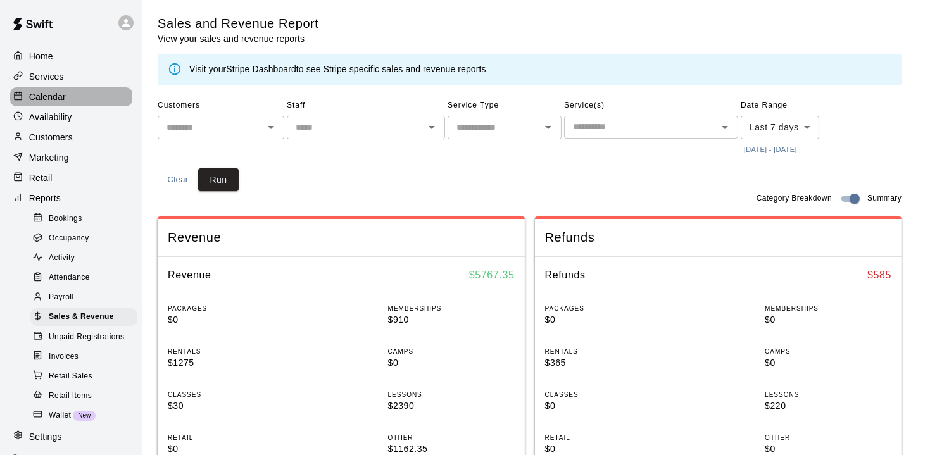
click at [88, 100] on div "Calendar" at bounding box center [71, 96] width 122 height 19
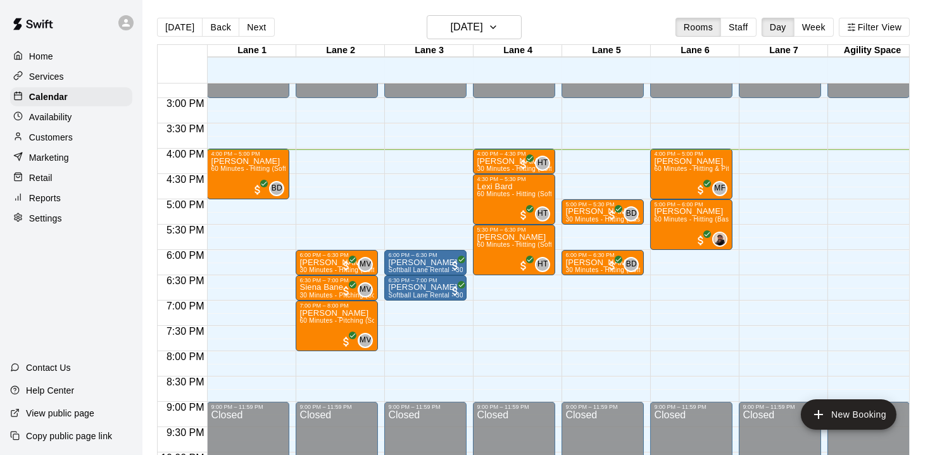
scroll to position [745, 0]
click at [264, 23] on button "Next" at bounding box center [256, 27] width 35 height 19
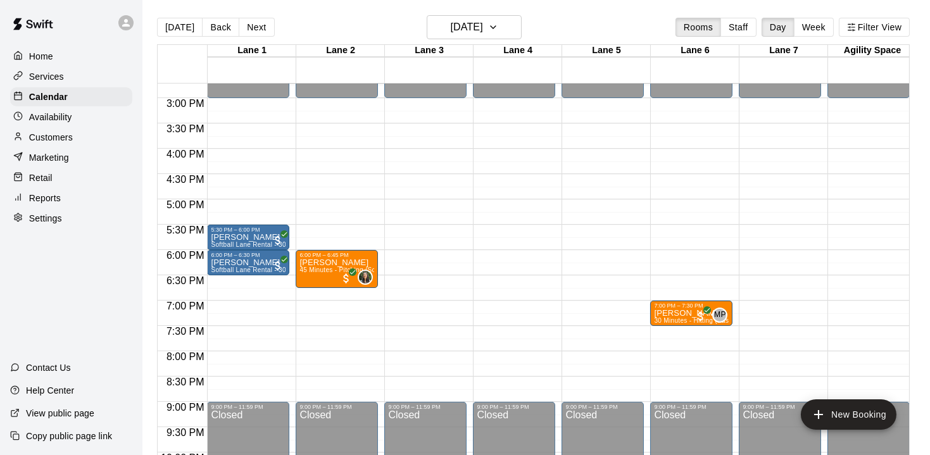
click at [263, 19] on button "Next" at bounding box center [256, 27] width 35 height 19
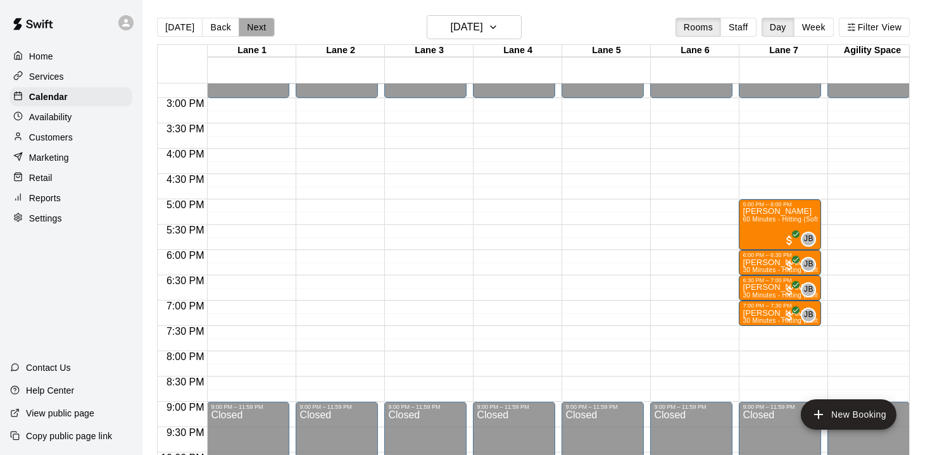
click at [256, 24] on button "Next" at bounding box center [256, 27] width 35 height 19
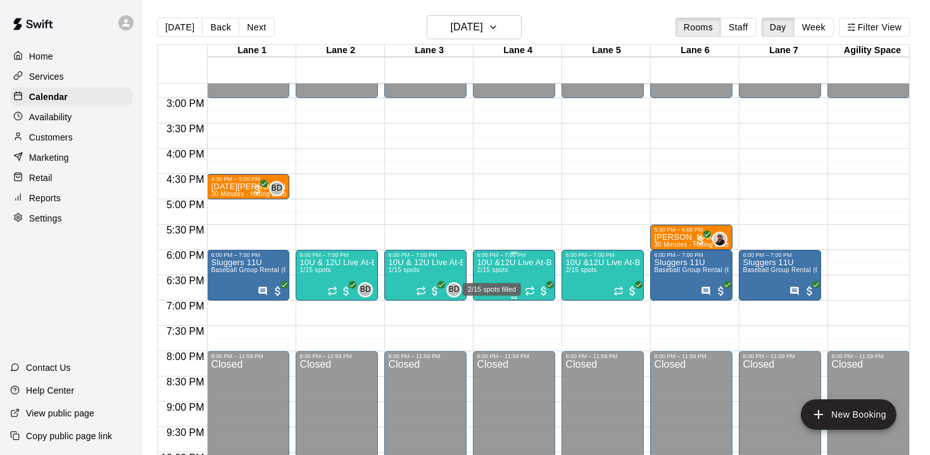
click at [501, 271] on span "2/15 spots" at bounding box center [492, 269] width 31 height 7
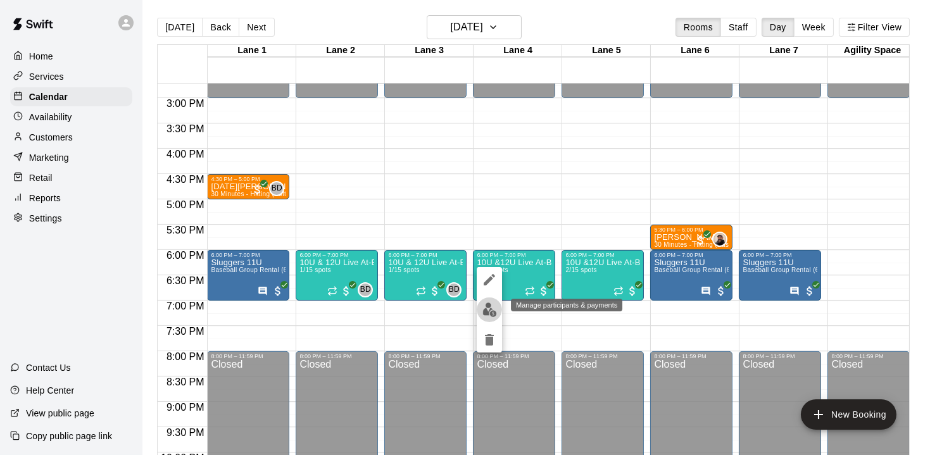
click at [488, 304] on img "edit" at bounding box center [489, 309] width 15 height 15
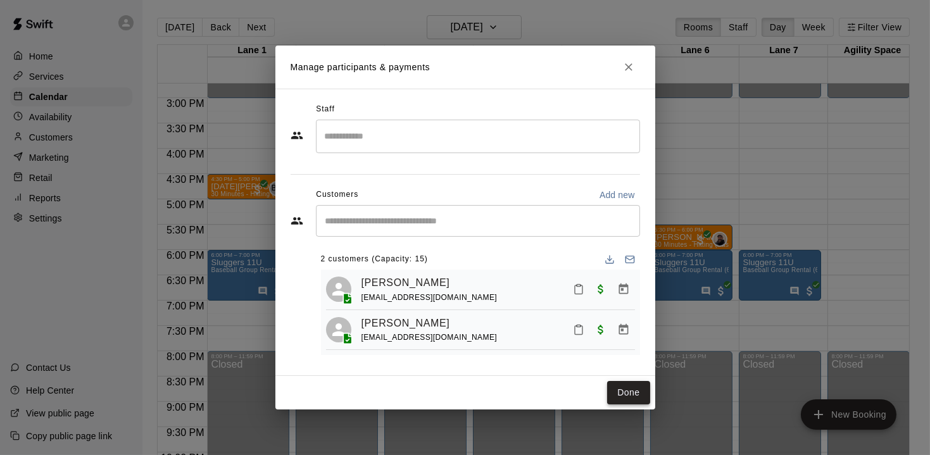
click at [626, 389] on button "Done" at bounding box center [628, 392] width 42 height 23
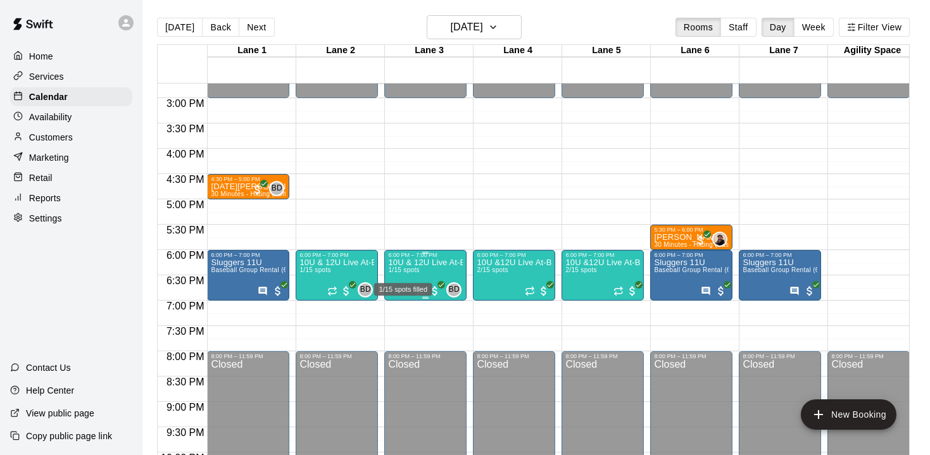
click at [411, 268] on span "1/15 spots" at bounding box center [403, 269] width 31 height 7
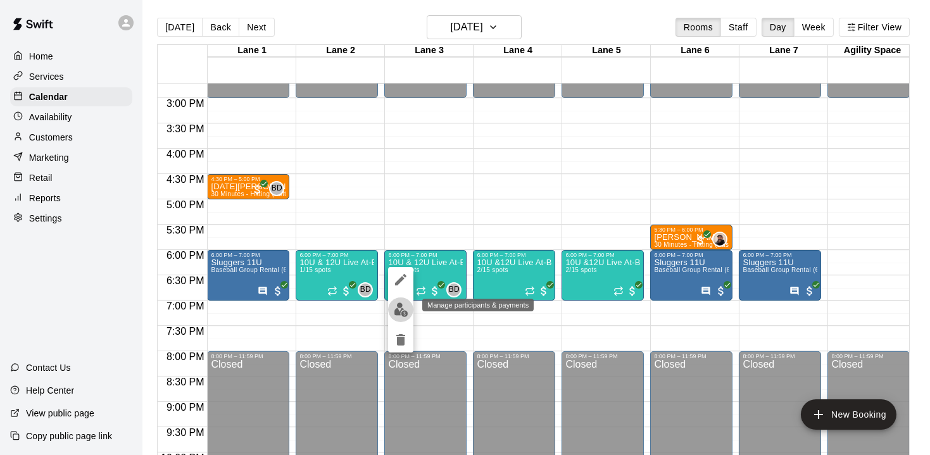
click at [403, 301] on button "edit" at bounding box center [400, 309] width 25 height 25
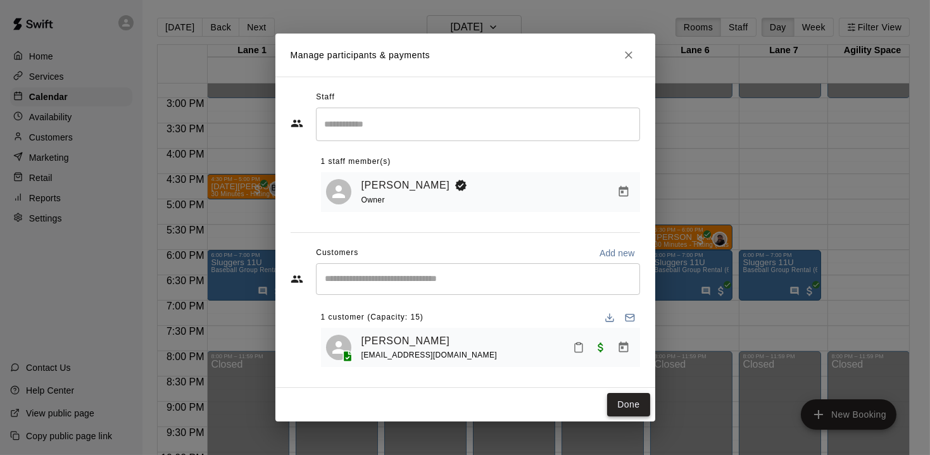
click at [616, 409] on button "Done" at bounding box center [628, 404] width 42 height 23
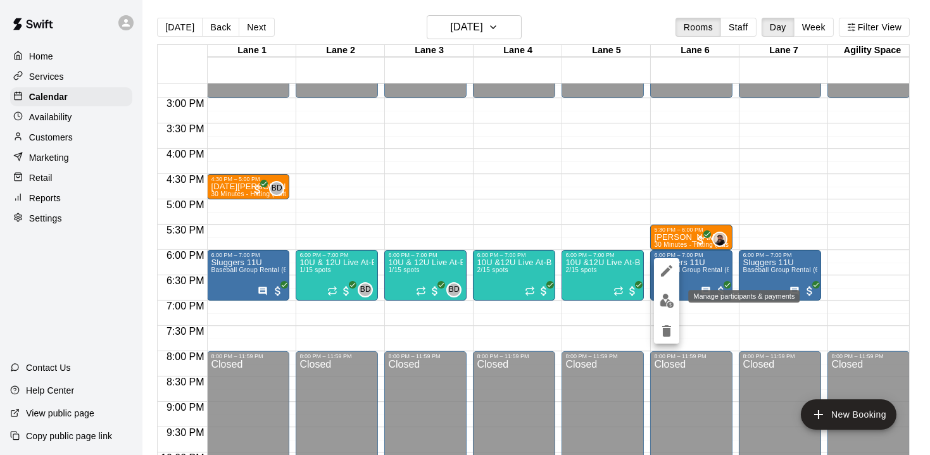
click at [662, 297] on img "edit" at bounding box center [666, 301] width 15 height 15
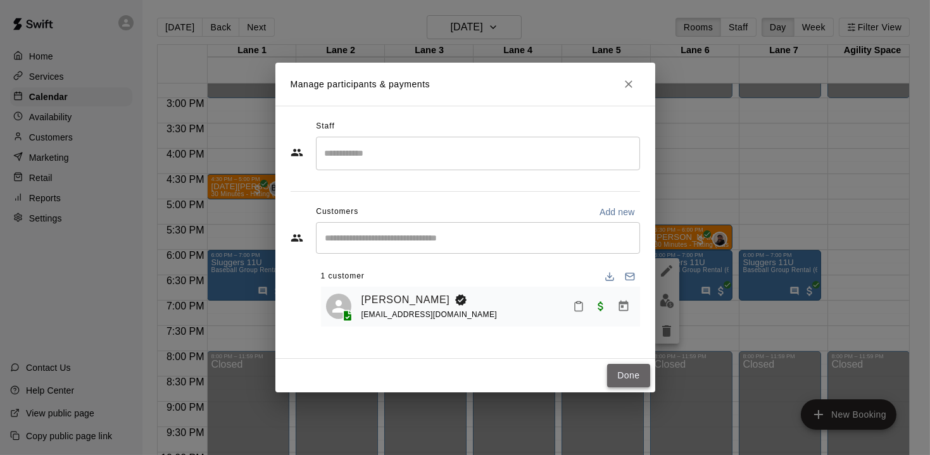
click at [636, 368] on button "Done" at bounding box center [628, 375] width 42 height 23
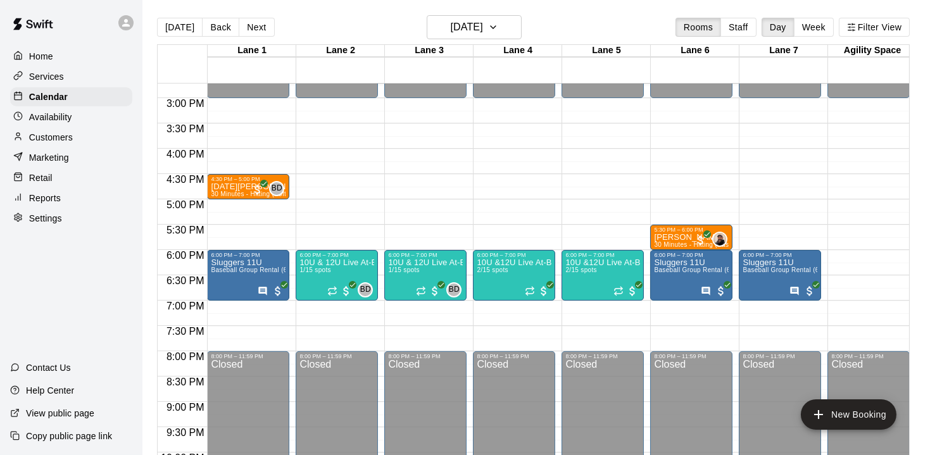
click at [250, 15] on div "Today Back Next Friday Oct 17 Rooms Staff Day Week Filter View" at bounding box center [533, 29] width 752 height 29
click at [251, 23] on button "Next" at bounding box center [256, 27] width 35 height 19
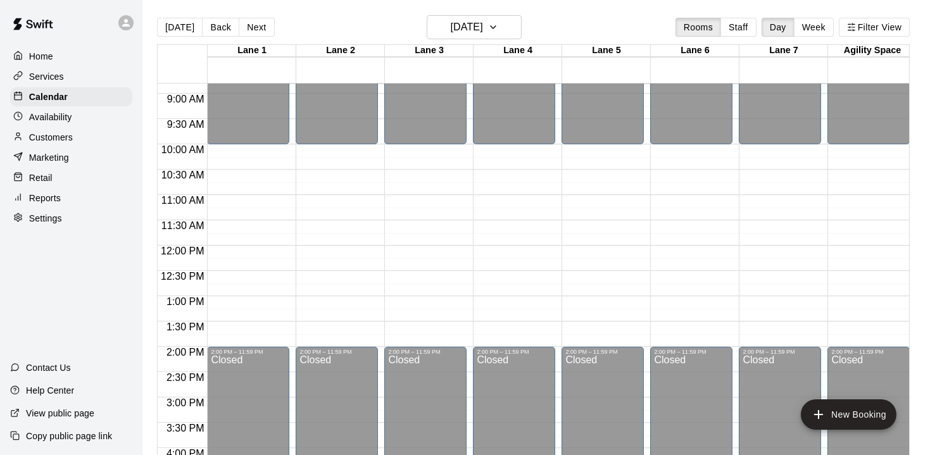
scroll to position [449, 0]
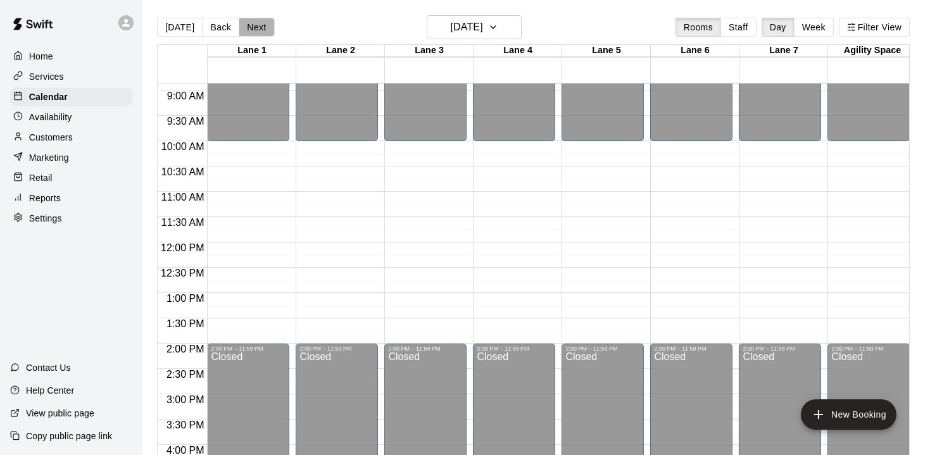
drag, startPoint x: 258, startPoint y: 27, endPoint x: 278, endPoint y: 42, distance: 24.8
click at [261, 27] on button "Next" at bounding box center [256, 27] width 35 height 19
click at [254, 23] on button "Next" at bounding box center [256, 27] width 35 height 19
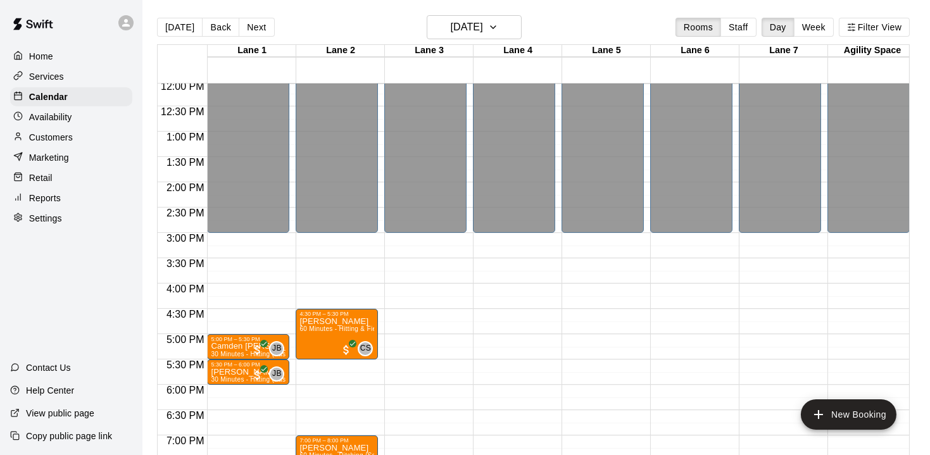
scroll to position [749, 0]
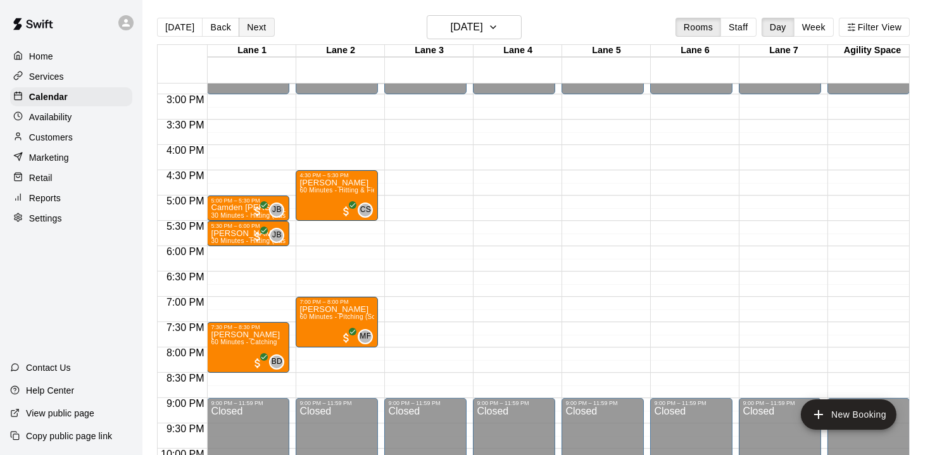
click at [250, 23] on button "Next" at bounding box center [256, 27] width 35 height 19
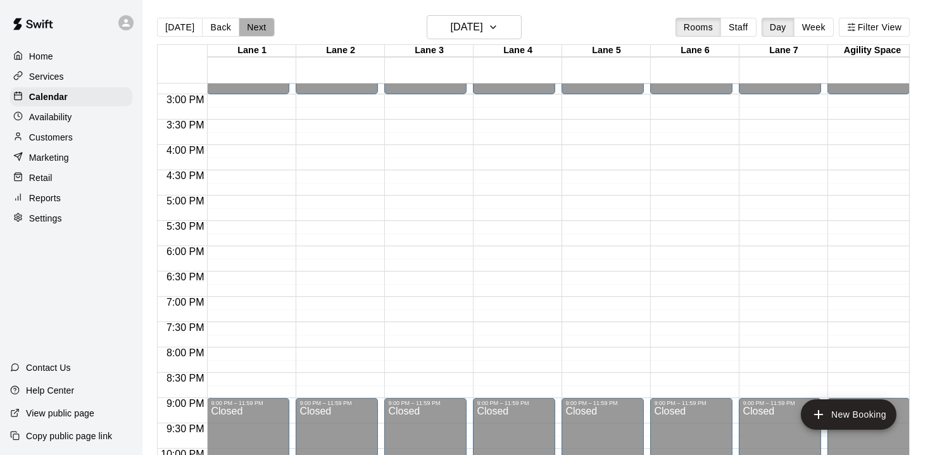
click at [258, 28] on button "Next" at bounding box center [256, 27] width 35 height 19
click at [256, 28] on button "Next" at bounding box center [256, 27] width 35 height 19
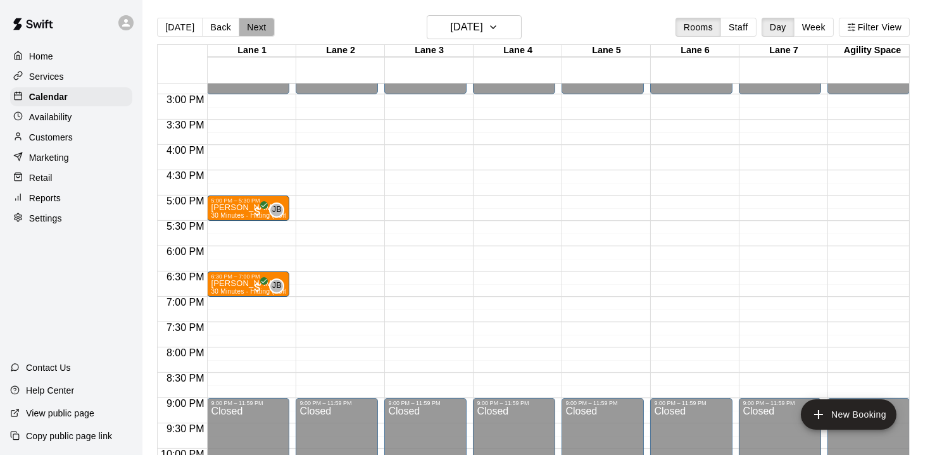
click at [254, 28] on button "Next" at bounding box center [256, 27] width 35 height 19
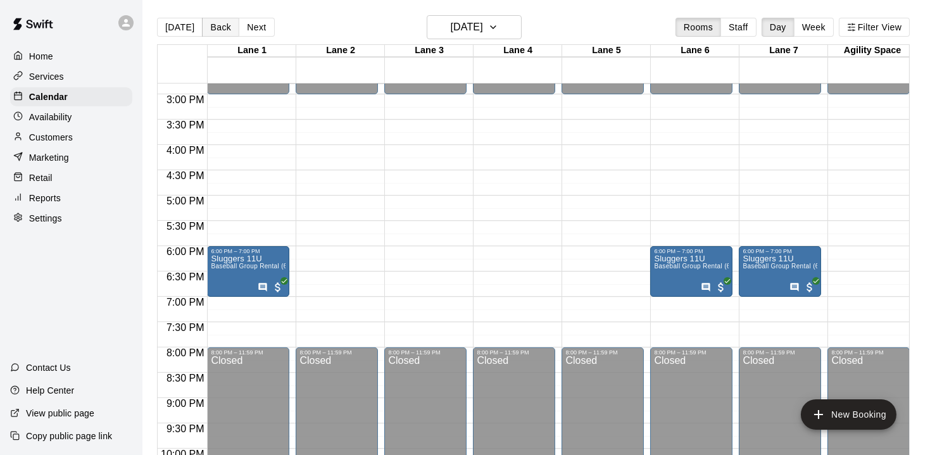
click at [215, 31] on button "Back" at bounding box center [220, 27] width 37 height 19
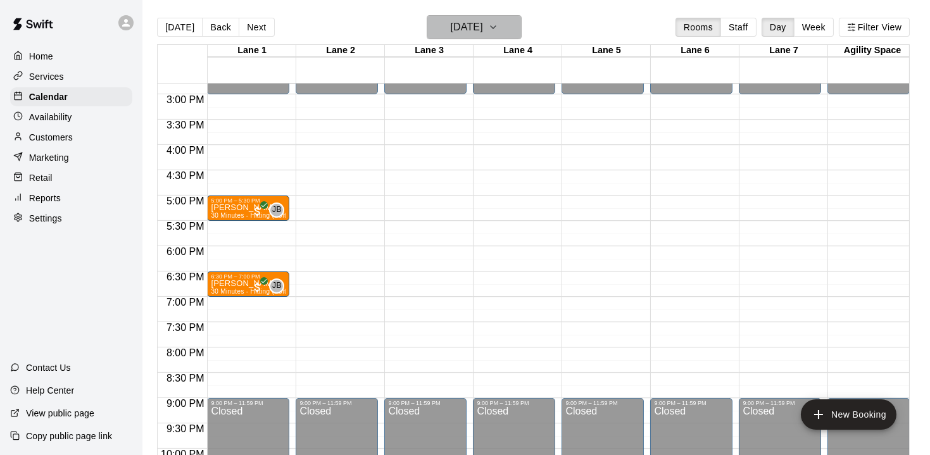
click at [498, 25] on icon "button" at bounding box center [493, 27] width 10 height 15
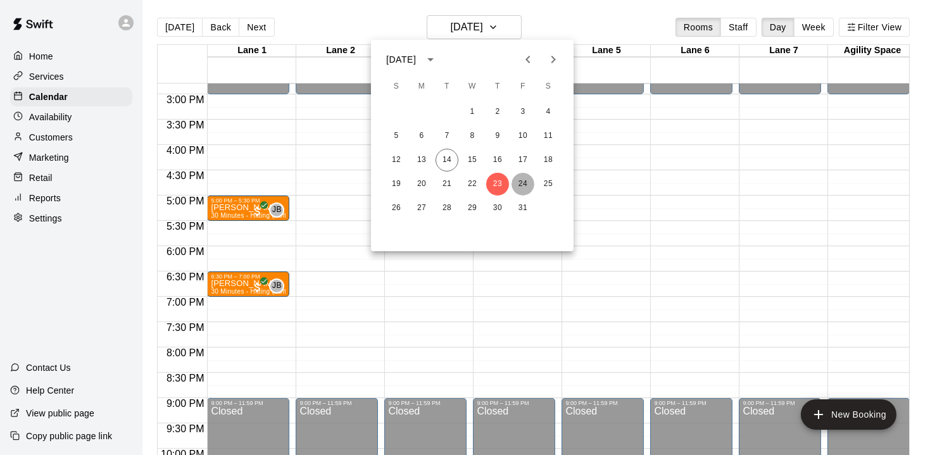
click at [525, 184] on button "24" at bounding box center [522, 184] width 23 height 23
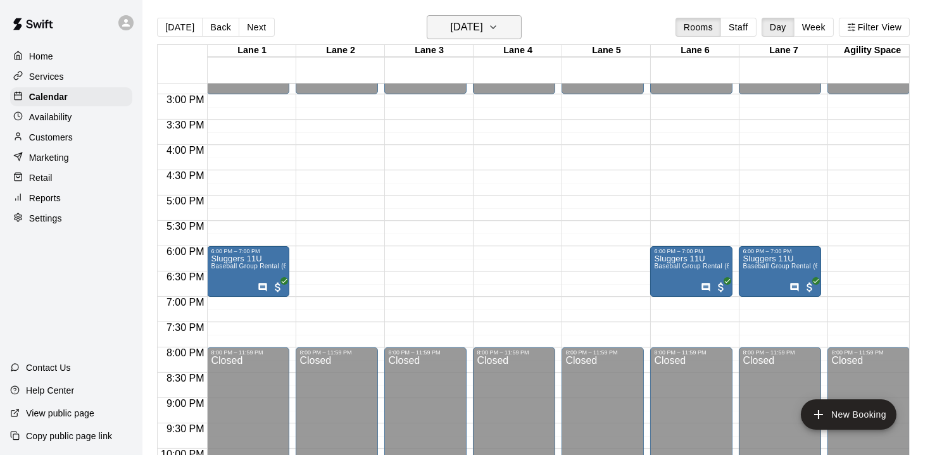
click at [498, 27] on icon "button" at bounding box center [493, 27] width 10 height 15
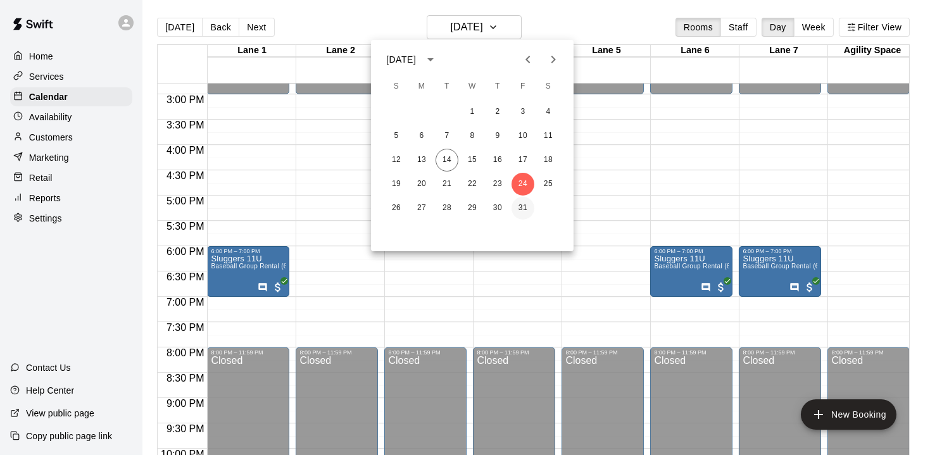
click at [528, 209] on button "31" at bounding box center [522, 208] width 23 height 23
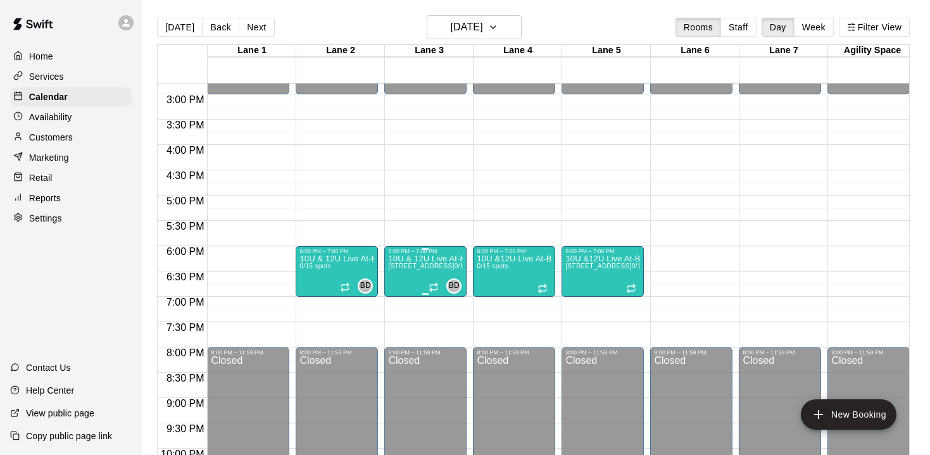
click at [414, 259] on p "10U & 12U Live At-Bat Night: Pitcher Registration" at bounding box center [425, 259] width 75 height 0
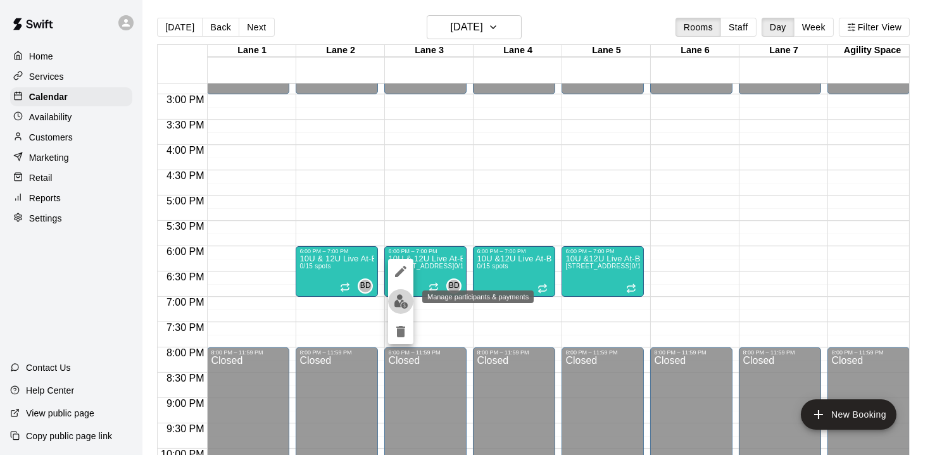
click at [398, 300] on img "edit" at bounding box center [401, 301] width 15 height 15
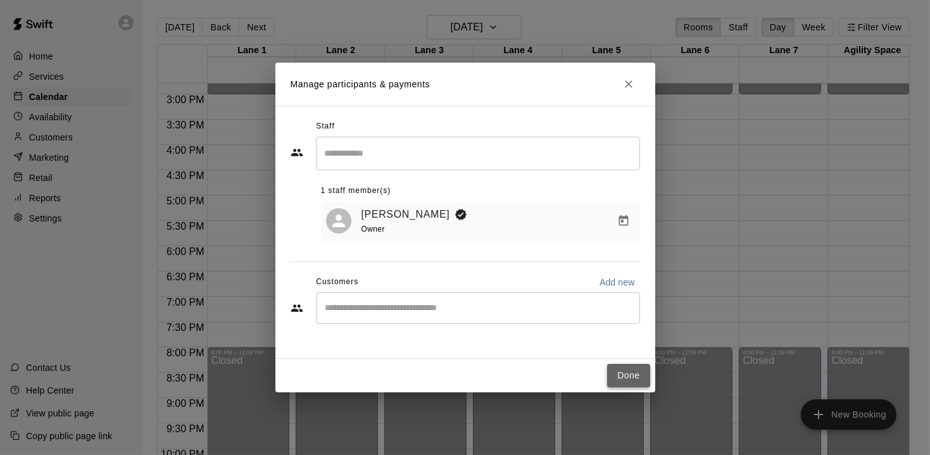
click at [635, 379] on button "Done" at bounding box center [628, 375] width 42 height 23
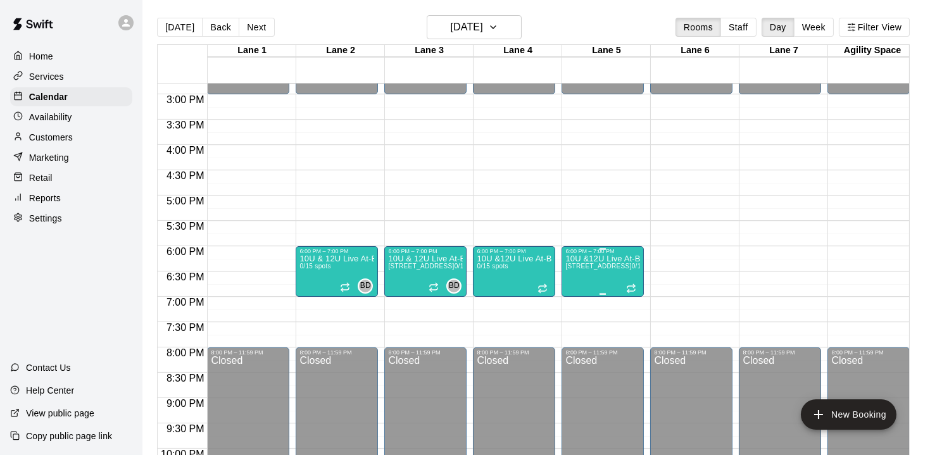
click at [587, 270] on span "Lane 4, Lane 5" at bounding box center [598, 266] width 66 height 7
click at [582, 305] on img "edit" at bounding box center [578, 306] width 15 height 15
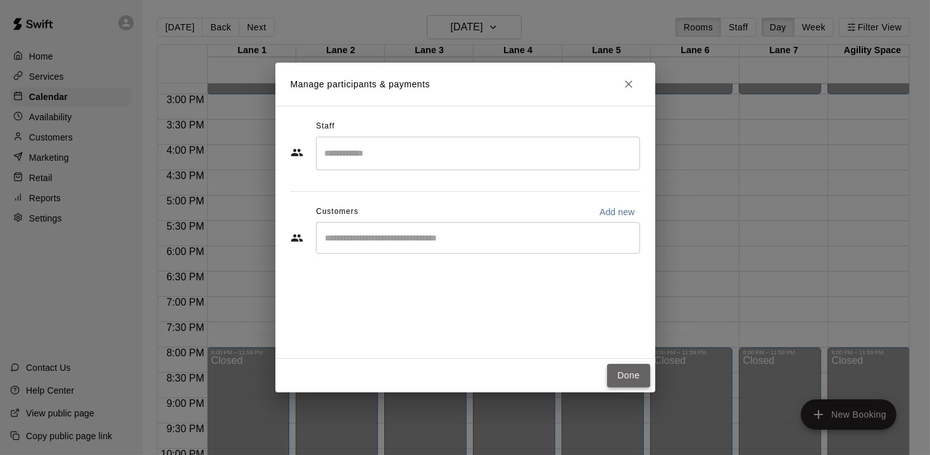
click at [623, 378] on button "Done" at bounding box center [628, 375] width 42 height 23
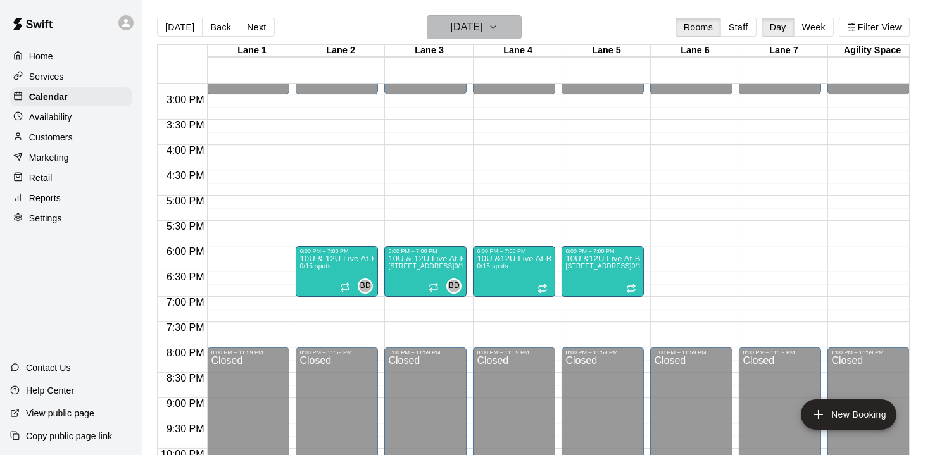
click at [471, 33] on h6 "Friday Oct 31" at bounding box center [467, 27] width 32 height 18
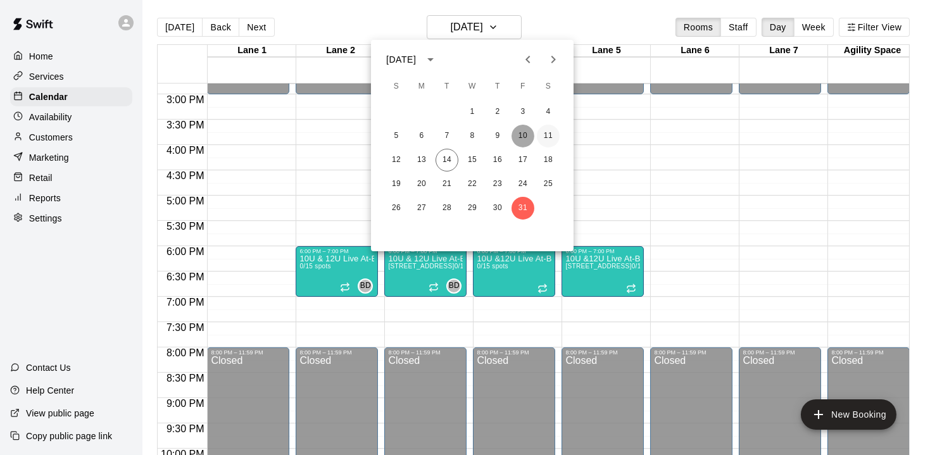
drag, startPoint x: 530, startPoint y: 132, endPoint x: 548, endPoint y: 134, distance: 18.5
click at [529, 132] on button "10" at bounding box center [522, 136] width 23 height 23
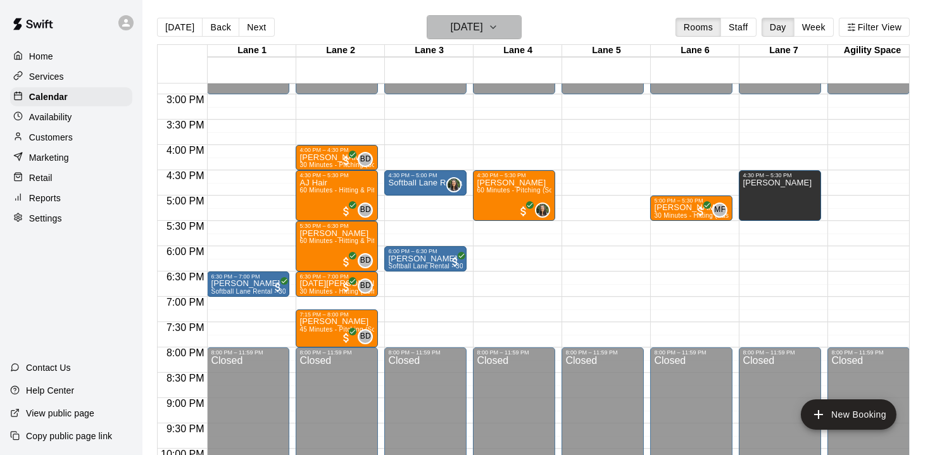
click at [501, 18] on button "Friday Oct 10" at bounding box center [474, 27] width 95 height 24
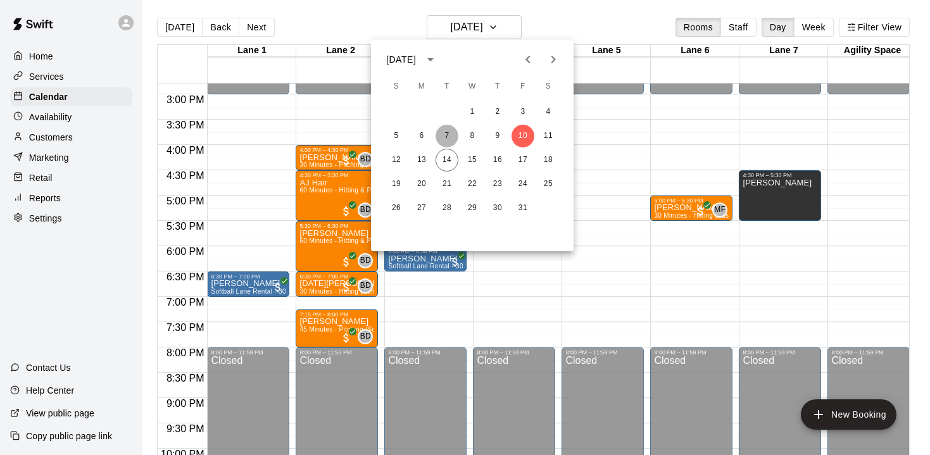
click at [446, 134] on button "7" at bounding box center [446, 136] width 23 height 23
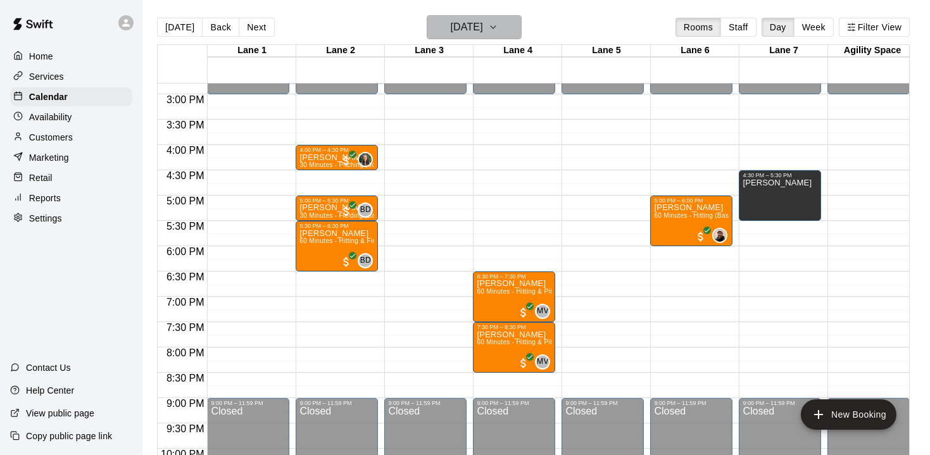
click at [451, 25] on h6 "Tuesday Oct 07" at bounding box center [467, 27] width 32 height 18
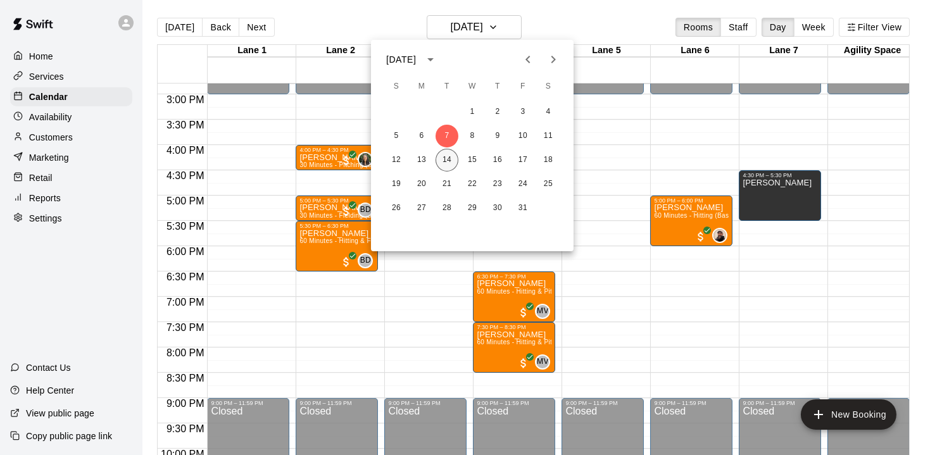
click at [445, 163] on button "14" at bounding box center [446, 160] width 23 height 23
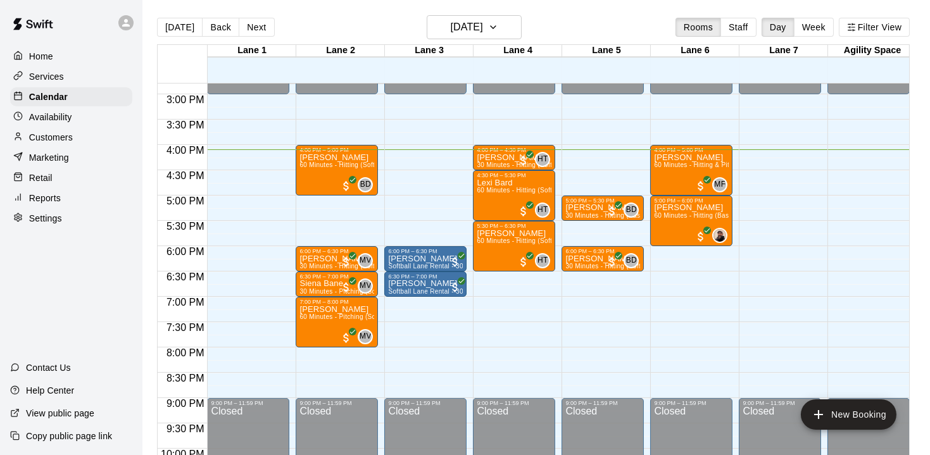
click at [382, 24] on div "Today Back Next Tuesday Oct 14 Rooms Staff Day Week Filter View" at bounding box center [533, 29] width 752 height 29
